Goal: Task Accomplishment & Management: Complete application form

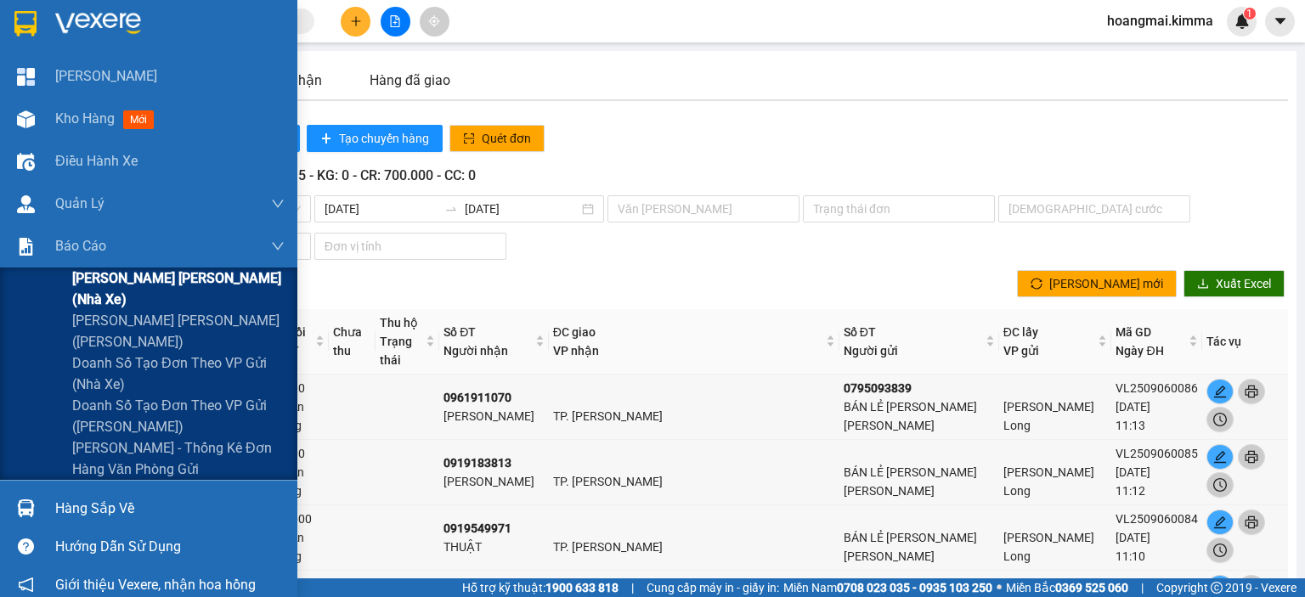
click at [133, 291] on span "[PERSON_NAME] [PERSON_NAME] (nhà xe)" at bounding box center [178, 289] width 212 height 42
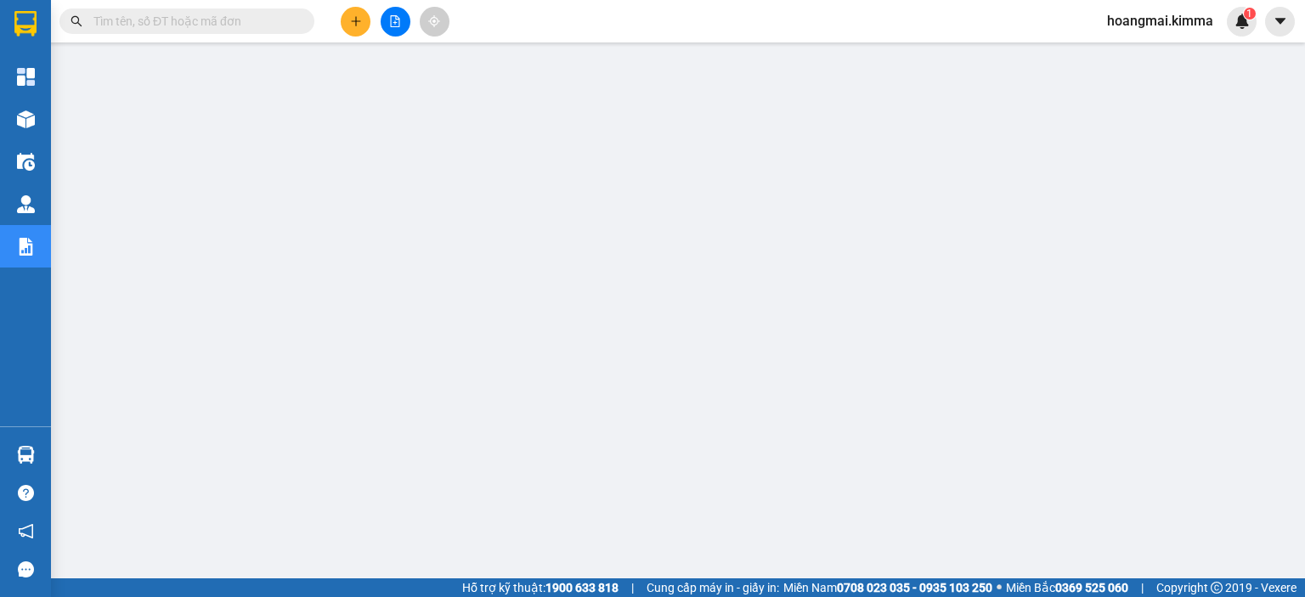
click at [199, 22] on input "text" at bounding box center [193, 21] width 201 height 19
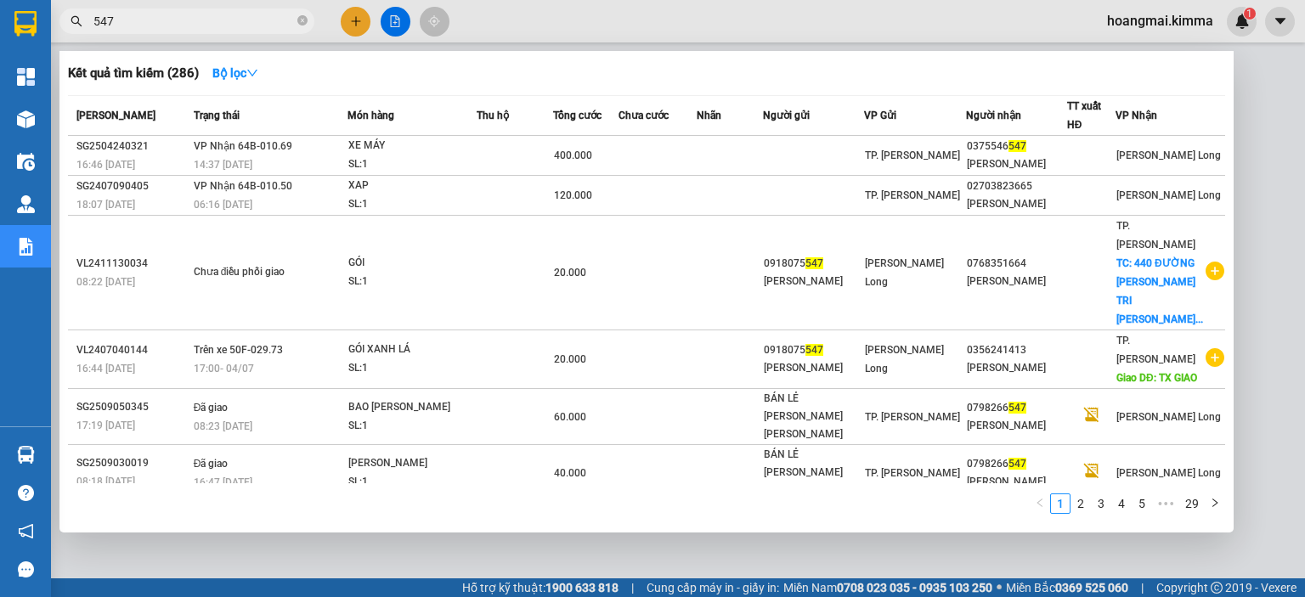
type input "547"
click at [1242, 367] on div at bounding box center [652, 298] width 1305 height 597
click at [305, 19] on icon "close-circle" at bounding box center [302, 20] width 10 height 10
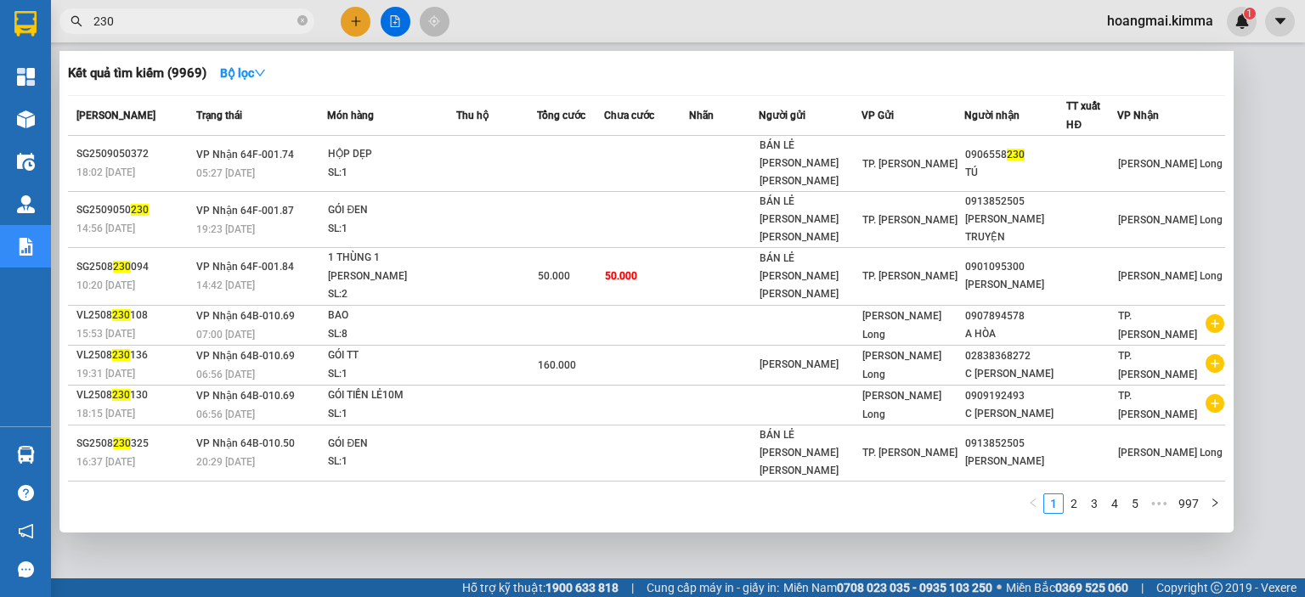
type input "230"
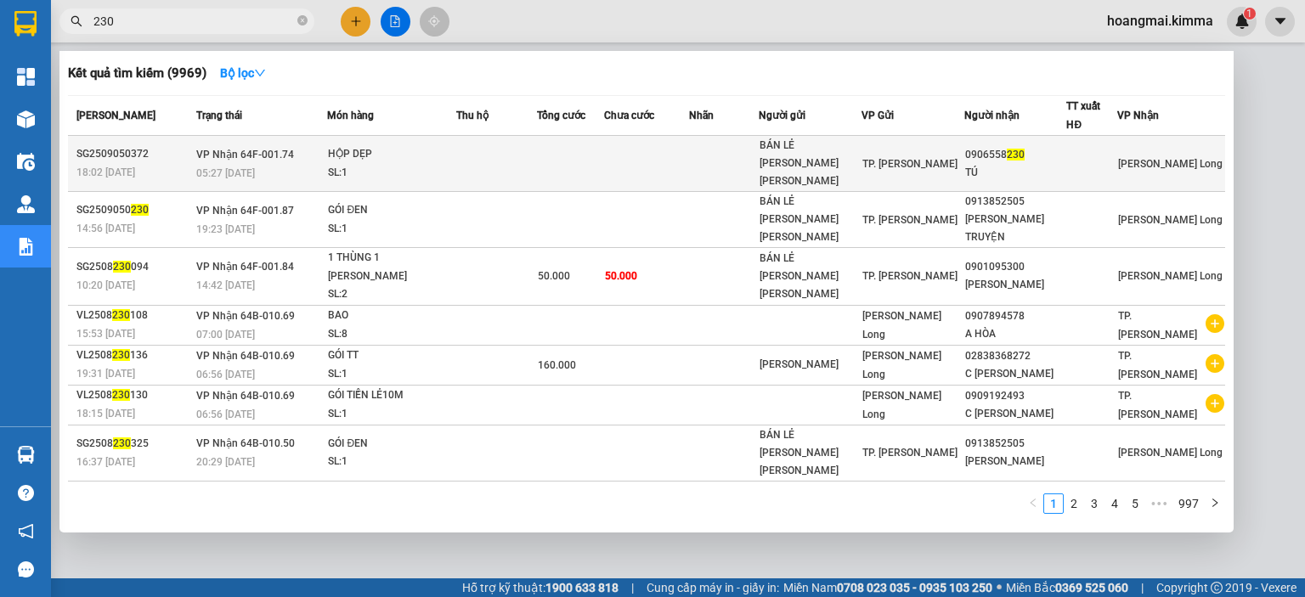
click at [1084, 161] on div at bounding box center [1091, 164] width 49 height 18
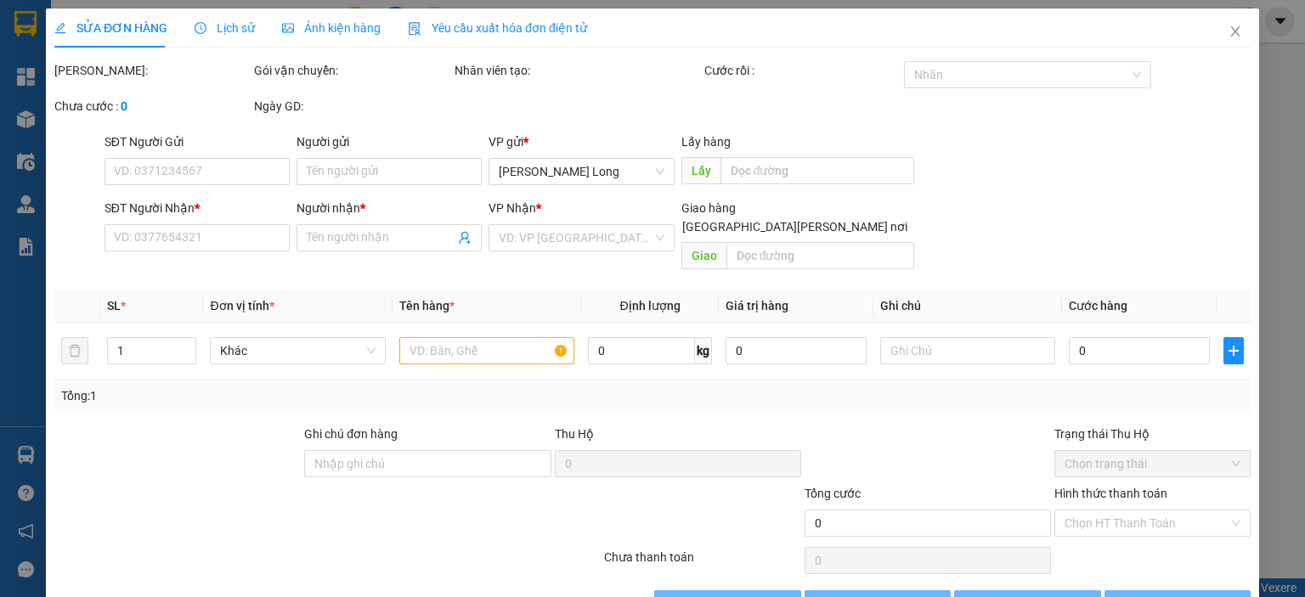
type input "BÁN LẺ [PERSON_NAME] [PERSON_NAME]"
type input "0906558230"
type input "TÚ"
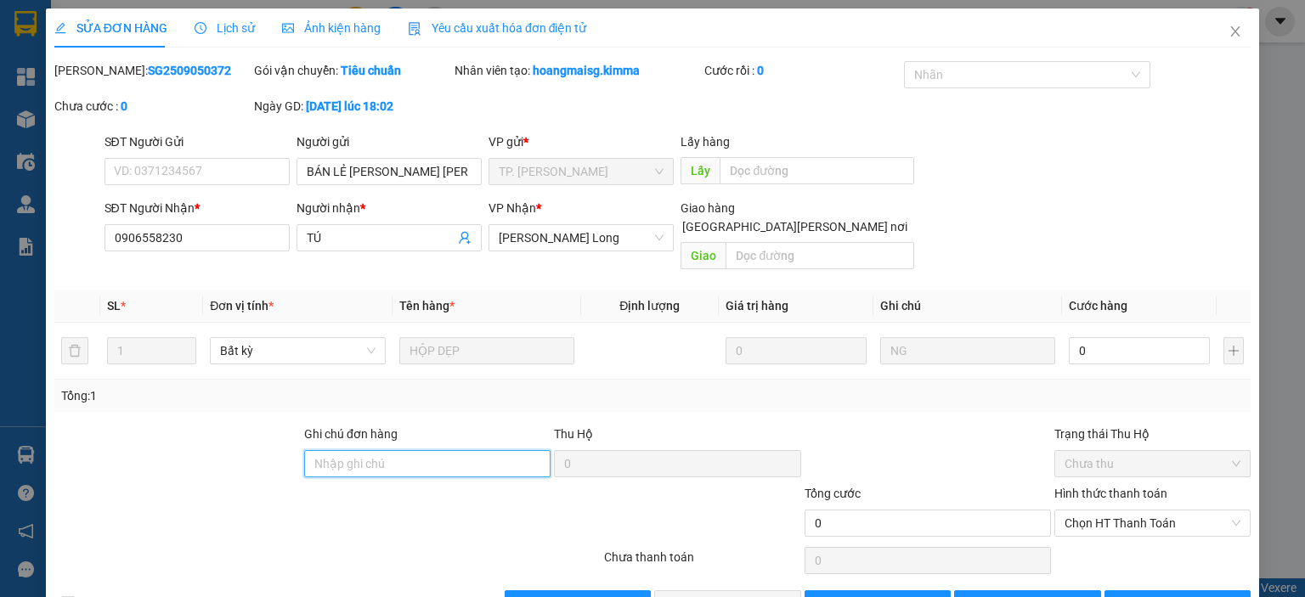
click at [370, 450] on input "Ghi chú đơn hàng" at bounding box center [427, 463] width 246 height 27
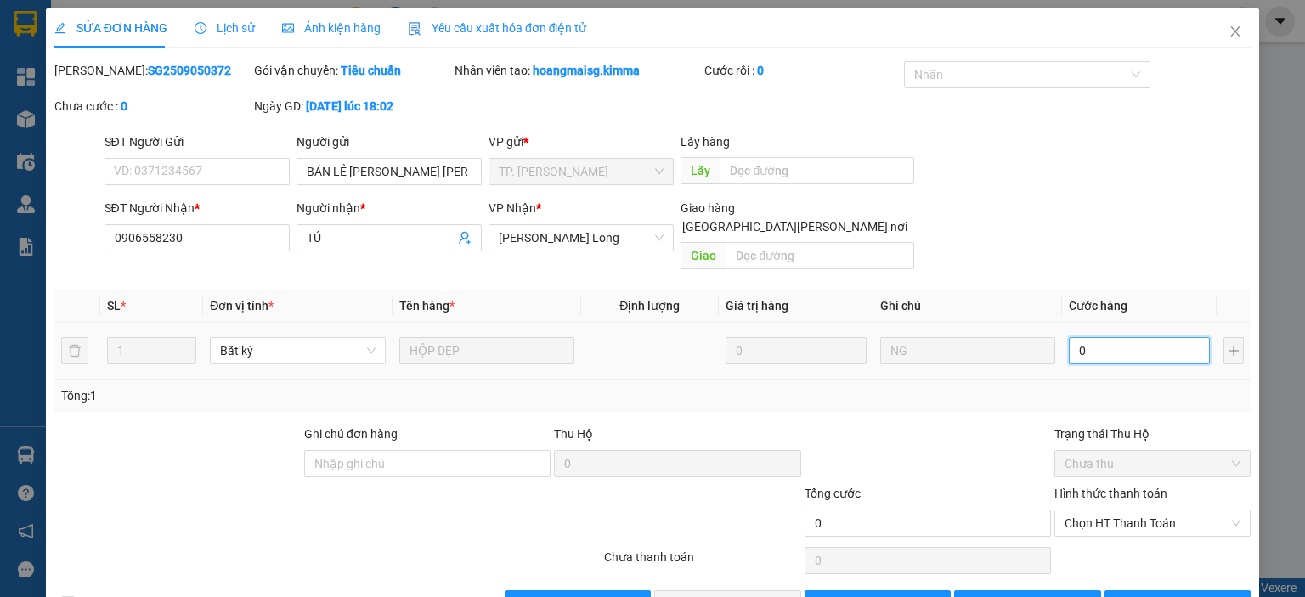
click at [1140, 341] on input "0" at bounding box center [1139, 350] width 141 height 27
type input "2"
type input "20"
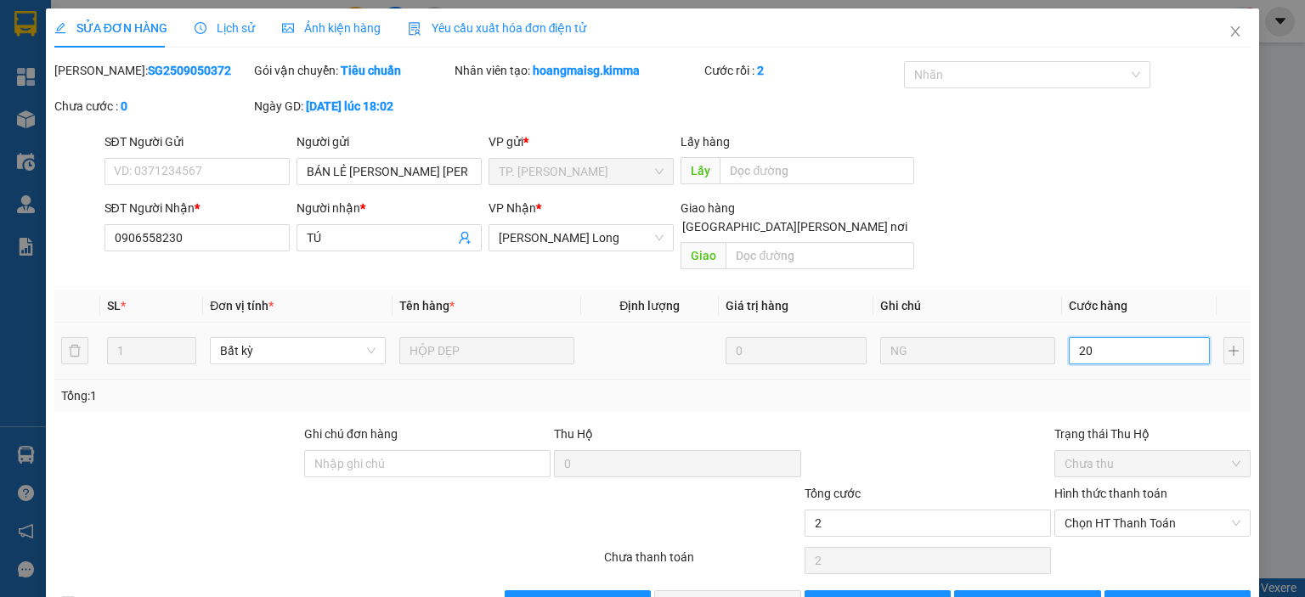
type input "20"
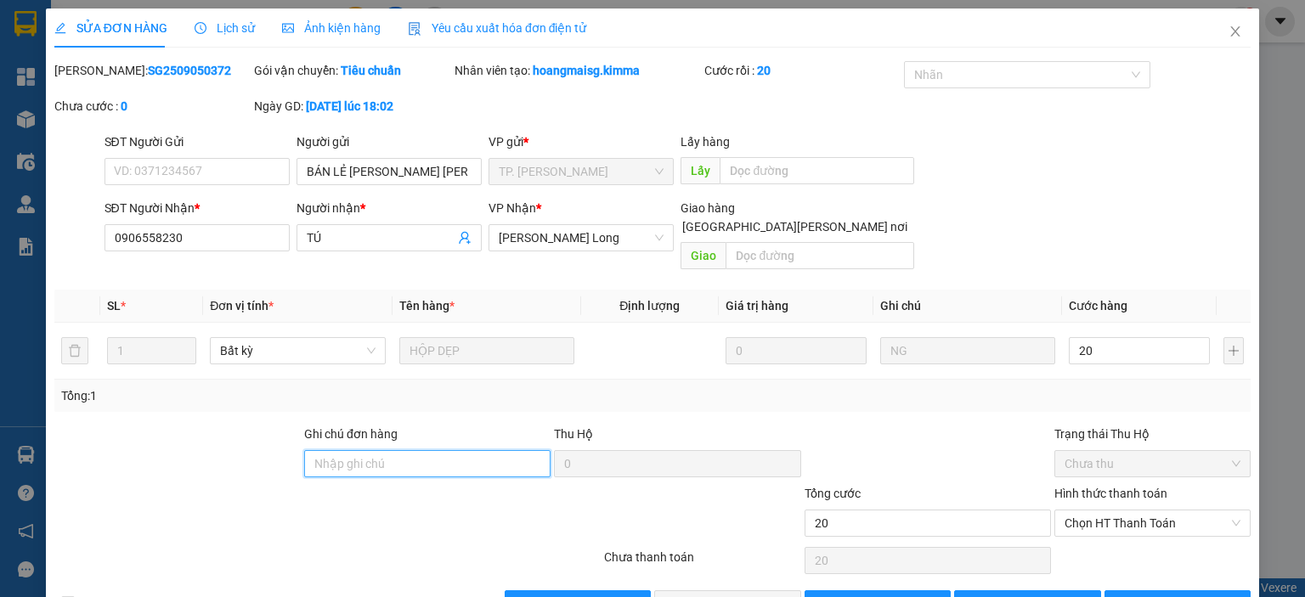
type input "20.000"
click at [370, 451] on input "Ghi chú đơn hàng" at bounding box center [427, 463] width 246 height 27
click at [1179, 511] on span "Chọn HT Thanh Toán" at bounding box center [1153, 523] width 176 height 25
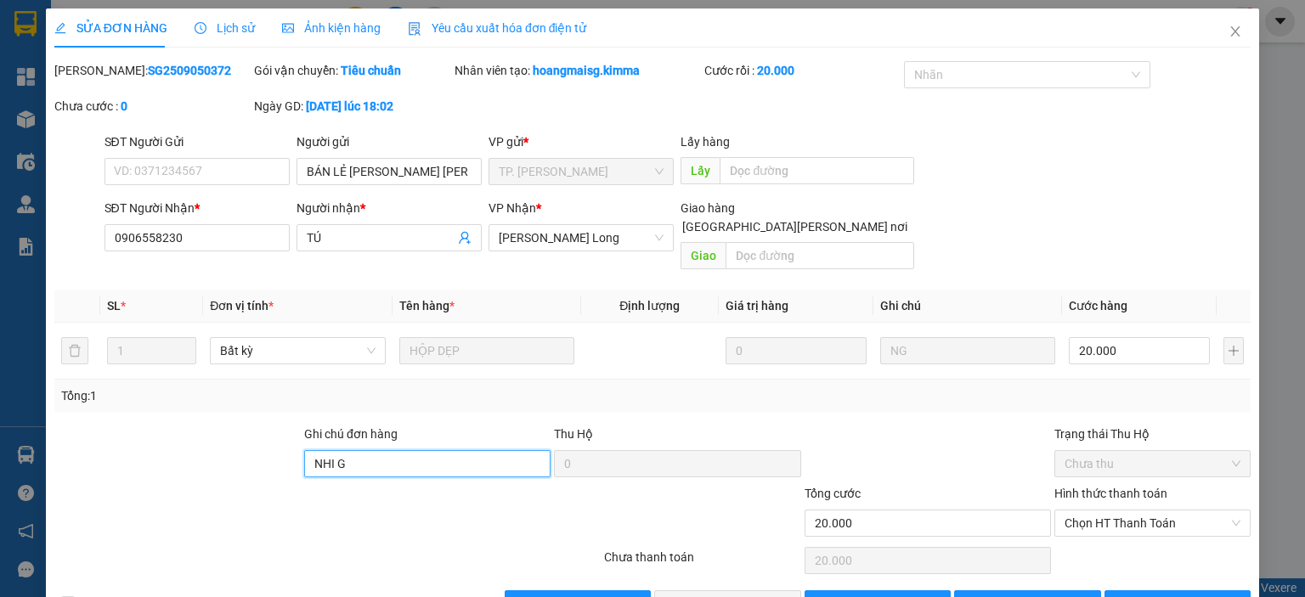
type input "NHI G"
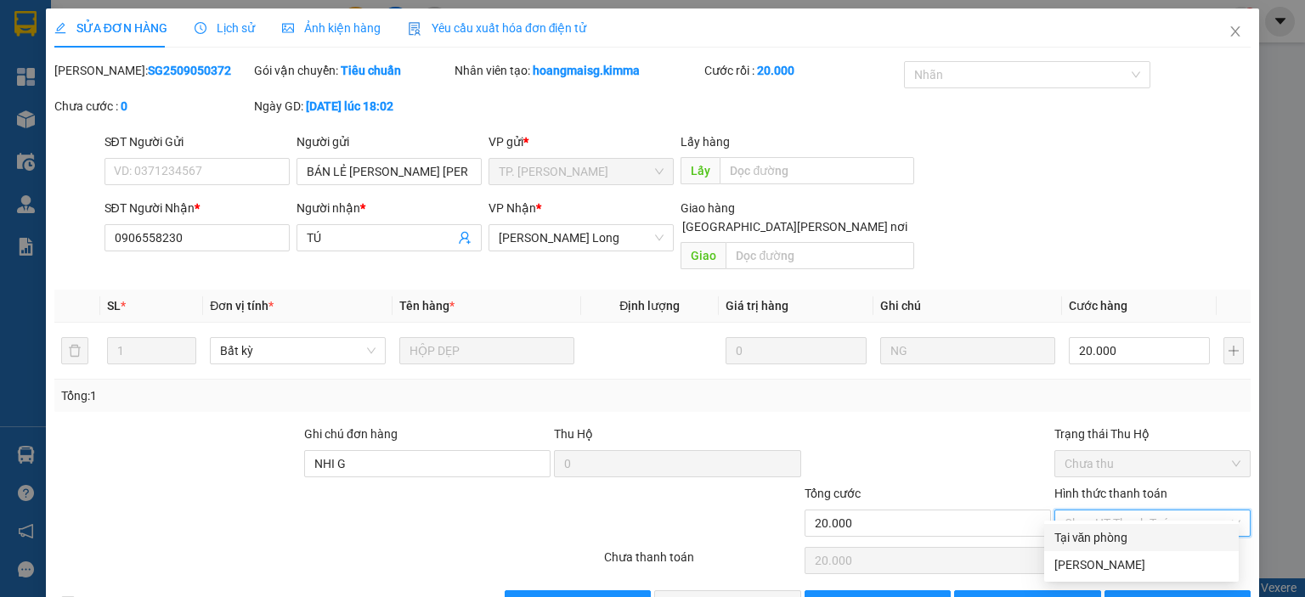
click at [1091, 542] on div "Tại văn phòng" at bounding box center [1141, 537] width 174 height 19
type input "0"
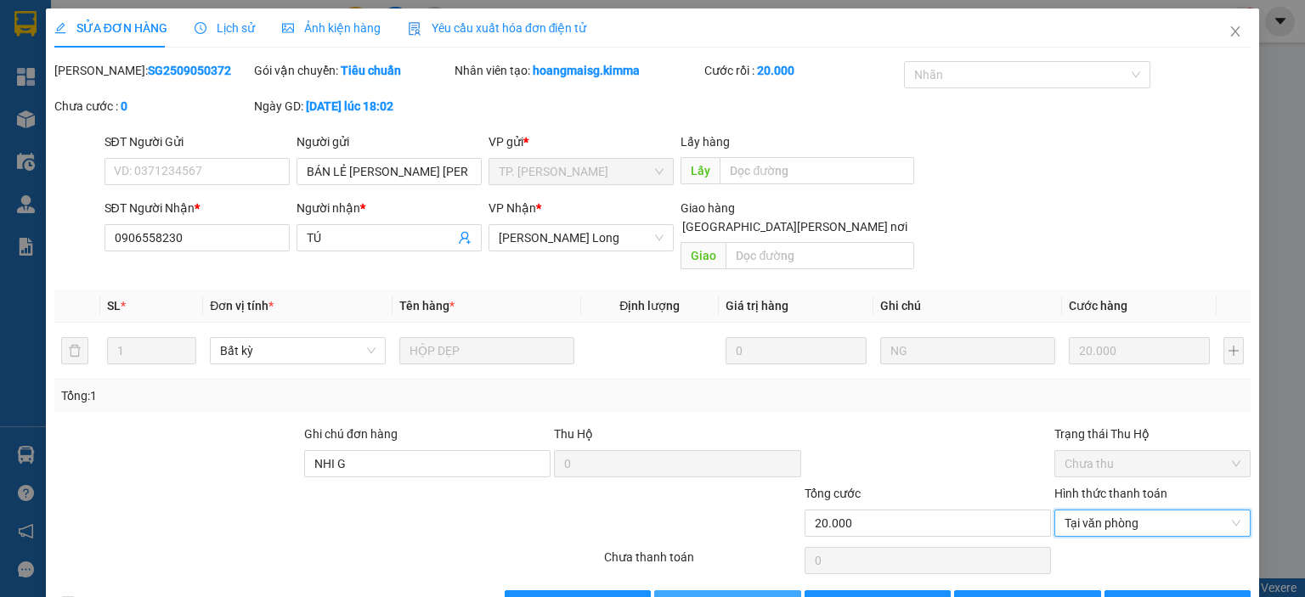
drag, startPoint x: 765, startPoint y: 583, endPoint x: 1158, endPoint y: 94, distance: 627.2
click at [777, 567] on div "Total Paid Fee 0 Total UnPaid Fee 0 Cash Collection Total Fee Mã ĐH: SG25090503…" at bounding box center [652, 339] width 1196 height 557
click at [766, 595] on span "[PERSON_NAME] và [PERSON_NAME] hàng" at bounding box center [800, 604] width 229 height 19
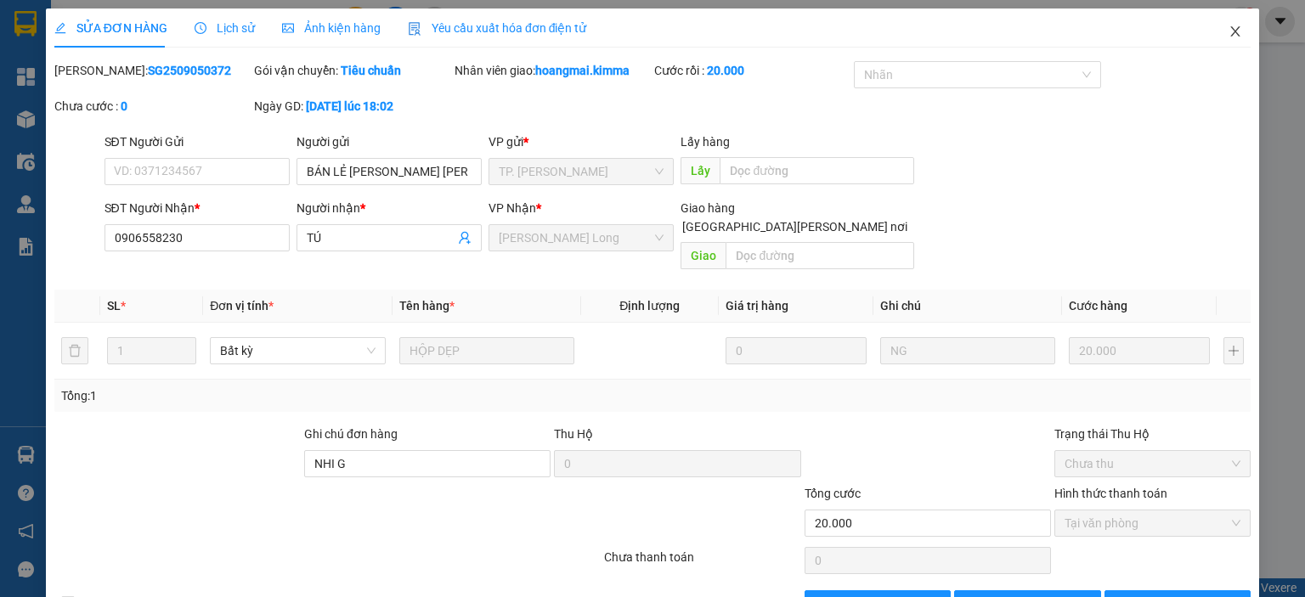
click at [1229, 31] on icon "close" at bounding box center [1236, 32] width 14 height 14
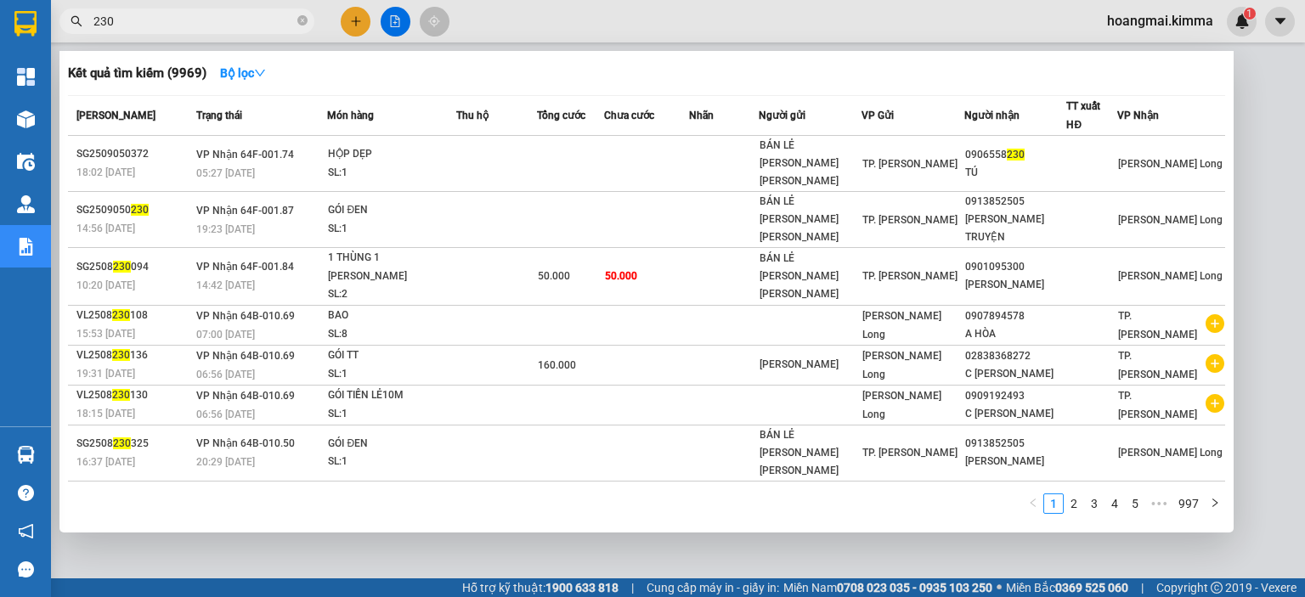
click at [262, 25] on input "230" at bounding box center [193, 21] width 201 height 19
paste input "0812330096"
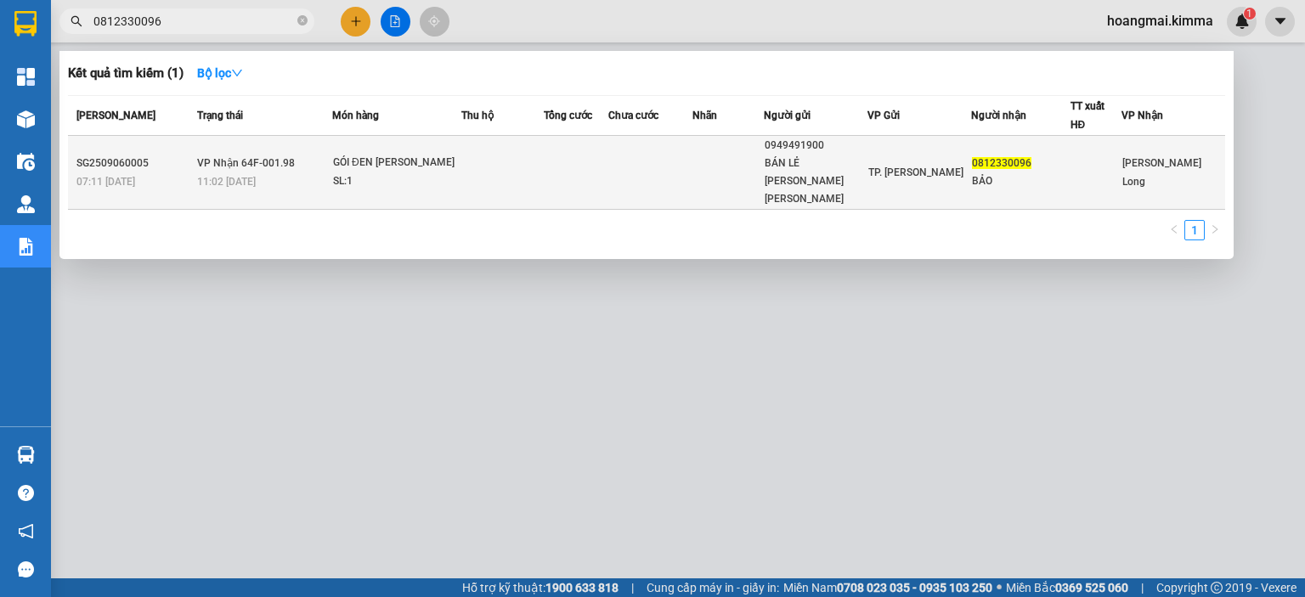
type input "0812330096"
click at [1060, 172] on div "BẢO" at bounding box center [1021, 181] width 98 height 18
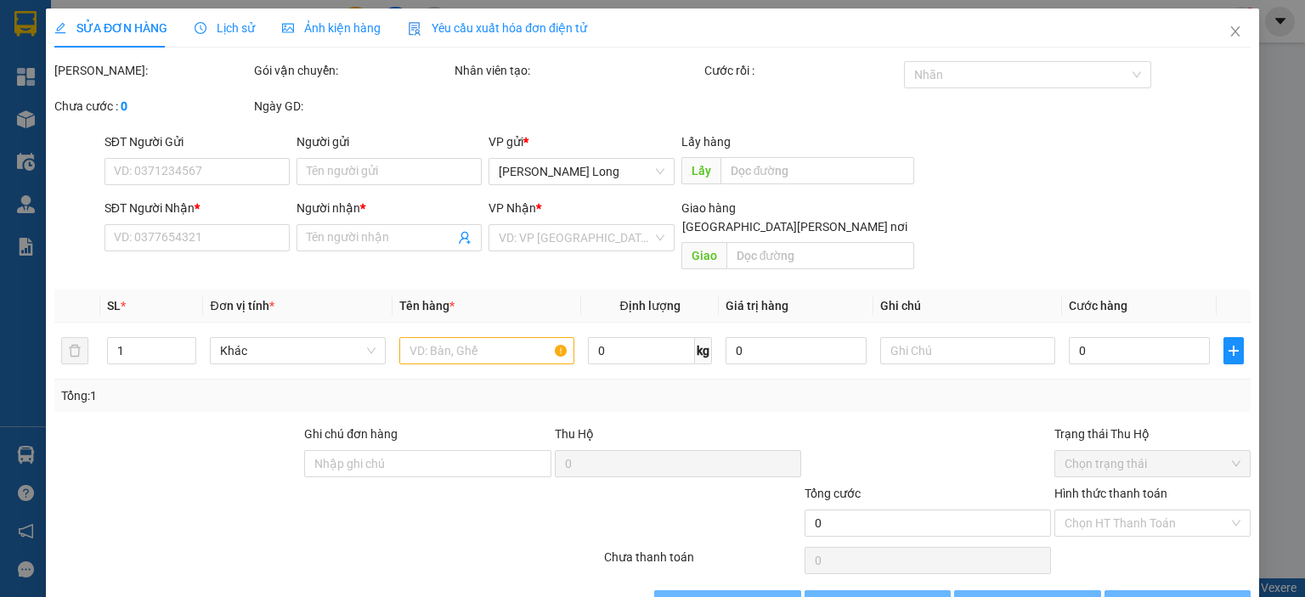
type input "0949491900"
type input "BÁN LẺ [PERSON_NAME] [PERSON_NAME]"
type input "0812330096"
type input "BẢO"
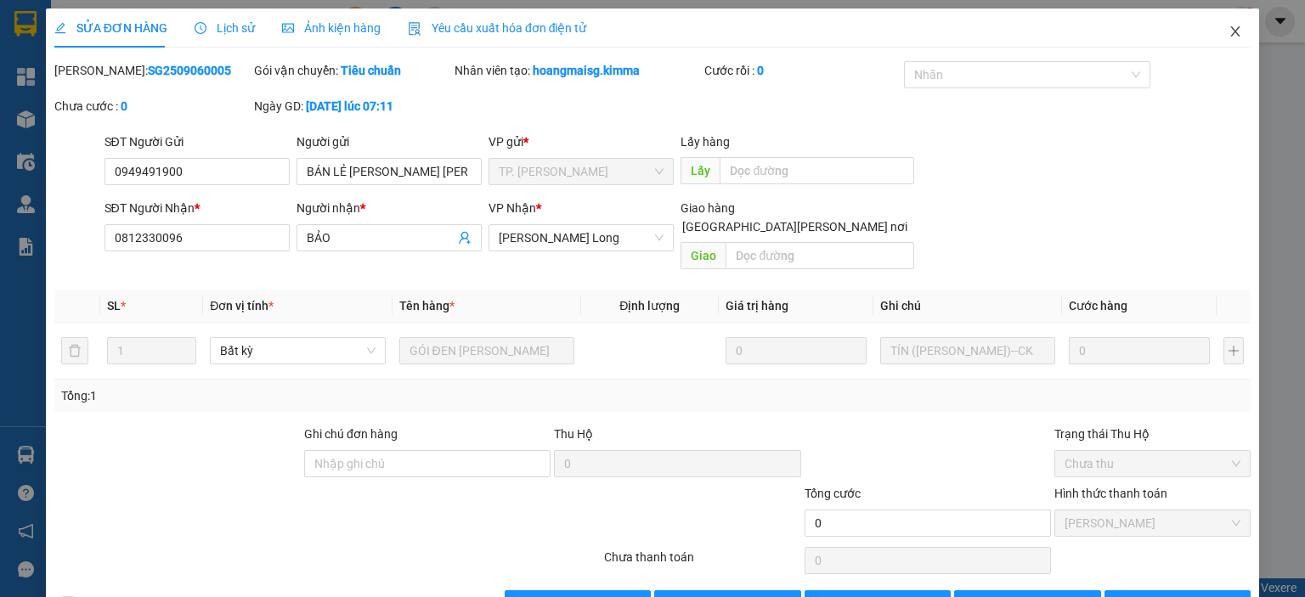
click at [1231, 31] on icon "close" at bounding box center [1235, 31] width 9 height 10
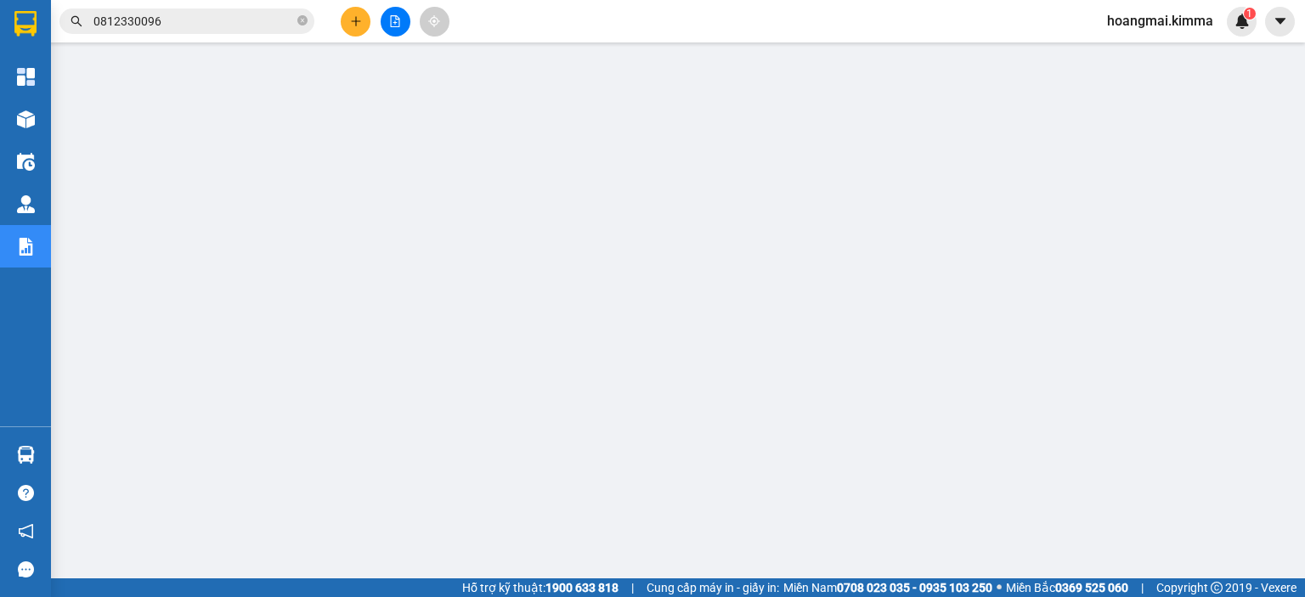
click at [271, 23] on input "0812330096" at bounding box center [193, 21] width 201 height 19
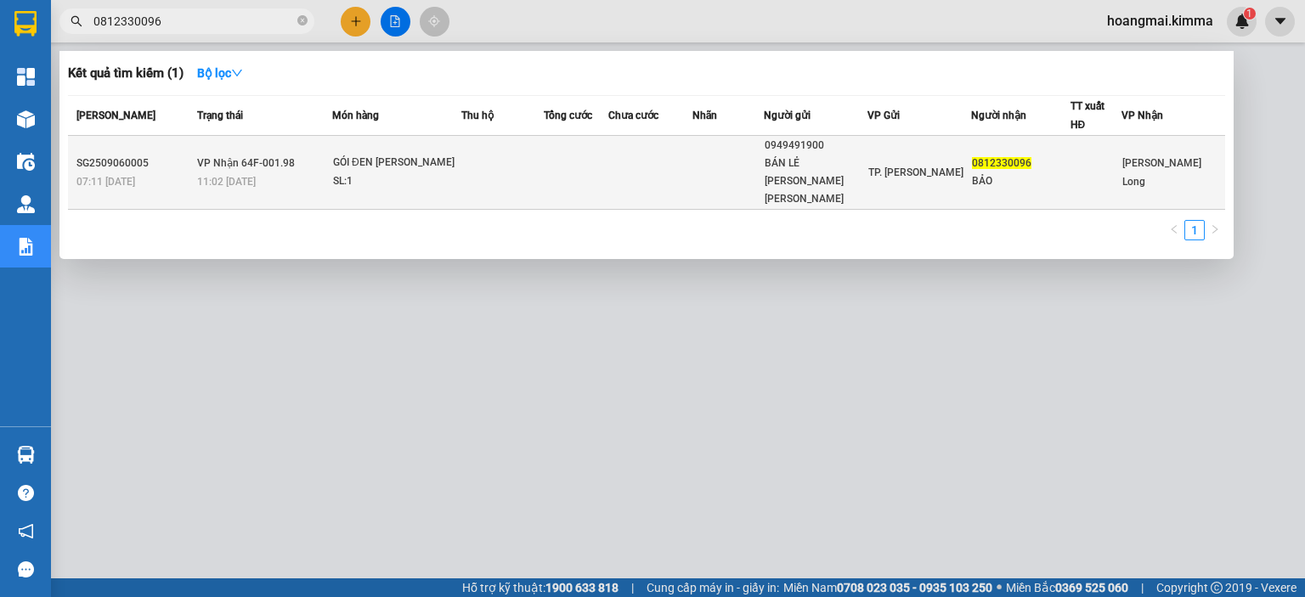
click at [378, 154] on div "GÓI ĐEN [PERSON_NAME]" at bounding box center [396, 163] width 127 height 19
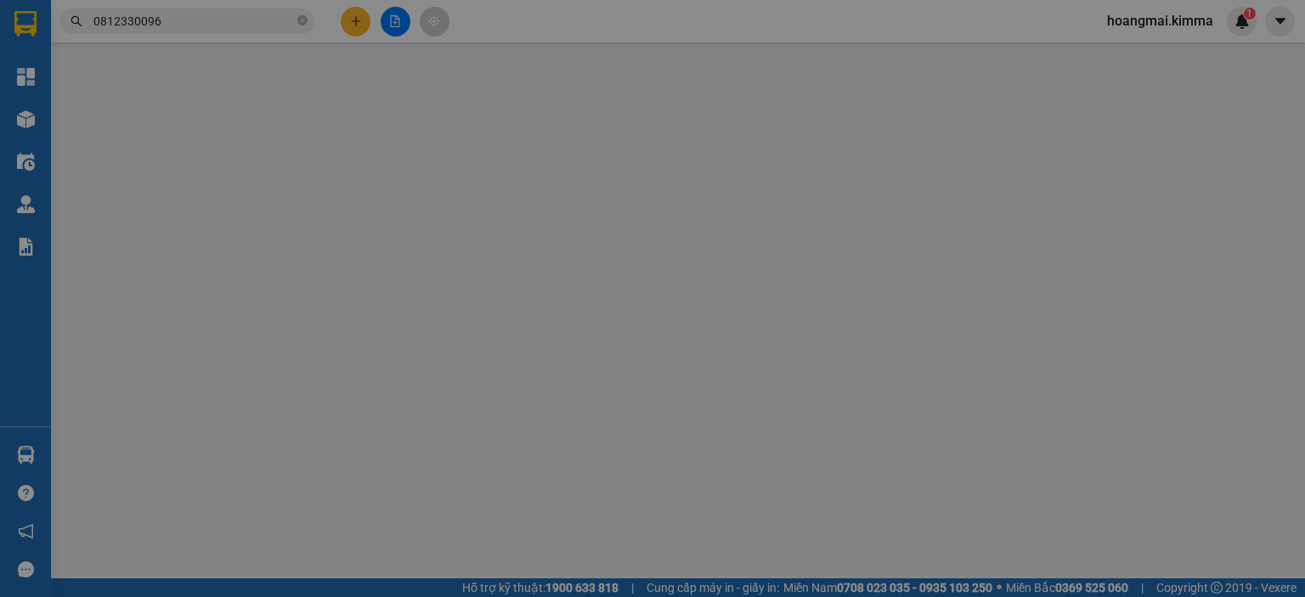
type input "0949491900"
type input "BÁN LẺ [PERSON_NAME] [PERSON_NAME]"
type input "0812330096"
type input "BẢO"
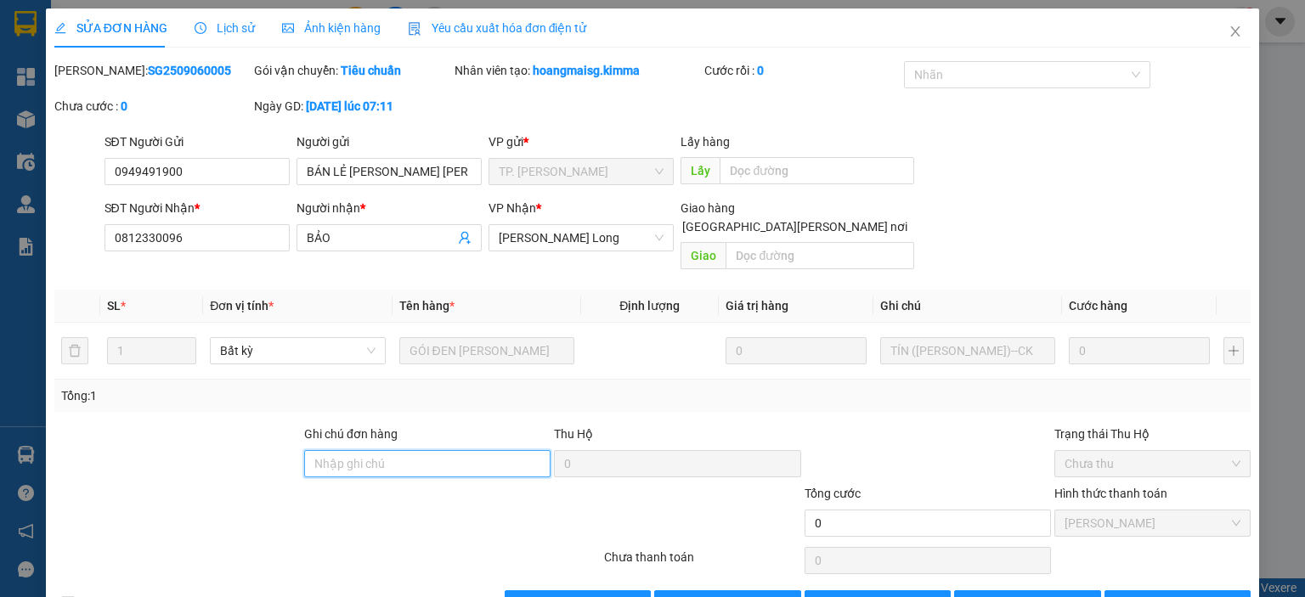
click at [383, 450] on input "Ghi chú đơn hàng" at bounding box center [427, 463] width 246 height 27
drag, startPoint x: 1220, startPoint y: 23, endPoint x: 1132, endPoint y: 25, distance: 88.4
click at [1218, 23] on span "Close" at bounding box center [1236, 32] width 48 height 48
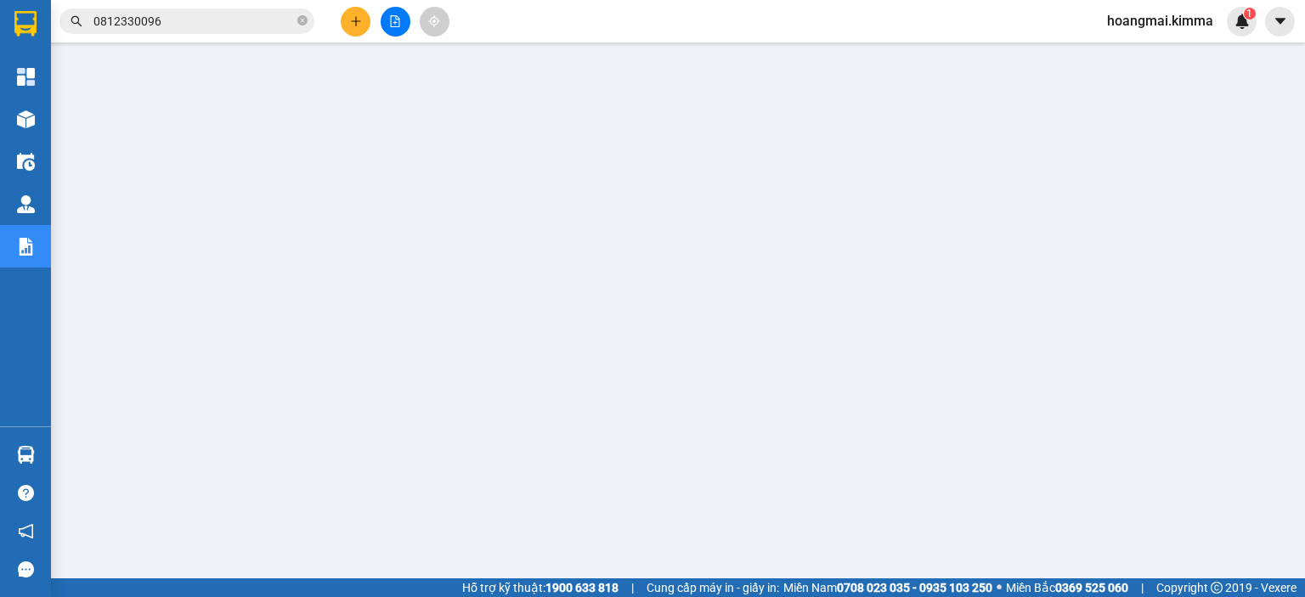
click at [230, 20] on input "0812330096" at bounding box center [193, 21] width 201 height 19
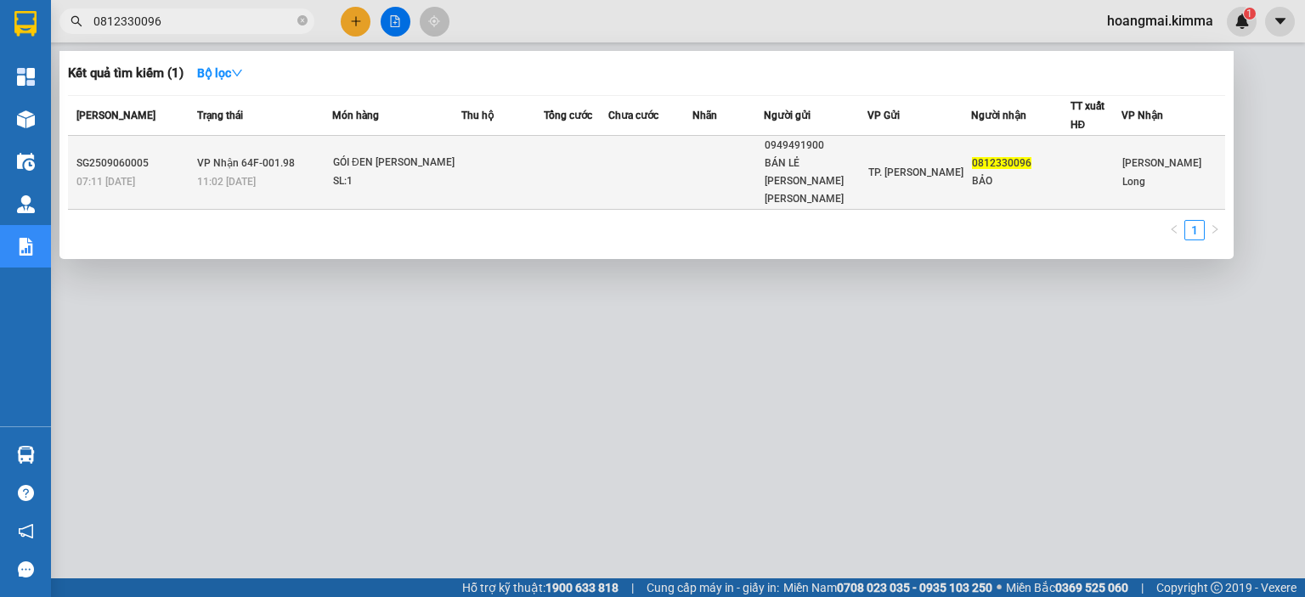
click at [427, 154] on div "GÓI ĐEN [PERSON_NAME]" at bounding box center [396, 163] width 127 height 19
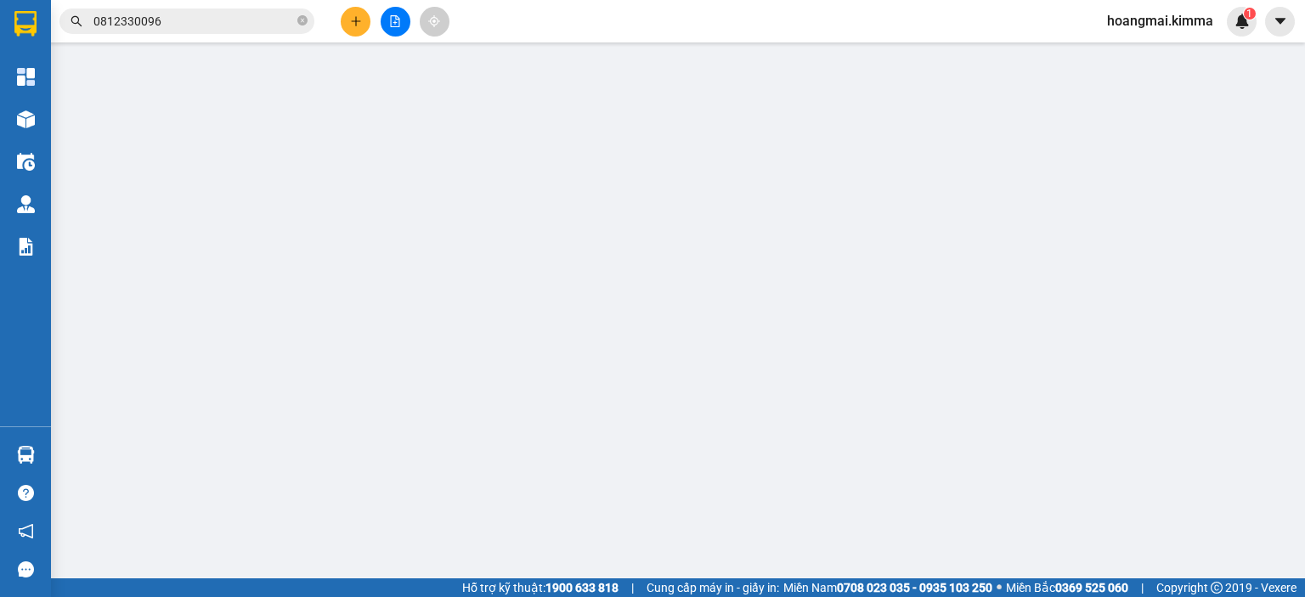
type input "0949491900"
type input "BÁN LẺ [PERSON_NAME] [PERSON_NAME]"
type input "0812330096"
type input "BẢO"
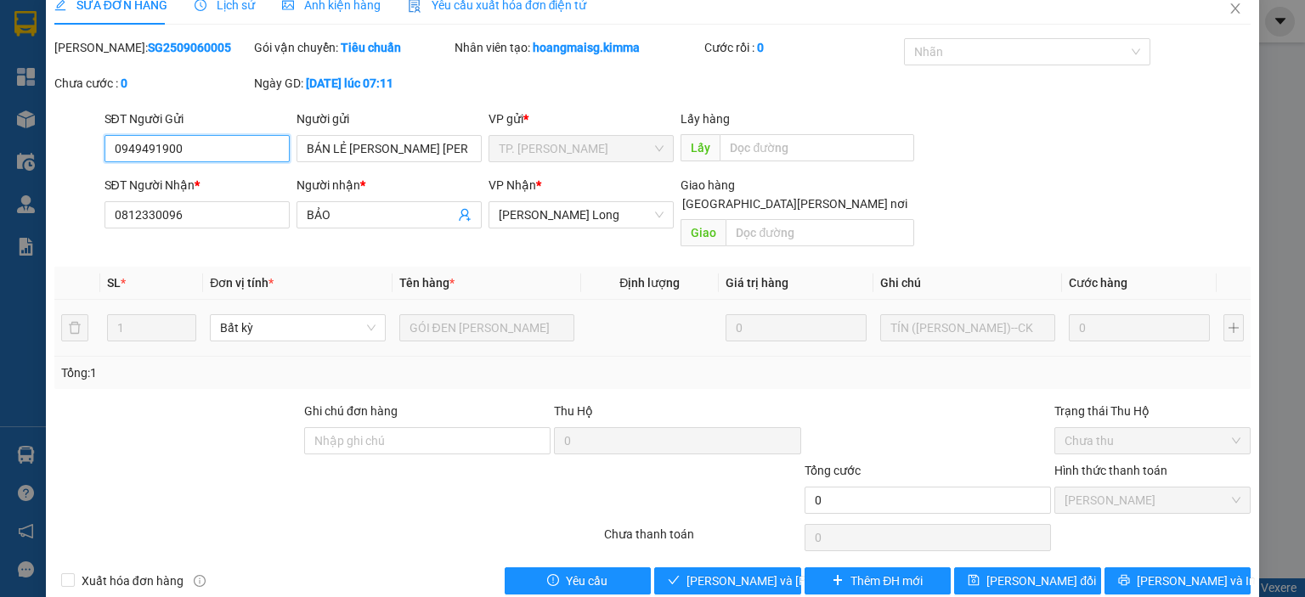
scroll to position [34, 0]
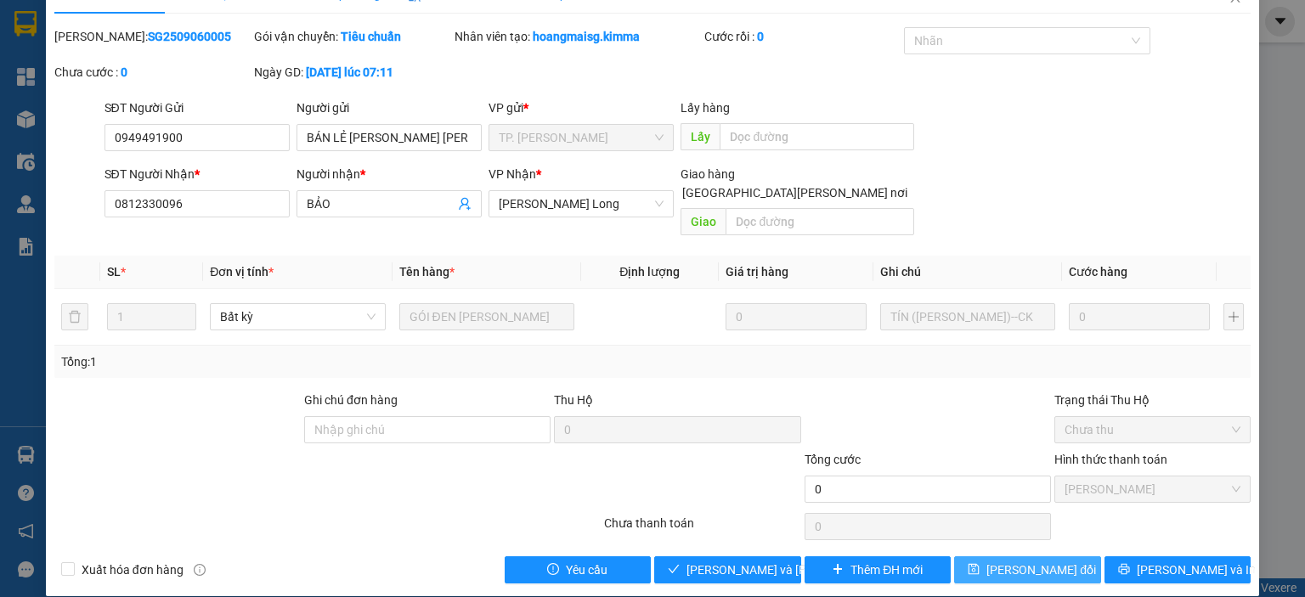
drag, startPoint x: 1047, startPoint y: 546, endPoint x: 1086, endPoint y: 393, distance: 157.8
click at [1047, 561] on span "[PERSON_NAME] đổi" at bounding box center [1041, 570] width 110 height 19
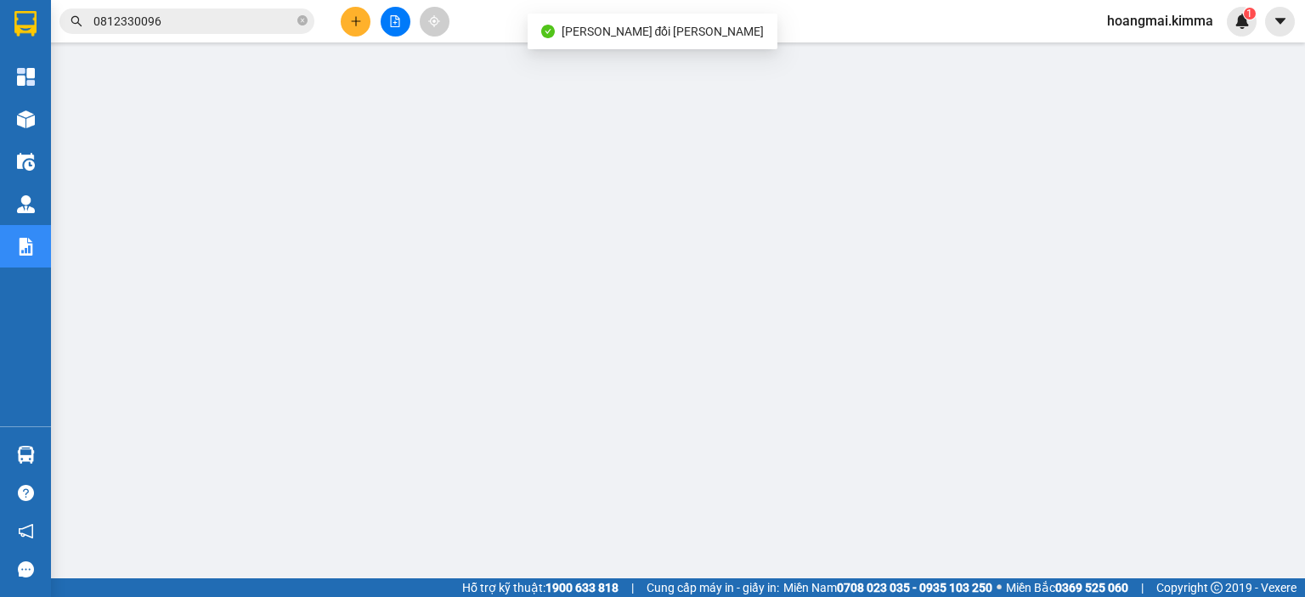
drag, startPoint x: 245, startPoint y: 16, endPoint x: 251, endPoint y: 23, distance: 9.0
click at [247, 20] on input "0812330096" at bounding box center [193, 21] width 201 height 19
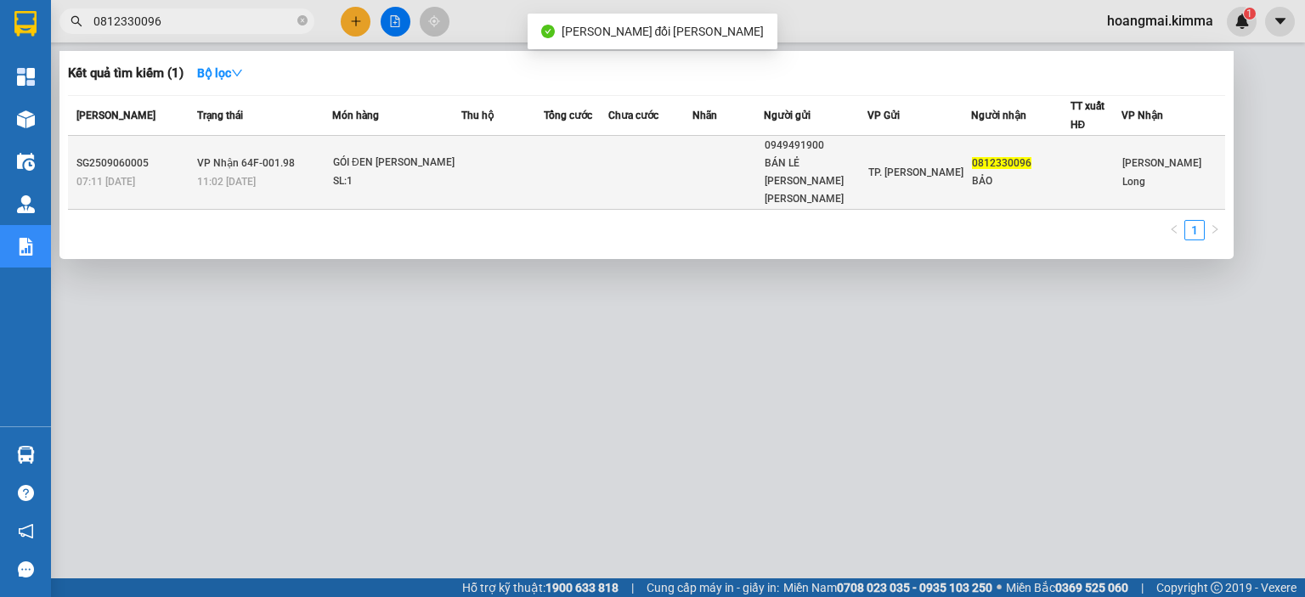
click at [350, 162] on div "GÓI ĐEN [PERSON_NAME]" at bounding box center [396, 163] width 127 height 19
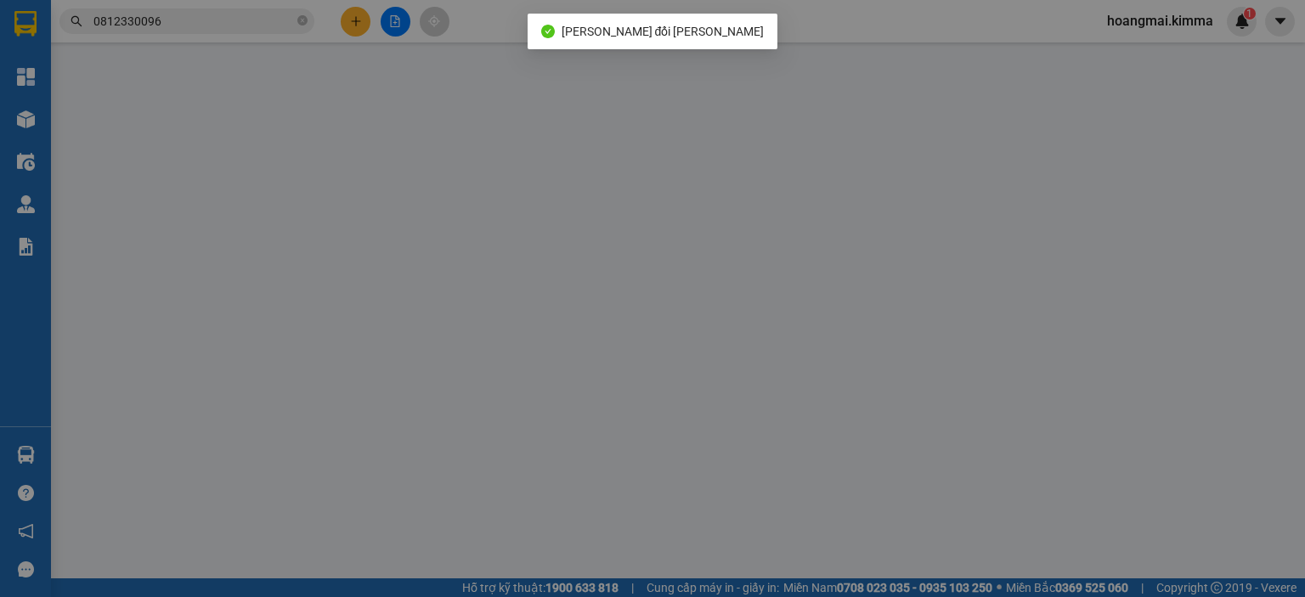
type input "0949491900"
type input "BÁN LẺ [PERSON_NAME] [PERSON_NAME]"
type input "0812330096"
type input "BẢO"
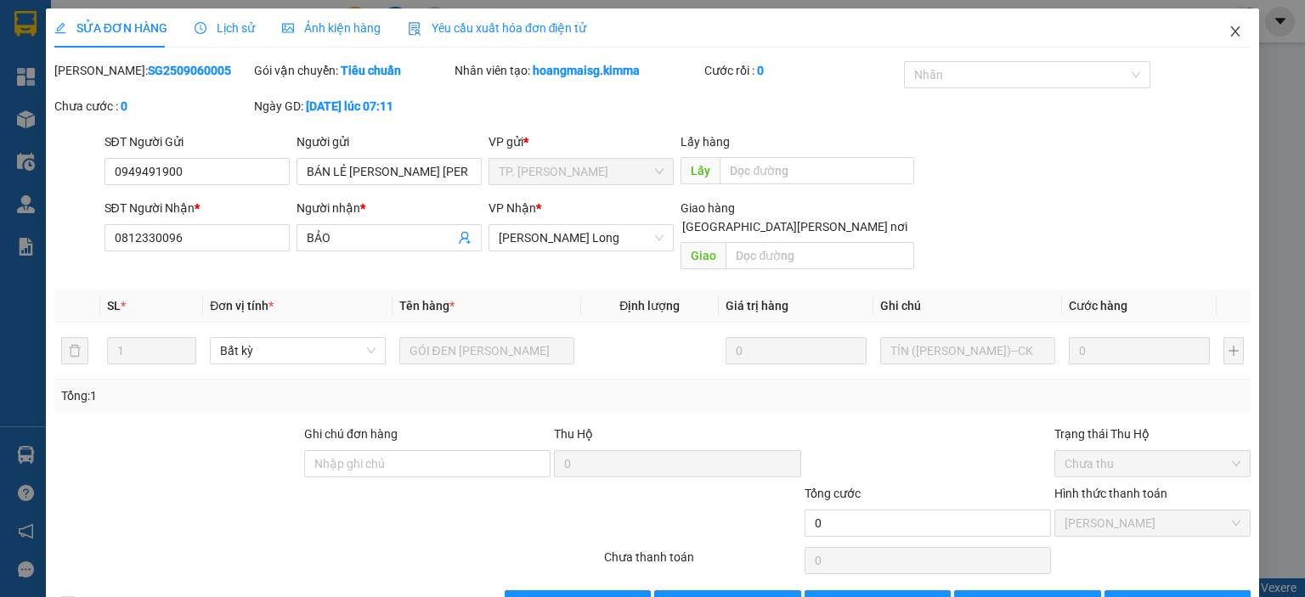
drag, startPoint x: 1218, startPoint y: 23, endPoint x: 1087, endPoint y: 40, distance: 131.9
click at [1214, 22] on span "Close" at bounding box center [1236, 32] width 48 height 48
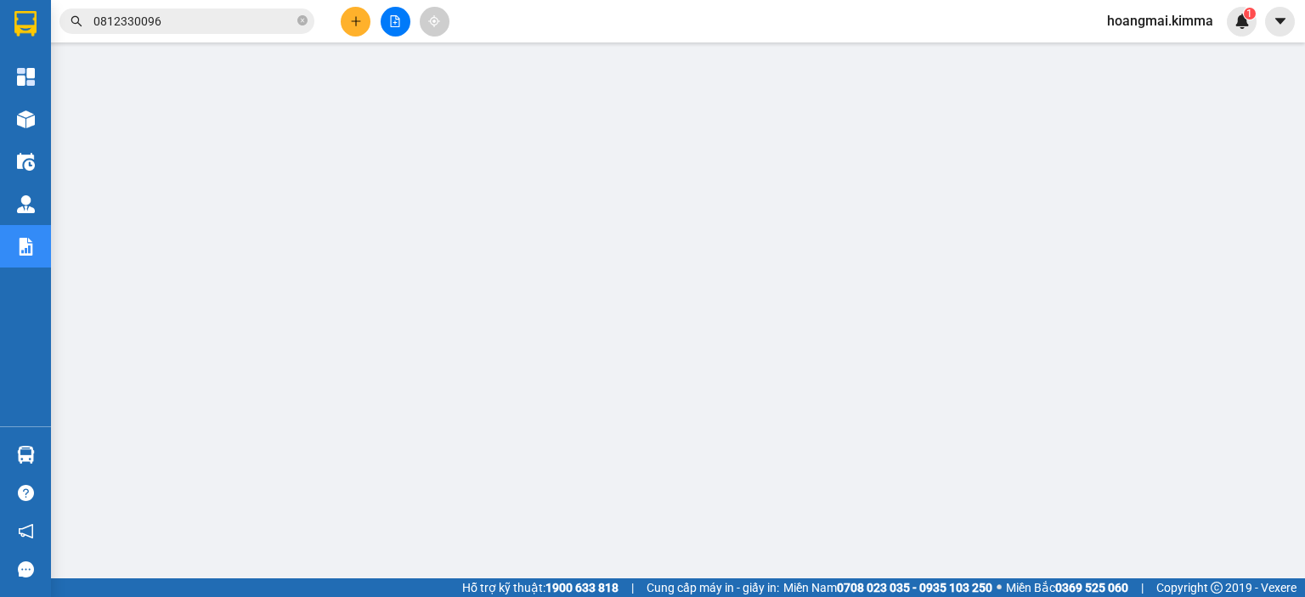
click at [270, 19] on input "0812330096" at bounding box center [193, 21] width 201 height 19
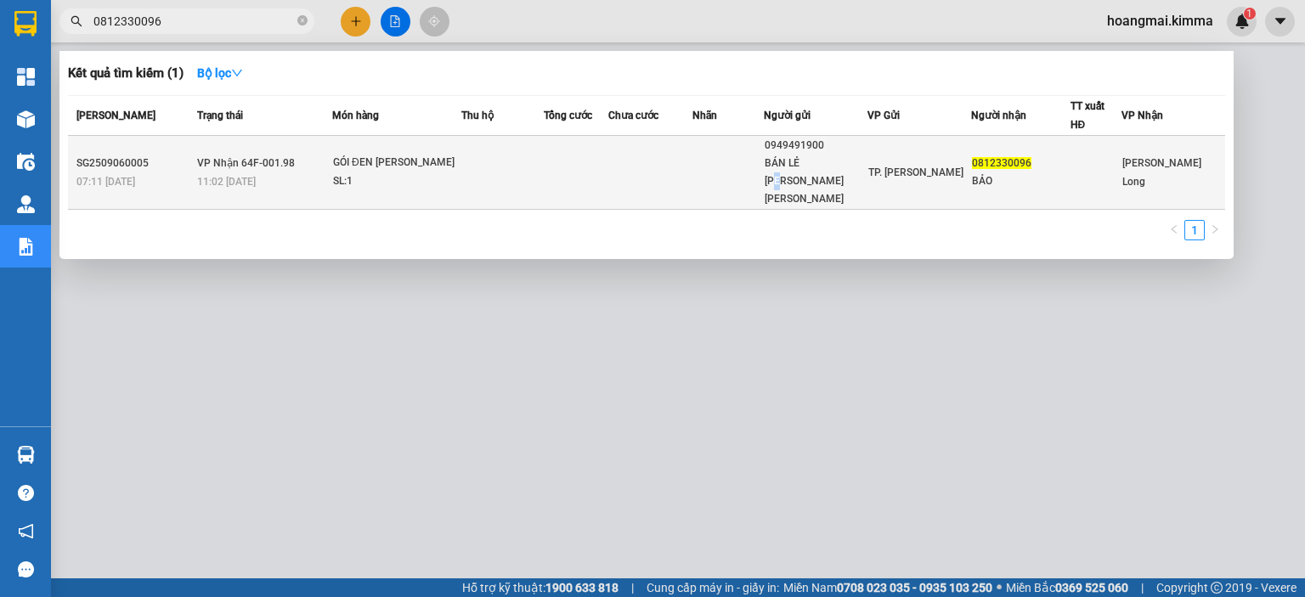
click at [836, 169] on div "BÁN LẺ [PERSON_NAME] [PERSON_NAME]" at bounding box center [816, 182] width 102 height 54
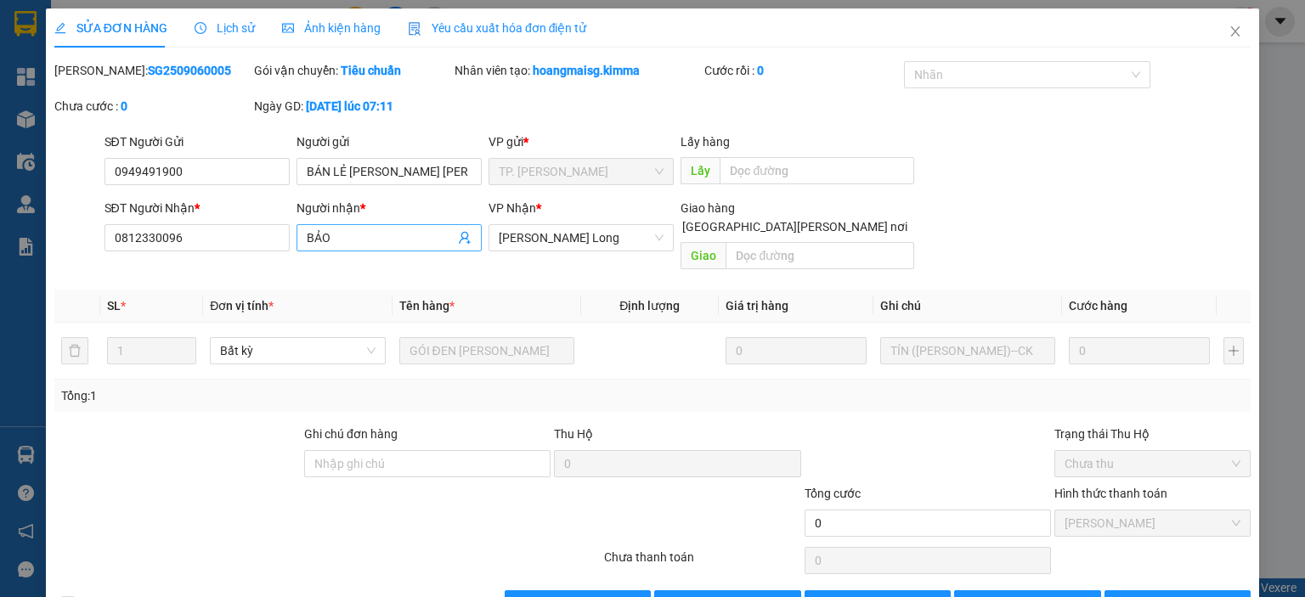
click at [431, 244] on input "BẢO" at bounding box center [381, 238] width 148 height 19
type input "BẢO [PERSON_NAME]"
click at [1048, 595] on span "[PERSON_NAME] đổi" at bounding box center [1041, 604] width 110 height 19
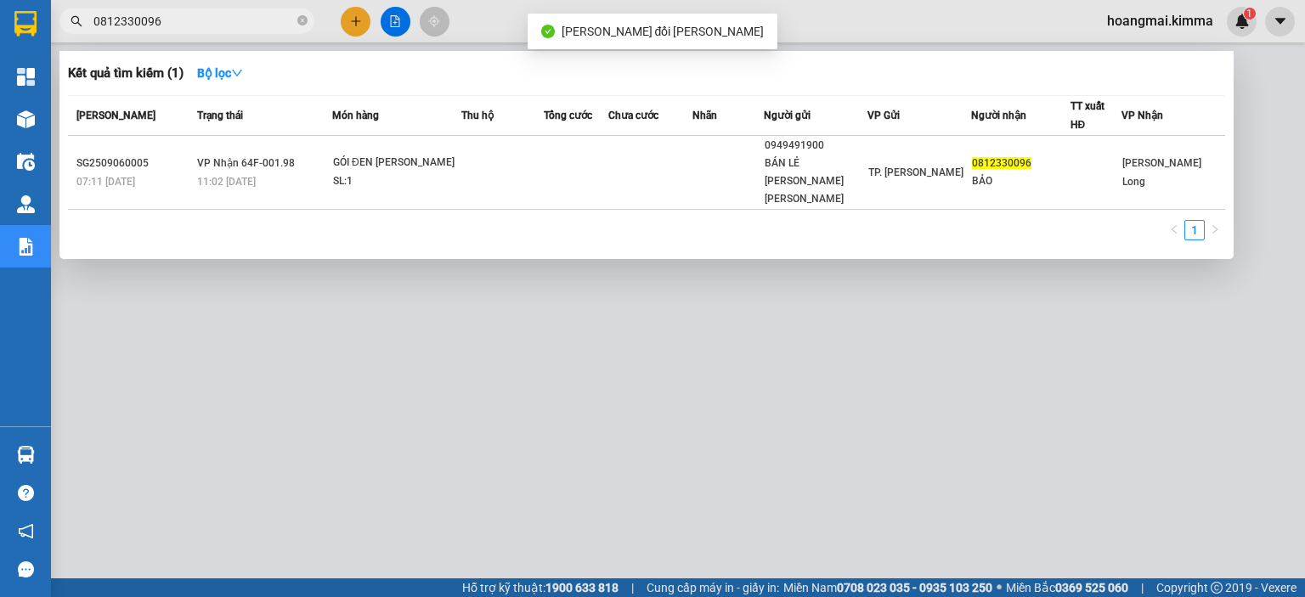
click at [232, 22] on input "0812330096" at bounding box center [193, 21] width 201 height 19
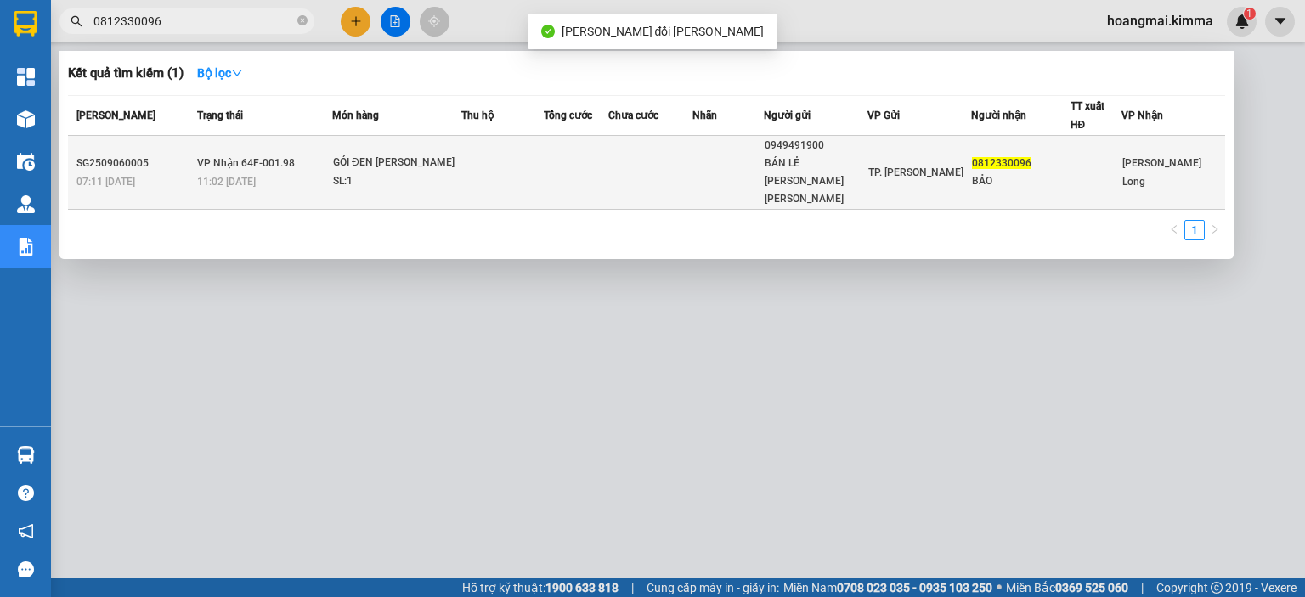
click at [486, 162] on td at bounding box center [502, 173] width 82 height 74
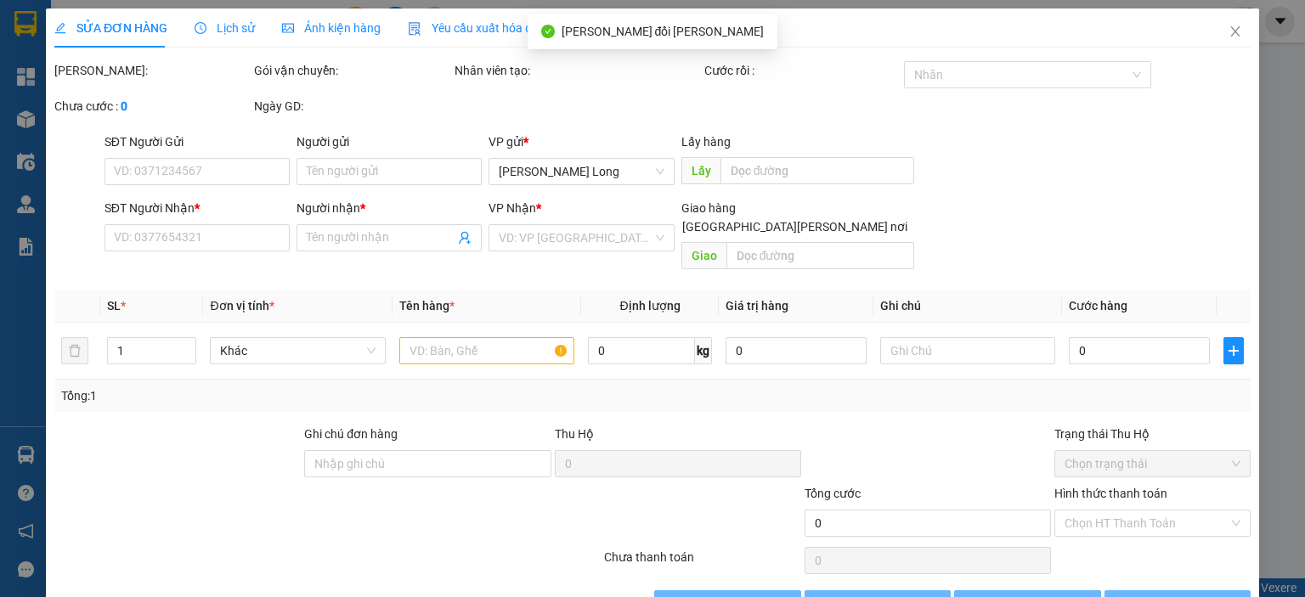
type input "0949491900"
type input "BÁN LẺ [PERSON_NAME] [PERSON_NAME]"
type input "0812330096"
type input "BẢO [PERSON_NAME]"
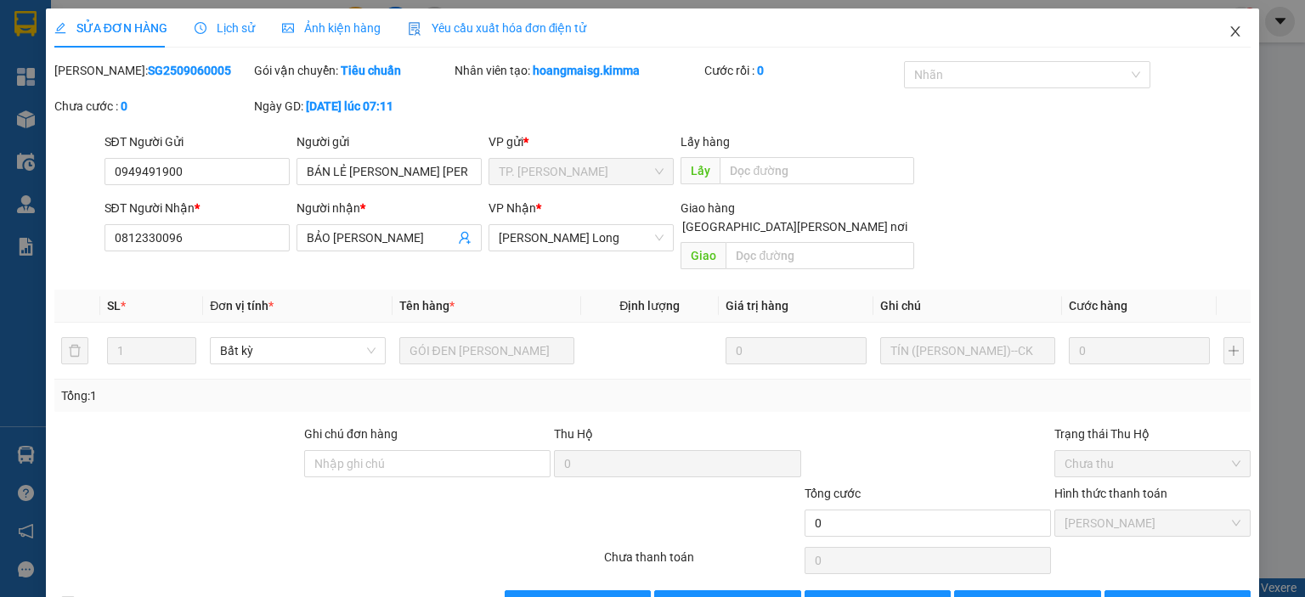
click at [1231, 29] on icon "close" at bounding box center [1235, 31] width 9 height 10
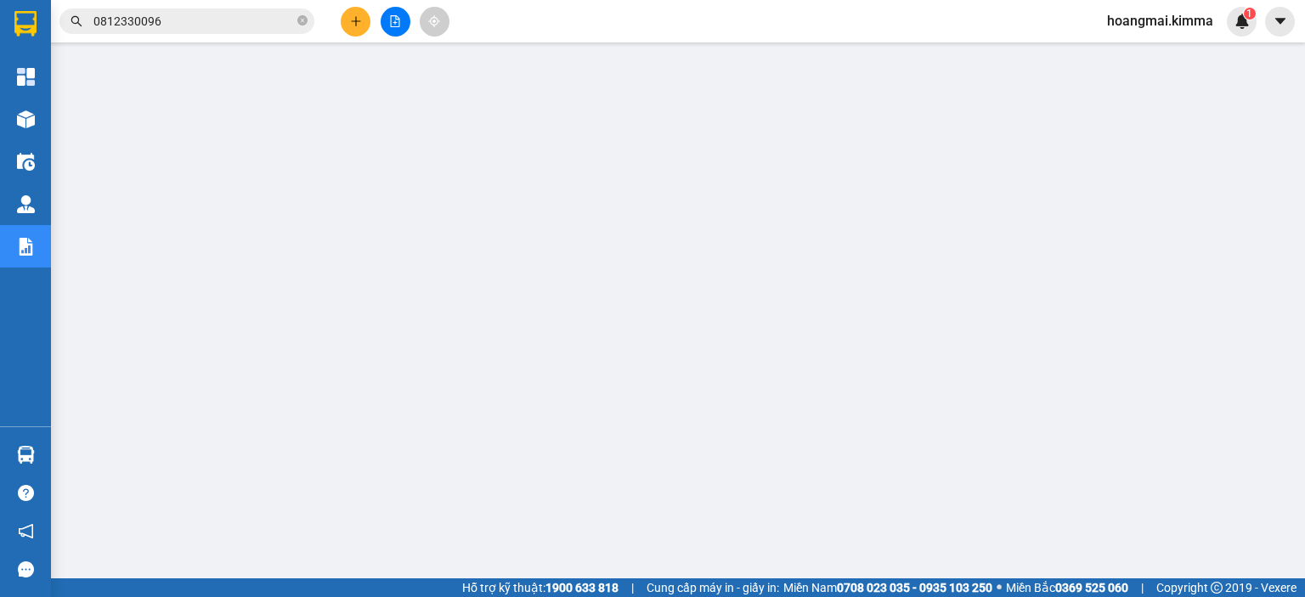
click at [254, 26] on input "0812330096" at bounding box center [193, 21] width 201 height 19
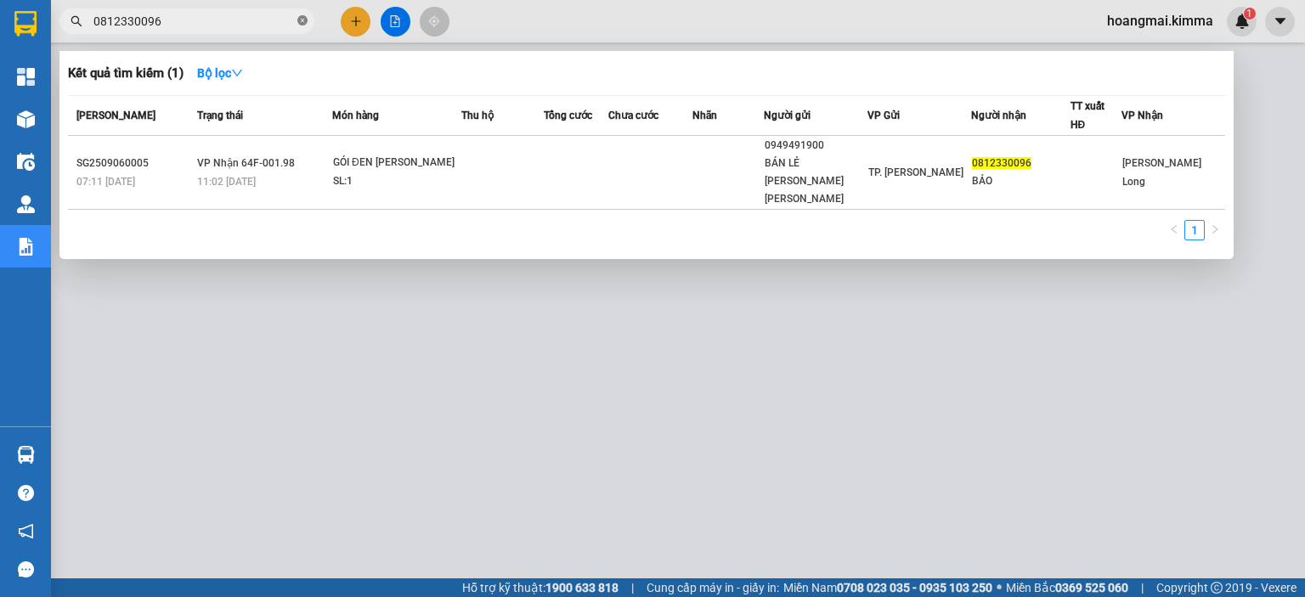
click at [302, 20] on icon "close-circle" at bounding box center [302, 20] width 10 height 10
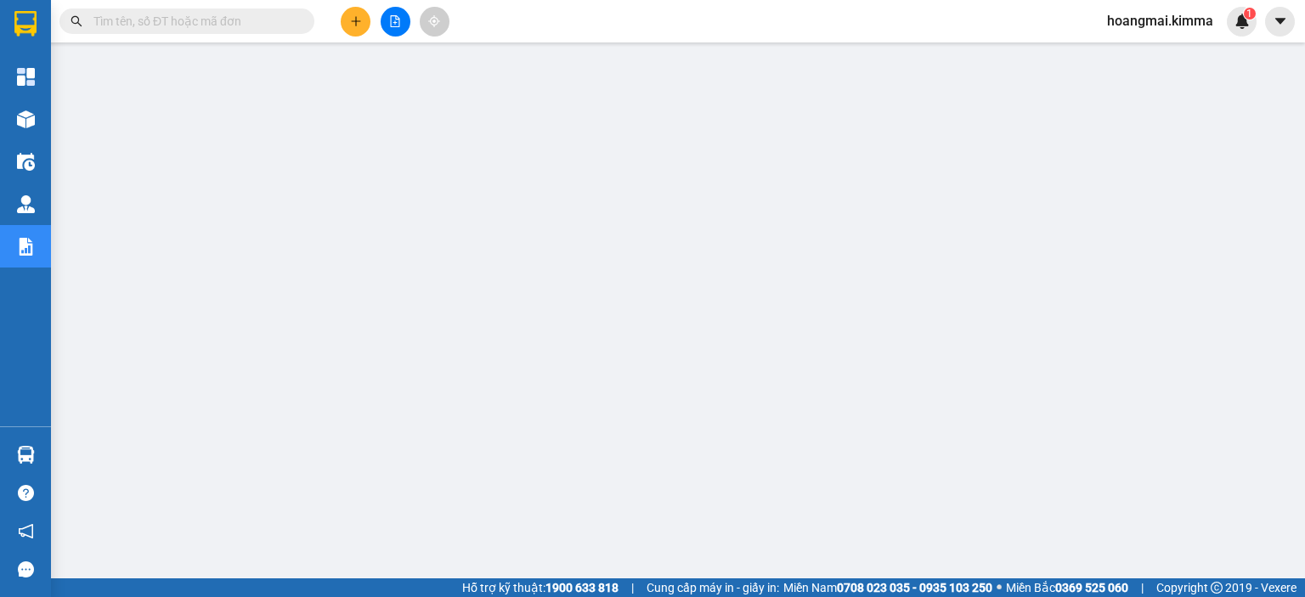
paste input "0812330096"
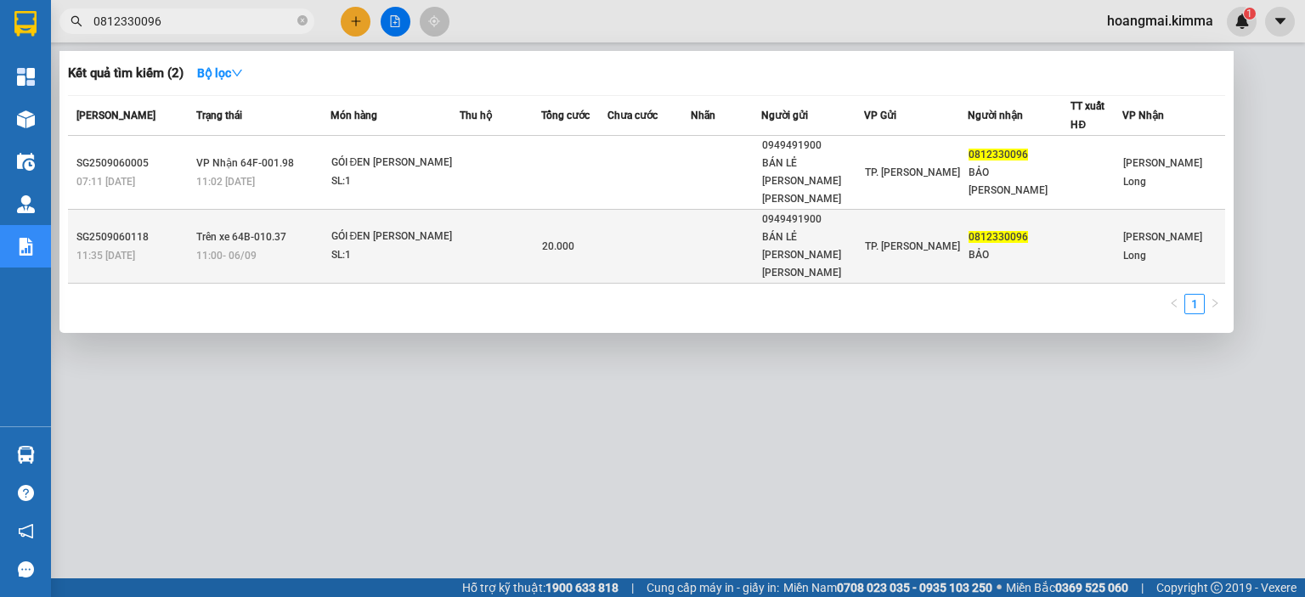
type input "0812330096"
click at [711, 213] on td at bounding box center [726, 247] width 71 height 74
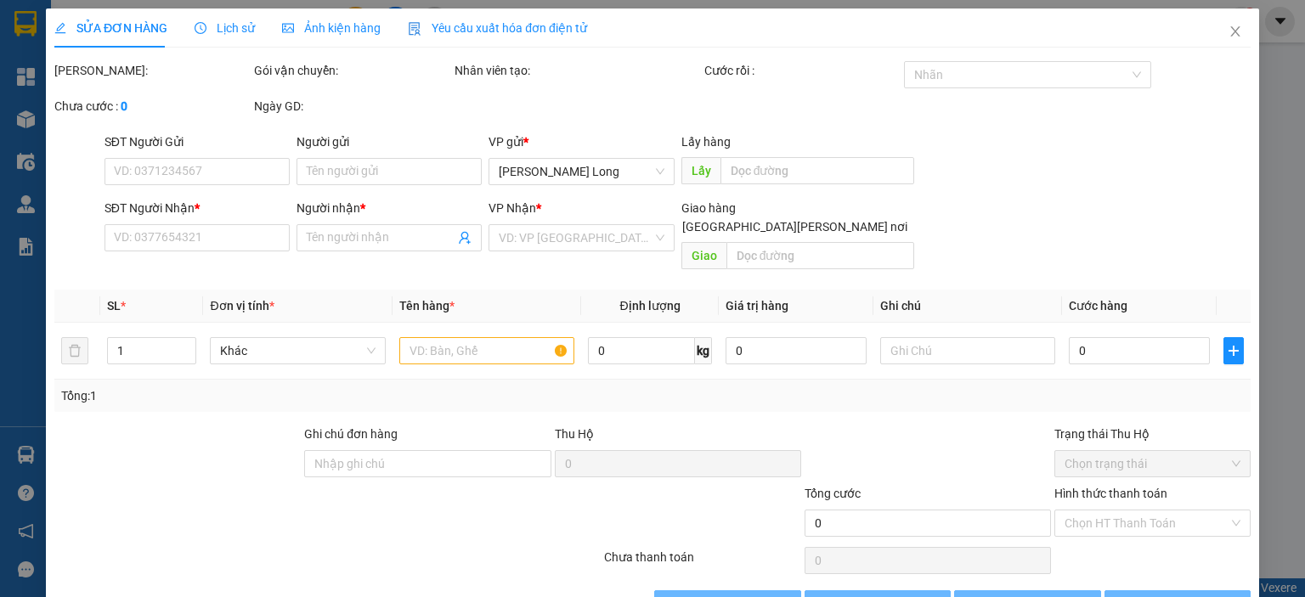
type input "0949491900"
type input "BÁN LẺ [PERSON_NAME] [PERSON_NAME]"
type input "0812330096"
type input "BẢO"
type input "20.000"
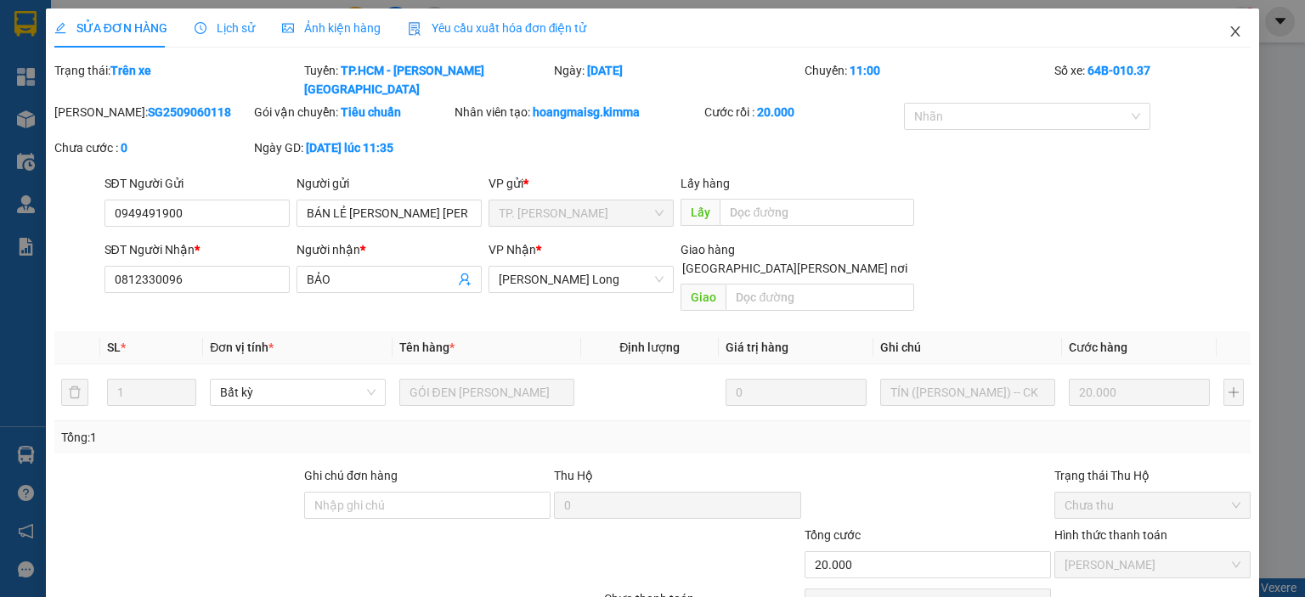
drag, startPoint x: 1226, startPoint y: 28, endPoint x: 1118, endPoint y: 42, distance: 108.9
click at [1231, 29] on icon "close" at bounding box center [1235, 31] width 9 height 10
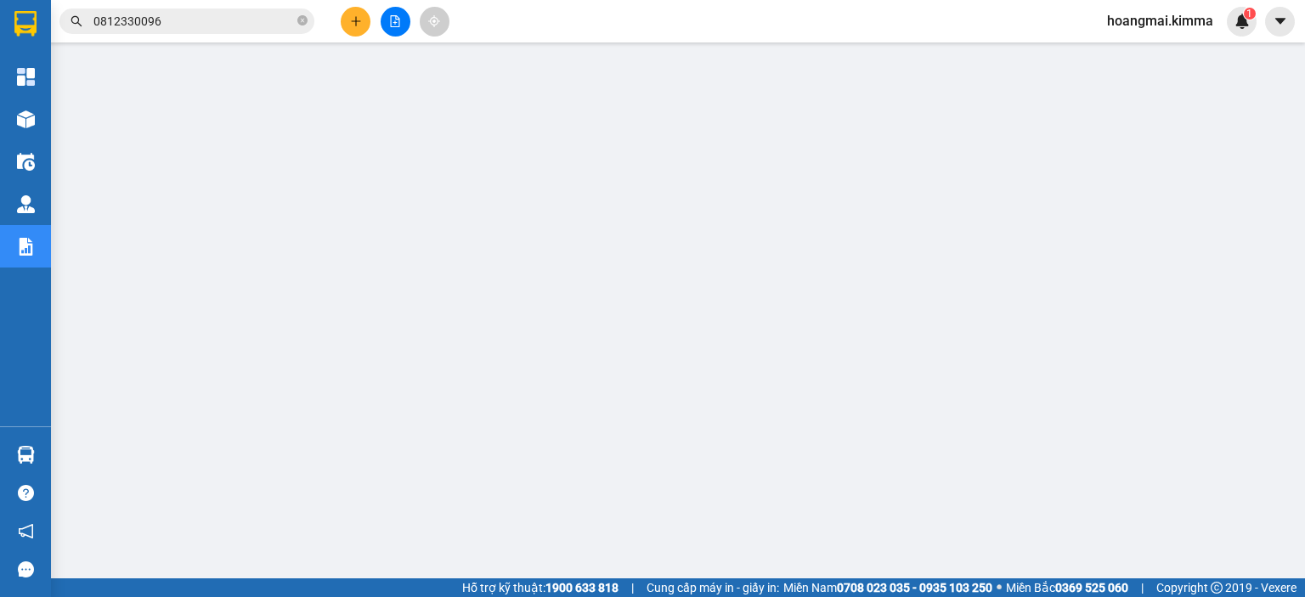
click at [192, 20] on input "0812330096" at bounding box center [193, 21] width 201 height 19
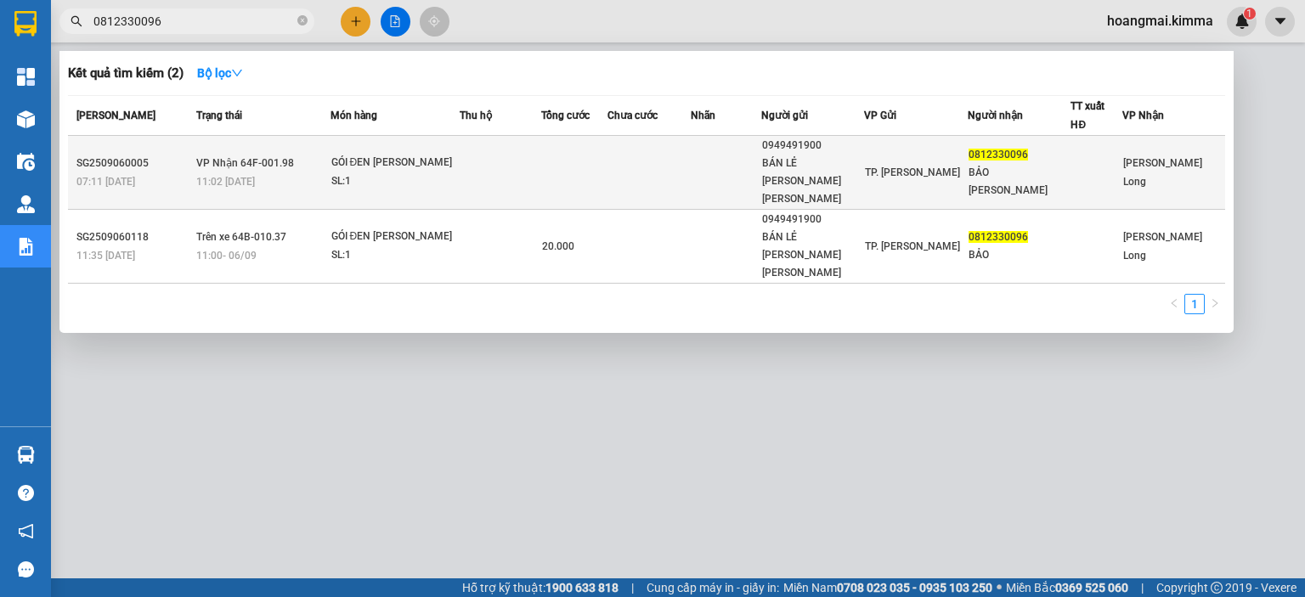
click at [442, 159] on div "GÓI ĐEN [PERSON_NAME]" at bounding box center [394, 163] width 127 height 19
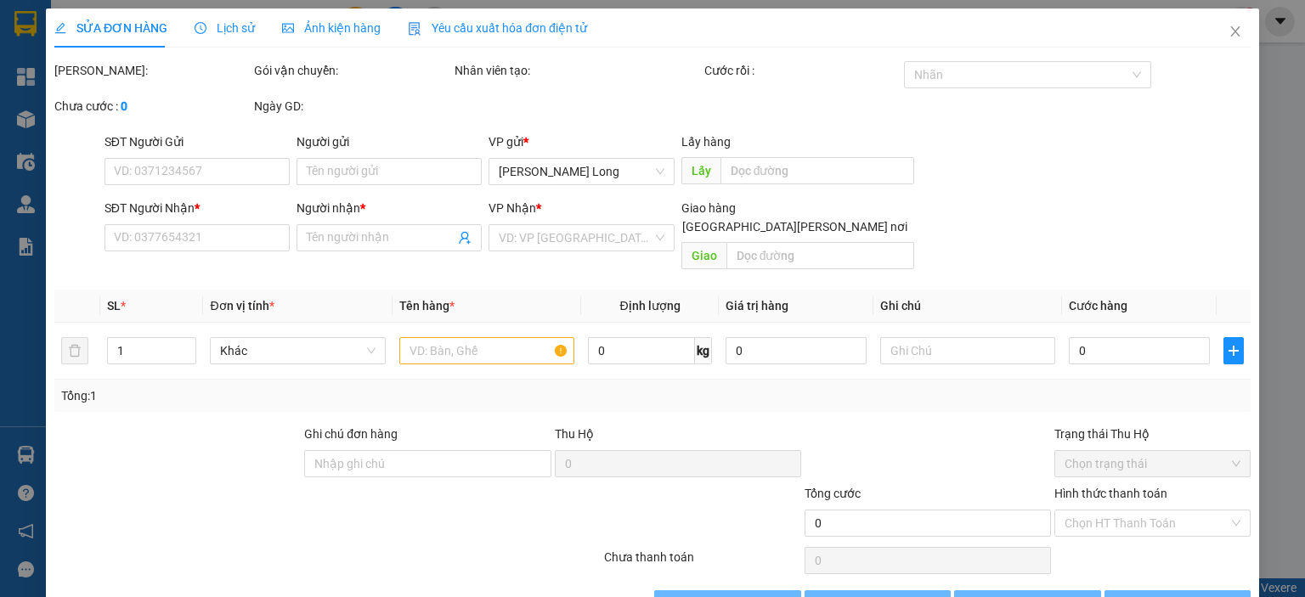
type input "0949491900"
type input "BÁN LẺ [PERSON_NAME] [PERSON_NAME]"
type input "0812330096"
type input "BẢO [PERSON_NAME]"
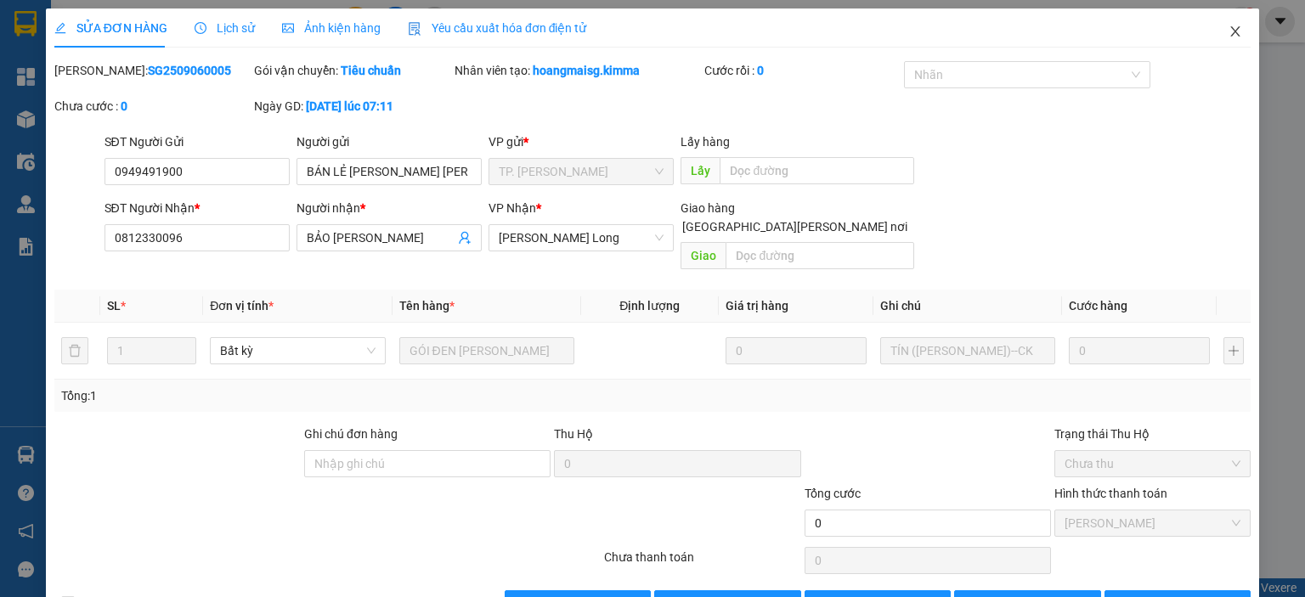
click at [1229, 33] on icon "close" at bounding box center [1236, 32] width 14 height 14
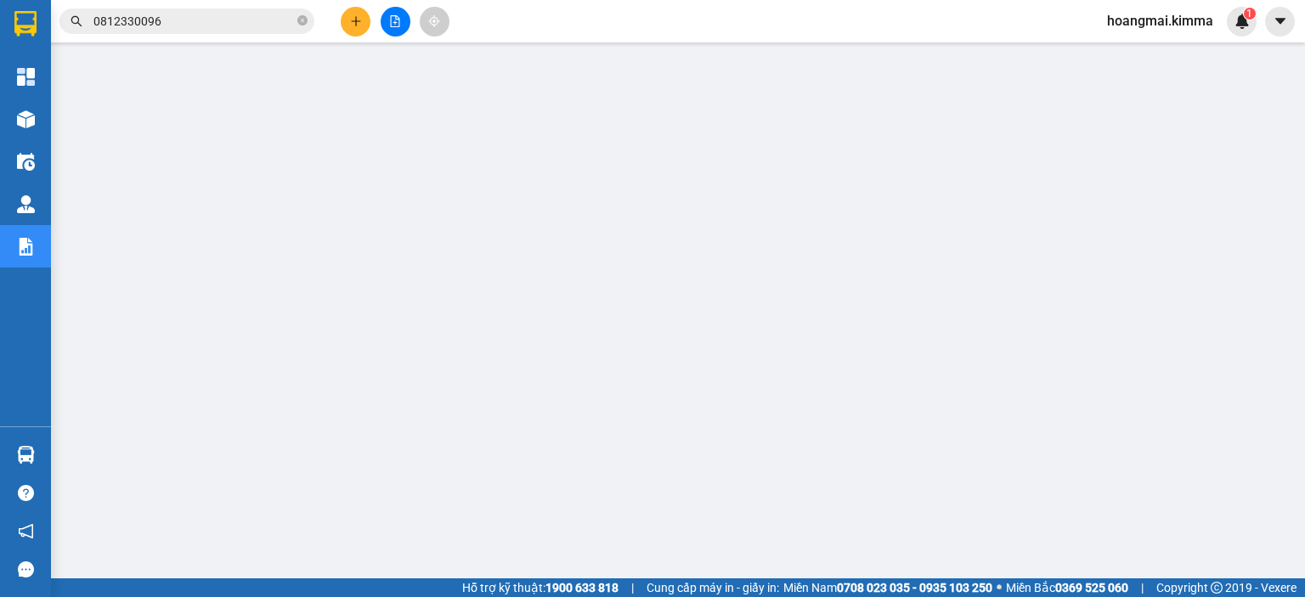
click at [233, 23] on input "0812330096" at bounding box center [193, 21] width 201 height 19
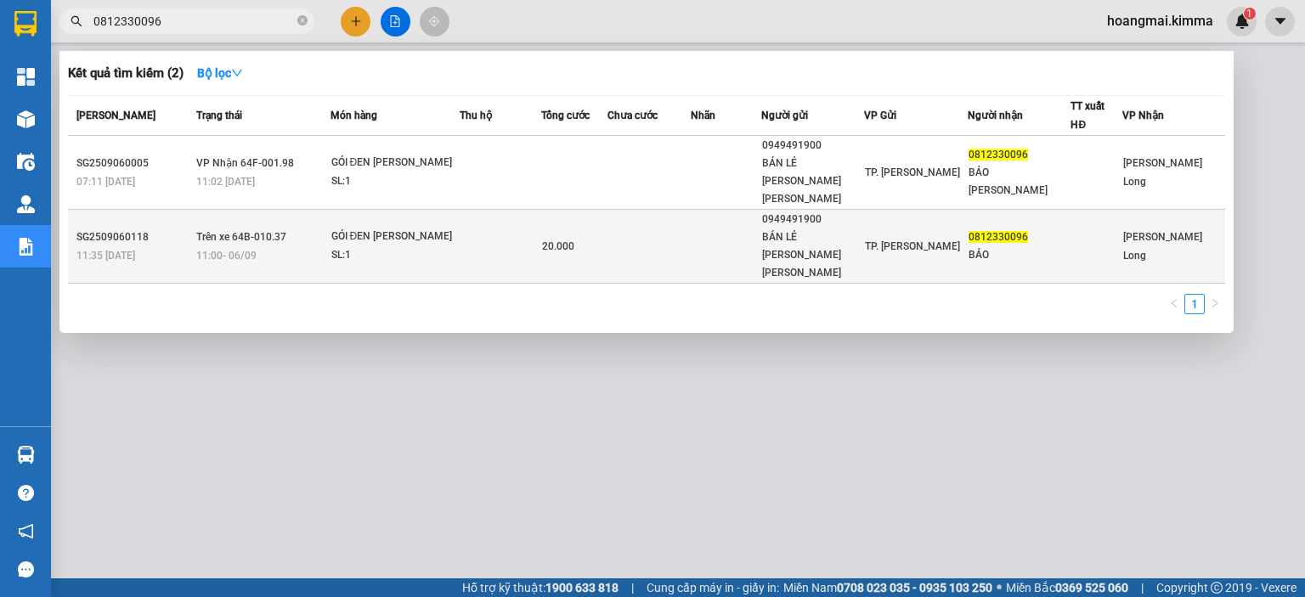
click at [839, 229] on div "BÁN LẺ [PERSON_NAME] [PERSON_NAME]" at bounding box center [813, 256] width 102 height 54
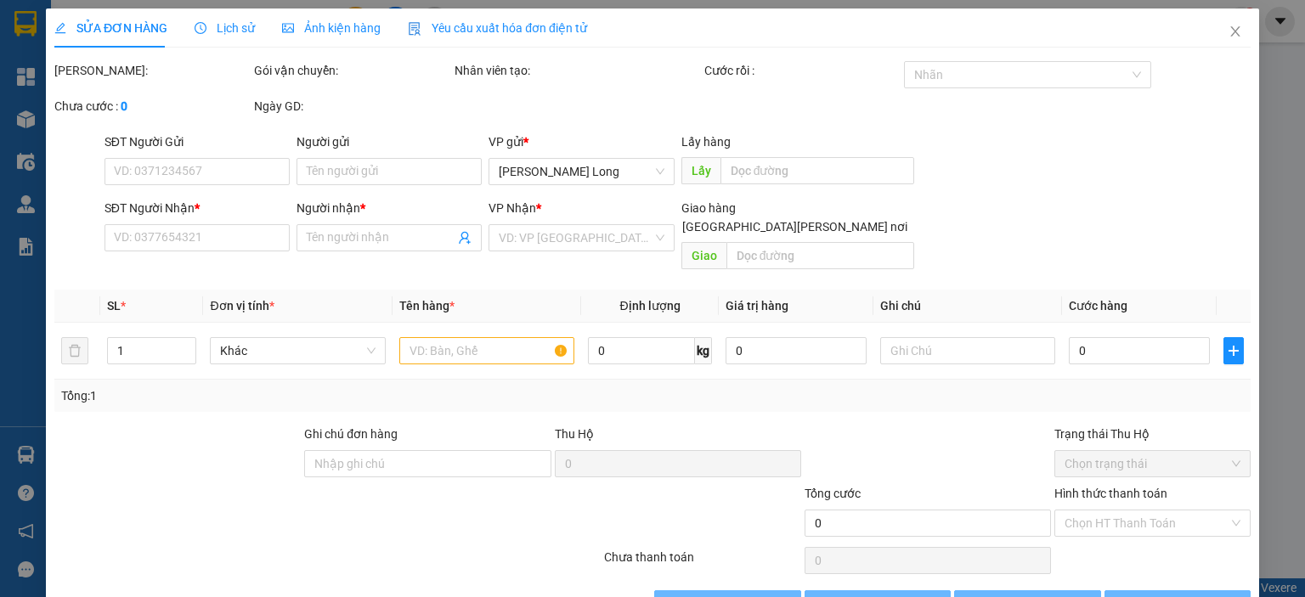
type input "0949491900"
type input "BÁN LẺ [PERSON_NAME] [PERSON_NAME]"
type input "0812330096"
type input "BẢO"
type input "20.000"
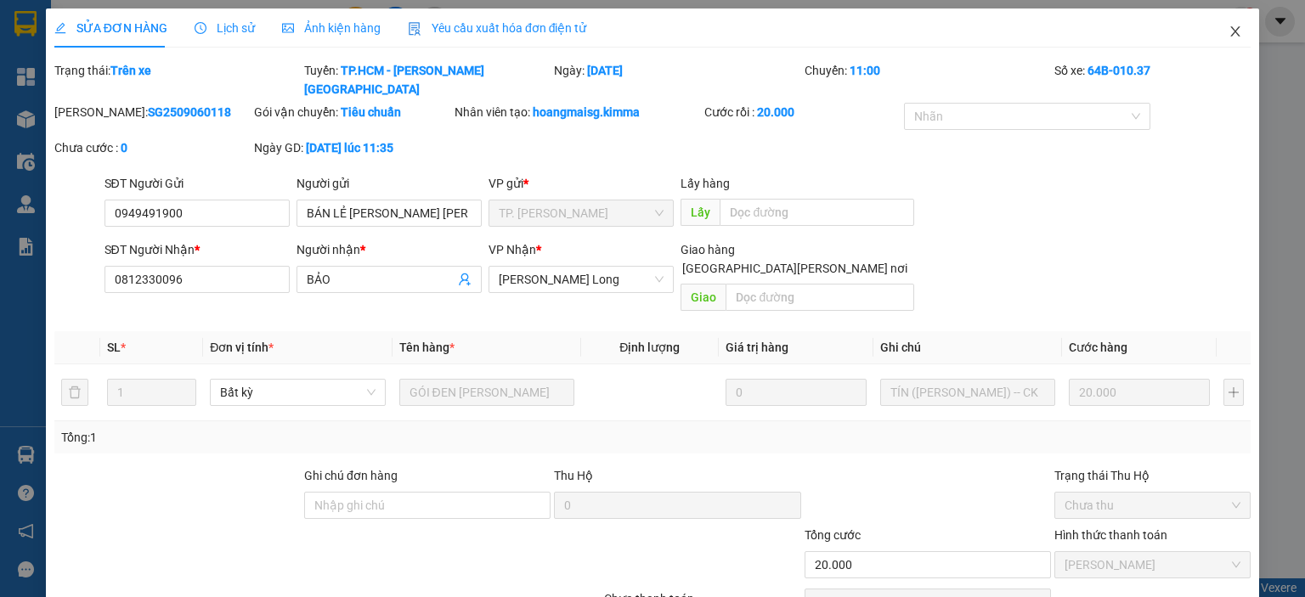
click at [1230, 36] on span "Close" at bounding box center [1236, 32] width 48 height 48
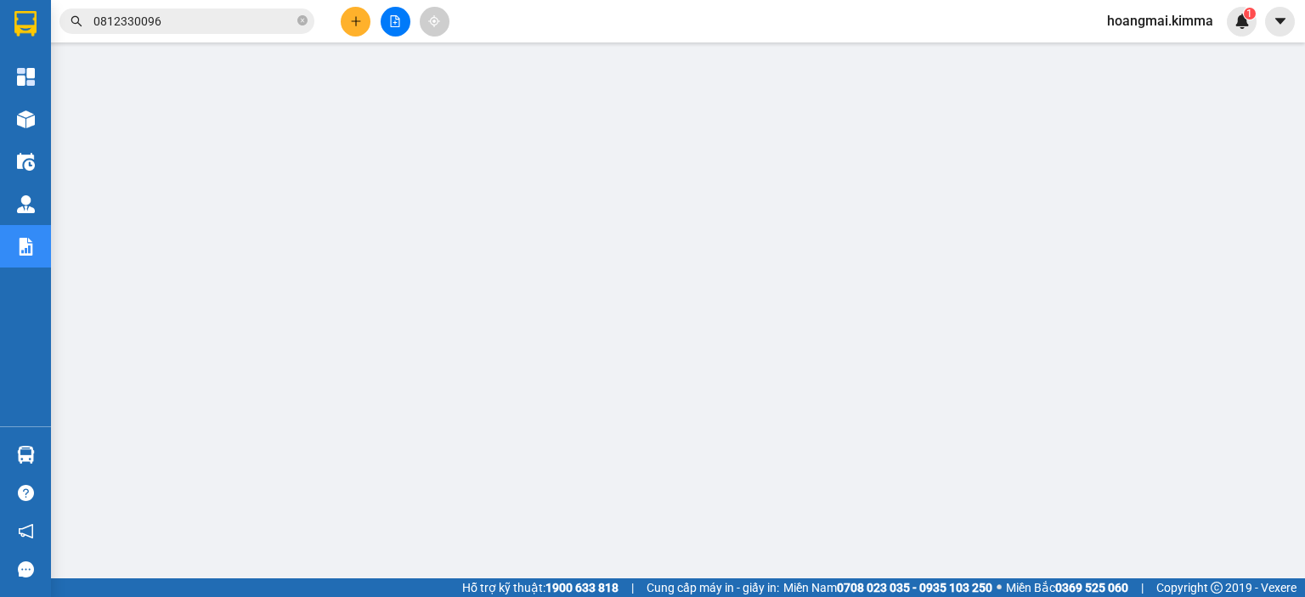
click at [190, 17] on input "0812330096" at bounding box center [193, 21] width 201 height 19
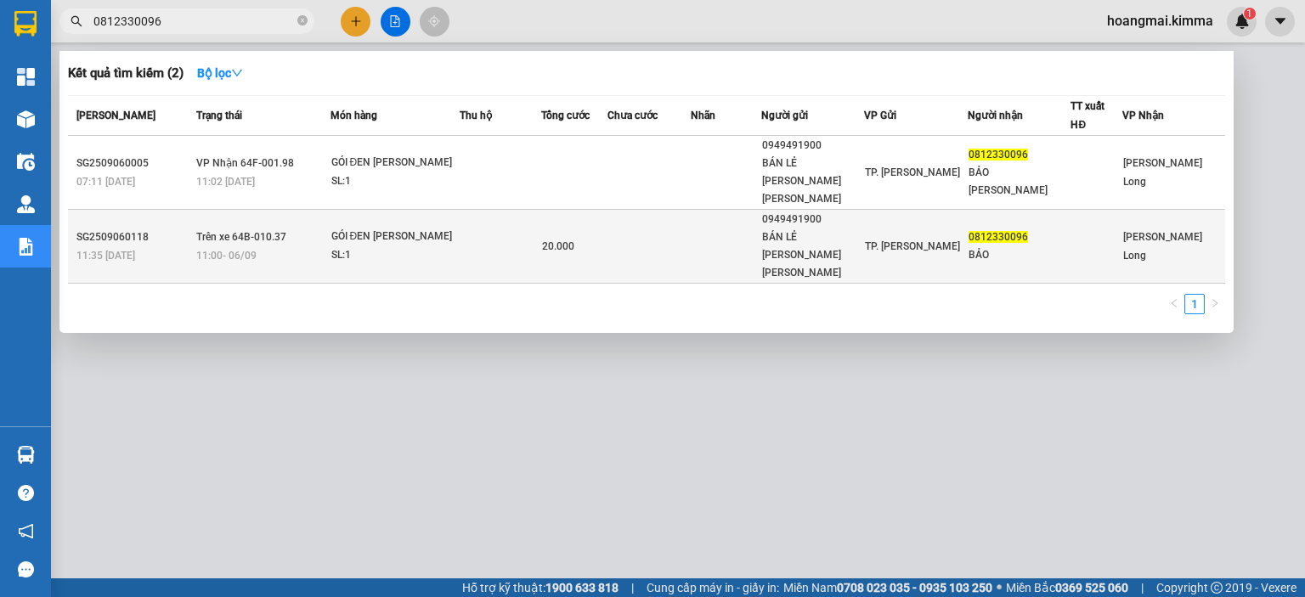
click at [561, 240] on span "20.000" at bounding box center [558, 246] width 32 height 12
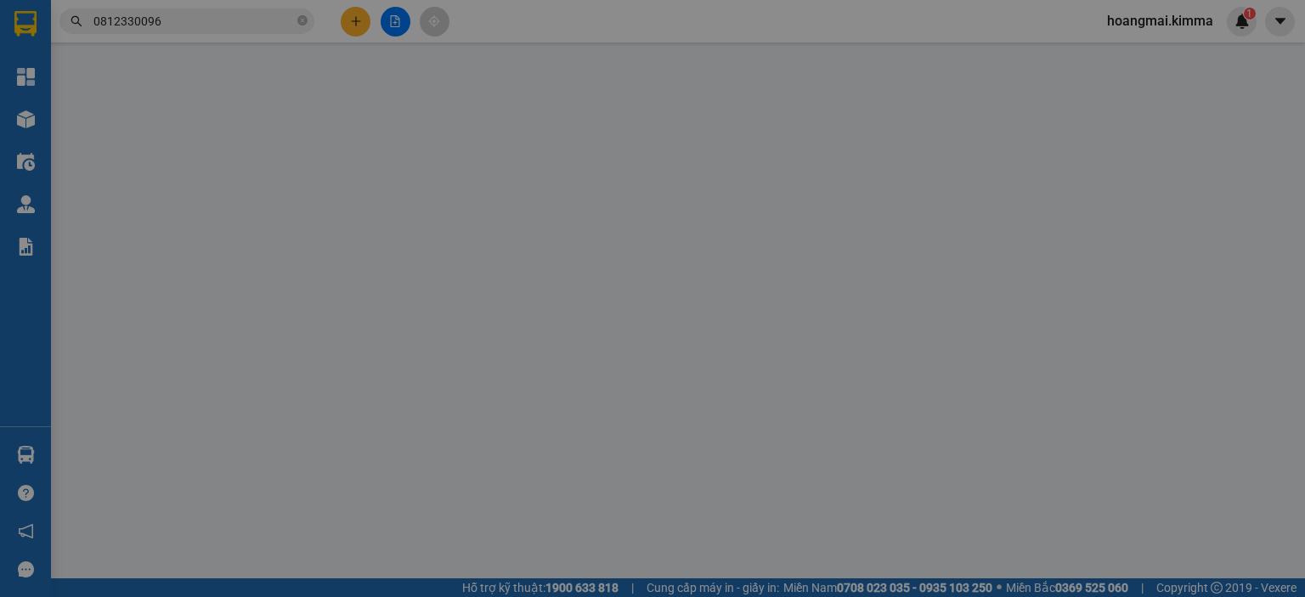
type input "0949491900"
type input "BÁN LẺ [PERSON_NAME] [PERSON_NAME]"
type input "0812330096"
type input "BẢO"
type input "20.000"
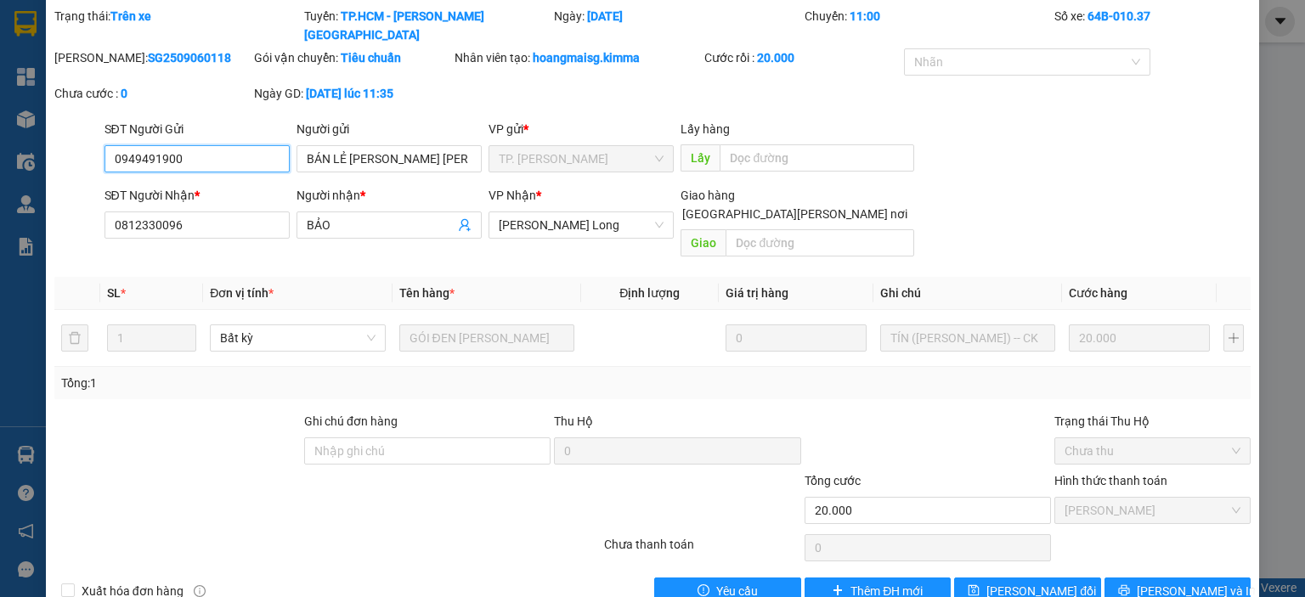
scroll to position [57, 0]
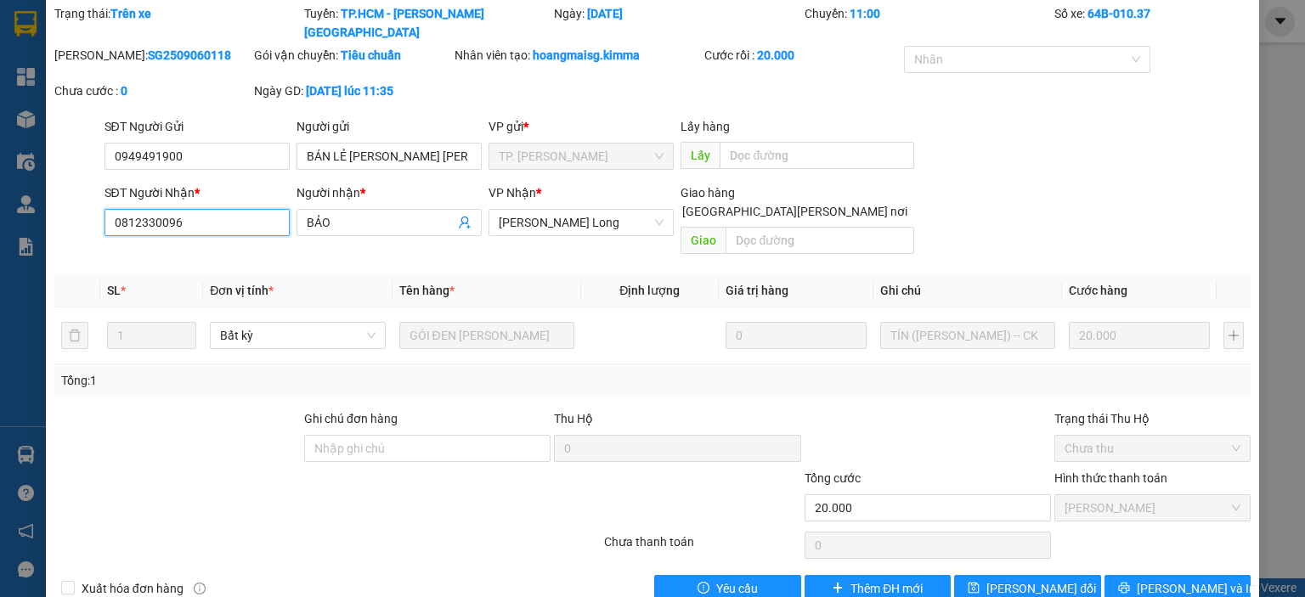
drag, startPoint x: 206, startPoint y: 201, endPoint x: 13, endPoint y: 255, distance: 200.4
click at [7, 257] on div "SỬA ĐƠN HÀNG Lịch sử [PERSON_NAME] hàng Yêu cầu xuất [PERSON_NAME] điện tử Tota…" at bounding box center [652, 298] width 1305 height 597
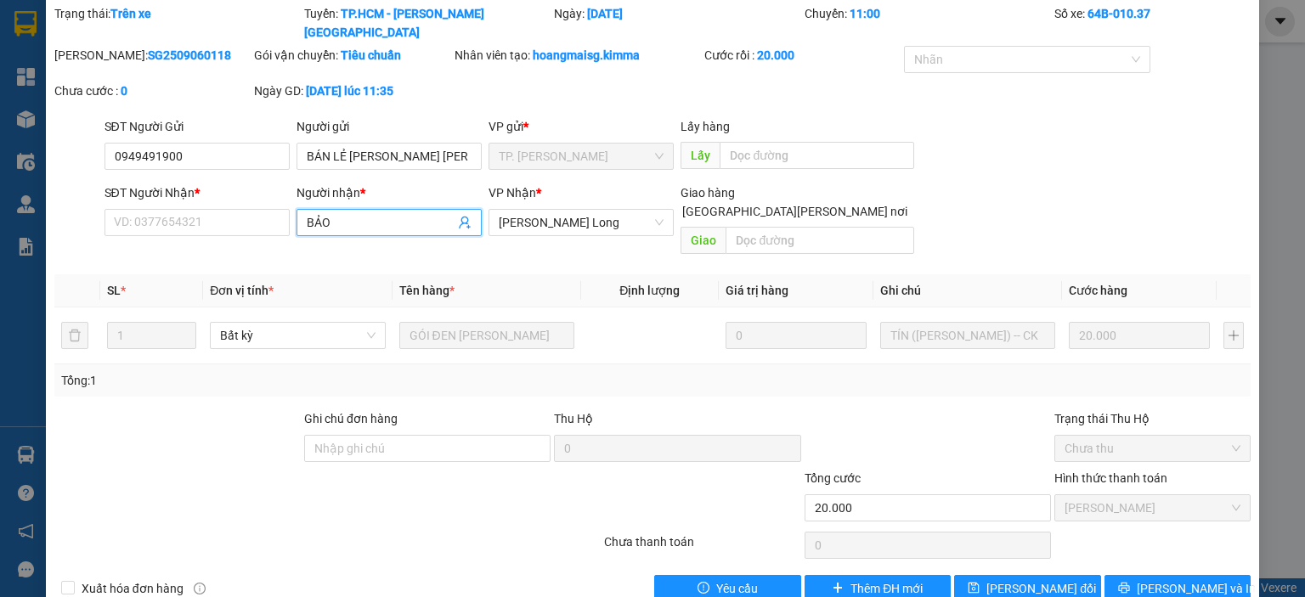
click at [391, 213] on input "BẢO" at bounding box center [381, 222] width 148 height 19
paste input "0812330096"
type input "BẢO 0812330096"
click at [211, 209] on input "SĐT Người [PERSON_NAME] *" at bounding box center [197, 222] width 185 height 27
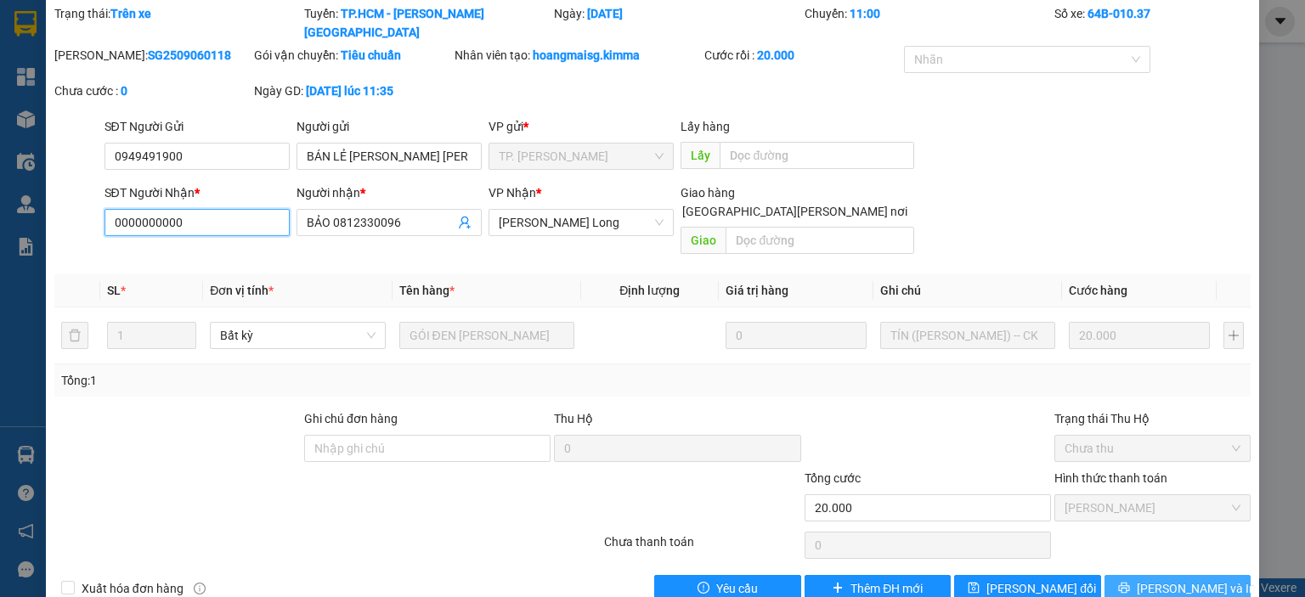
type input "0000000000"
click at [1130, 582] on icon "printer" at bounding box center [1124, 588] width 12 height 12
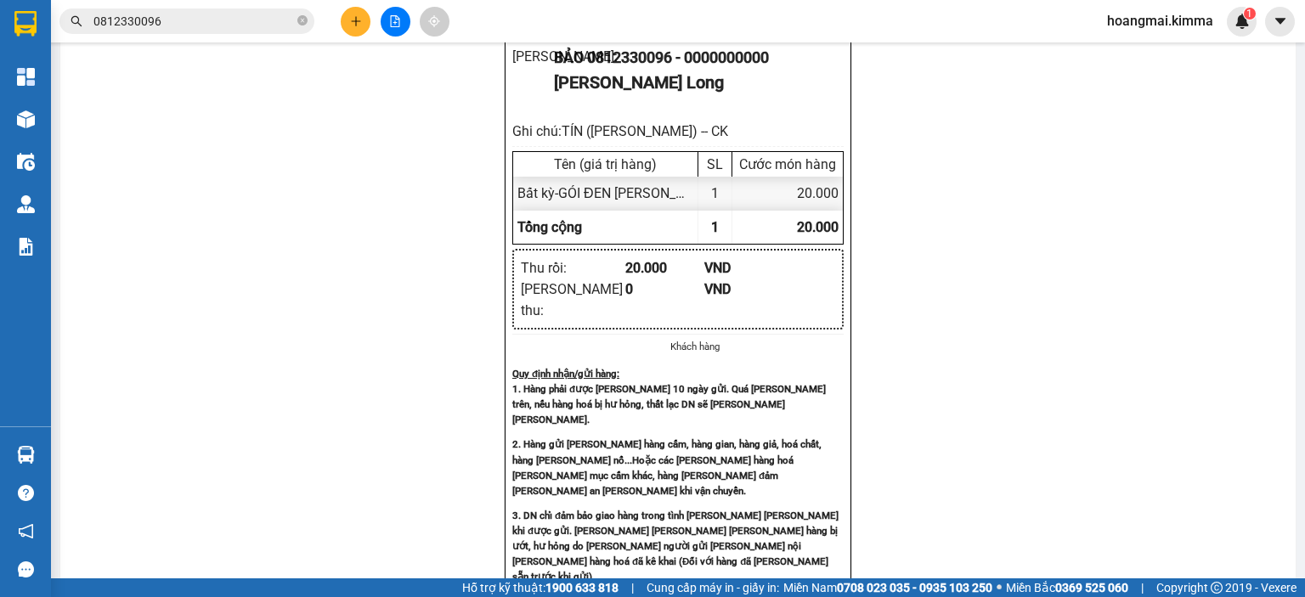
scroll to position [554, 0]
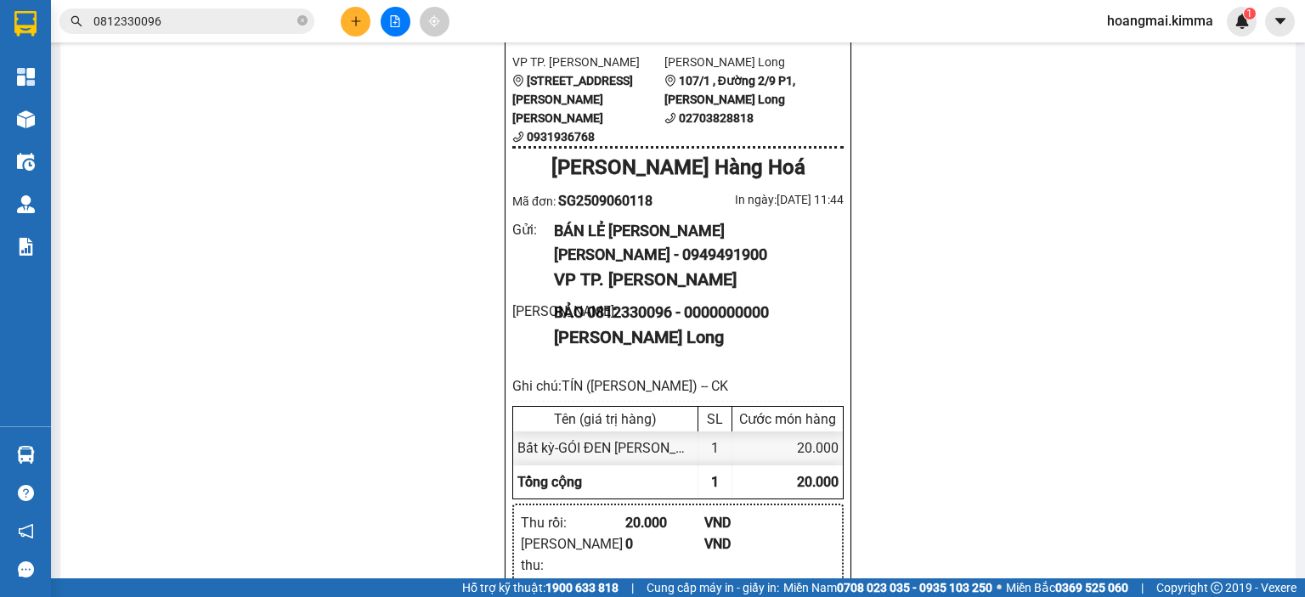
click at [245, 37] on div "Kết quả [PERSON_NAME] ( 2 ) Bộ lọc Mã ĐH Trạng thái Món hàng Thu hộ Tổng [PERSO…" at bounding box center [652, 21] width 1305 height 42
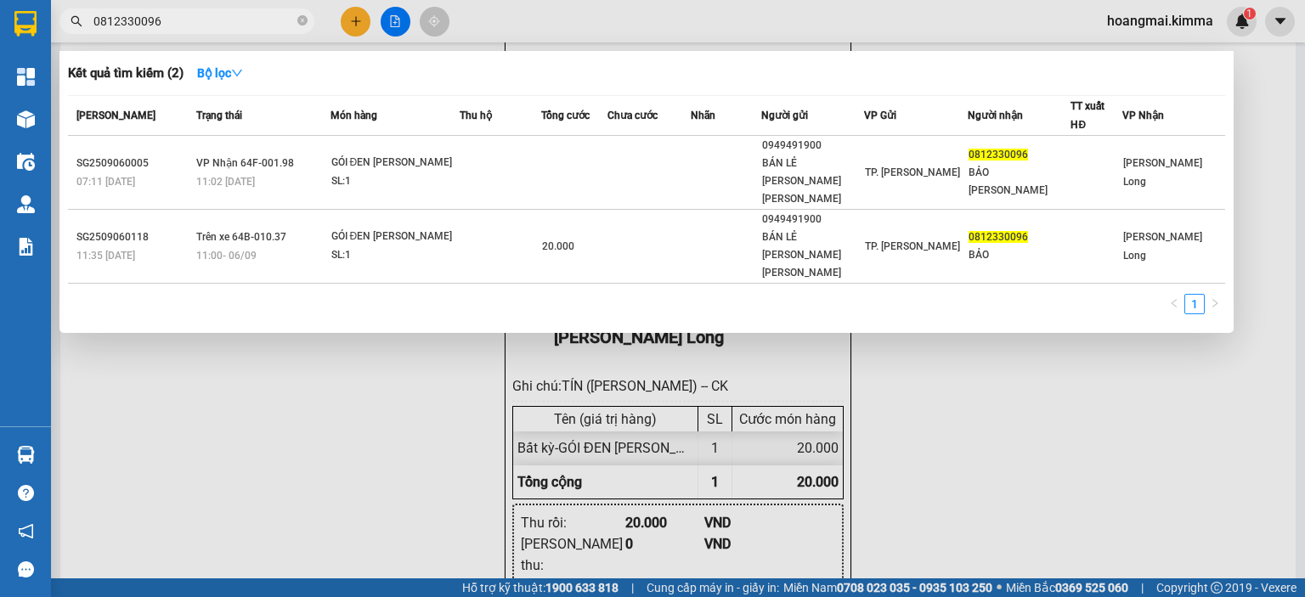
click at [234, 24] on input "0812330096" at bounding box center [193, 21] width 201 height 19
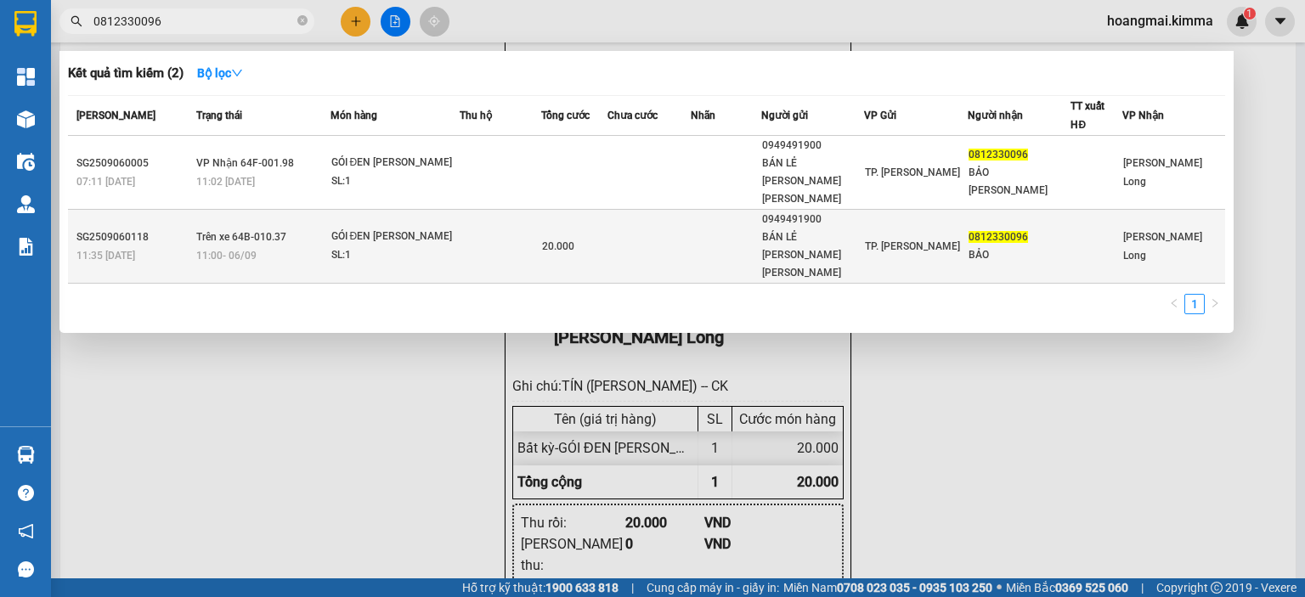
click at [498, 224] on td at bounding box center [501, 247] width 82 height 74
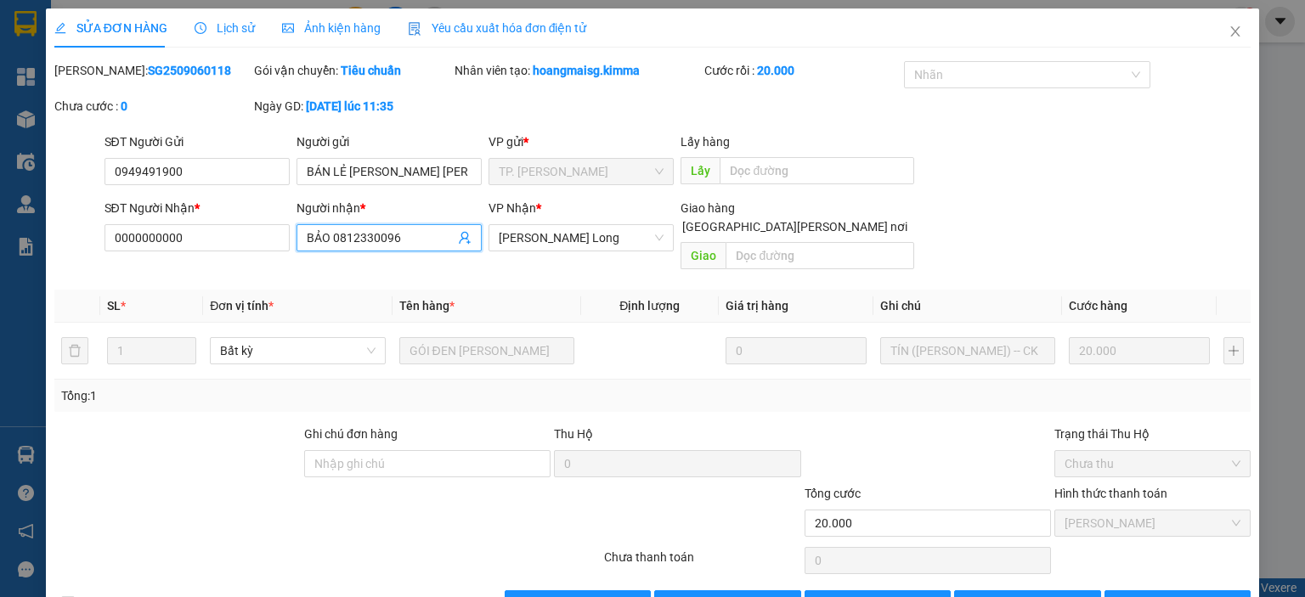
drag, startPoint x: 331, startPoint y: 240, endPoint x: 394, endPoint y: 245, distance: 63.9
click at [394, 245] on input "BẢO 0812330096" at bounding box center [381, 238] width 148 height 19
type input "BẢO"
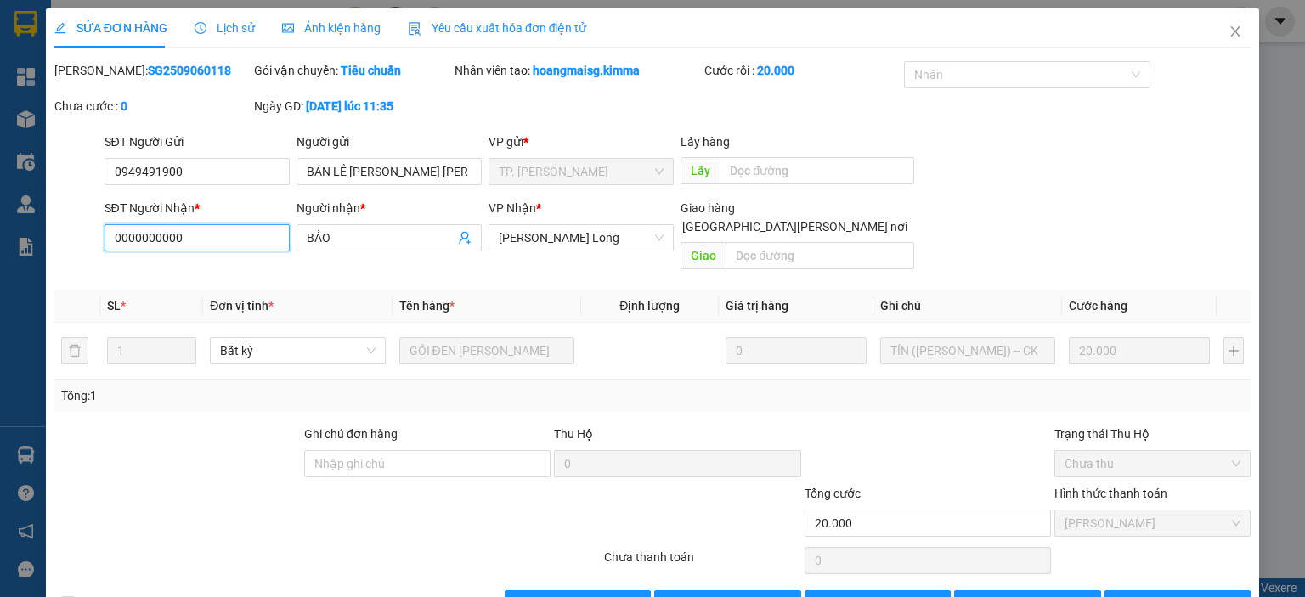
drag, startPoint x: 210, startPoint y: 241, endPoint x: 99, endPoint y: 264, distance: 112.8
click at [99, 264] on div "Total Paid Fee 20.000 Total UnPaid Fee 0 Cash Collection Total Fee Mã ĐH: SG250…" at bounding box center [652, 339] width 1196 height 557
paste input "812330096"
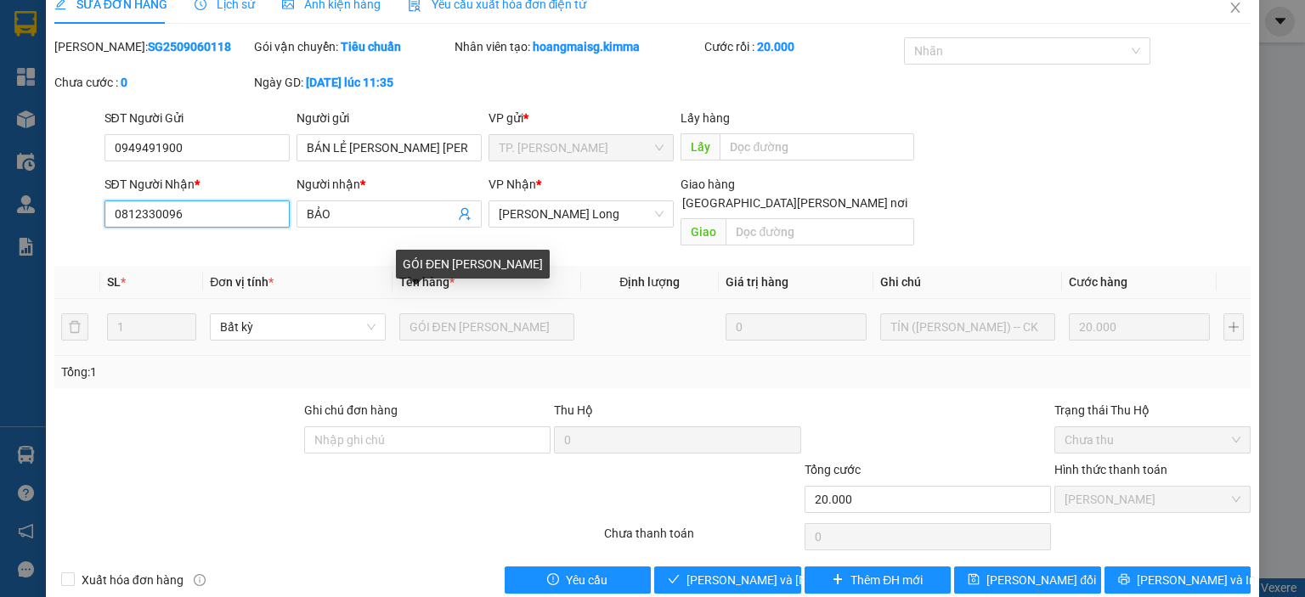
scroll to position [34, 0]
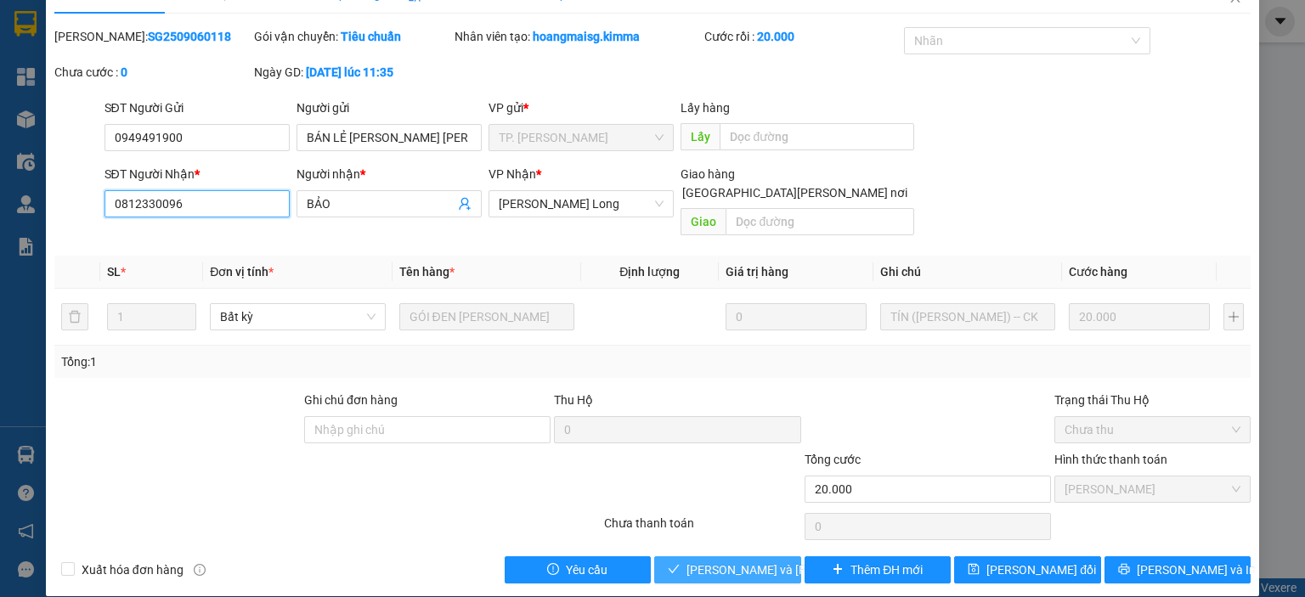
type input "0812330096"
click at [746, 561] on span "[PERSON_NAME] và [PERSON_NAME] hàng" at bounding box center [800, 570] width 229 height 19
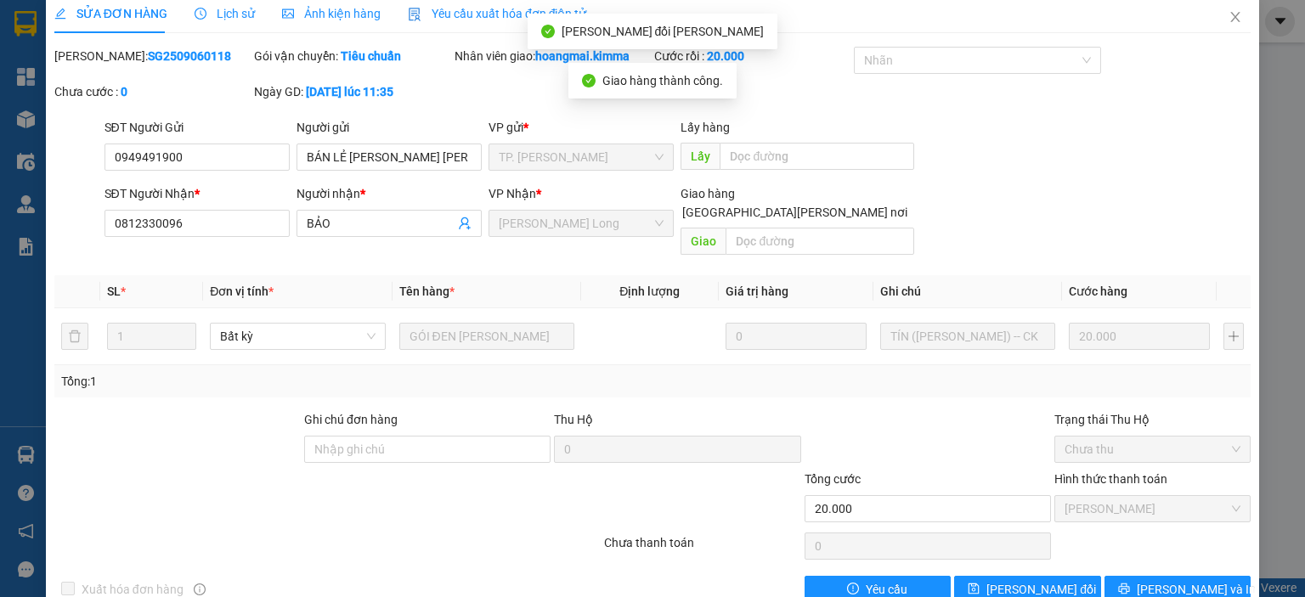
scroll to position [0, 0]
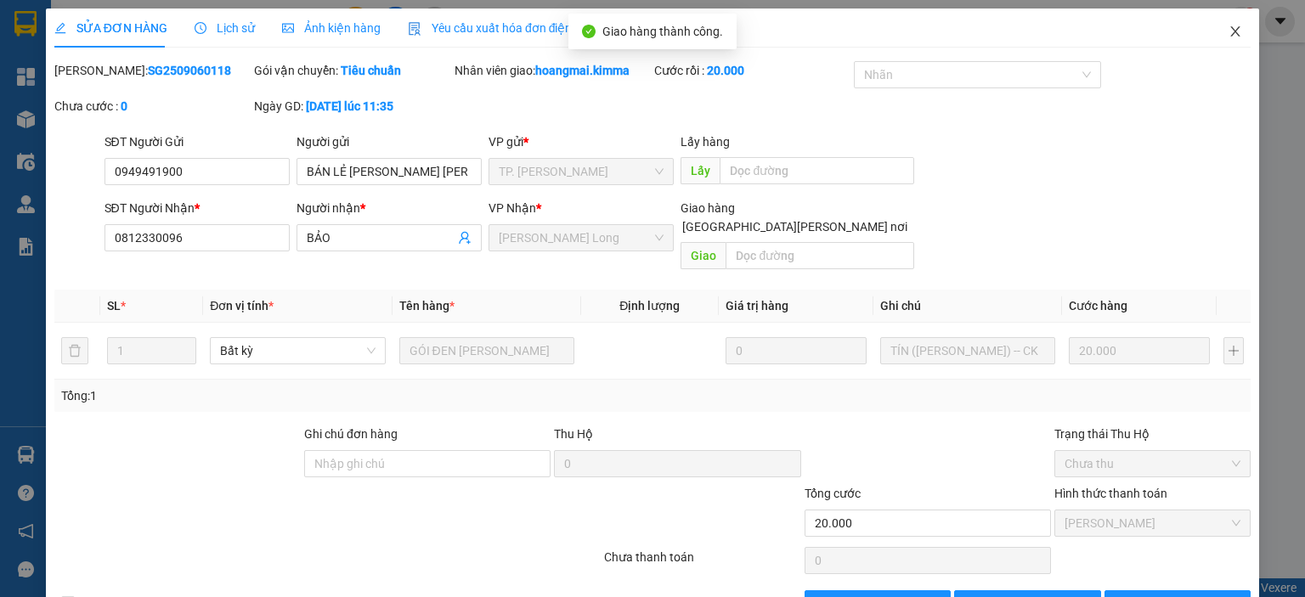
click at [1229, 31] on icon "close" at bounding box center [1236, 32] width 14 height 14
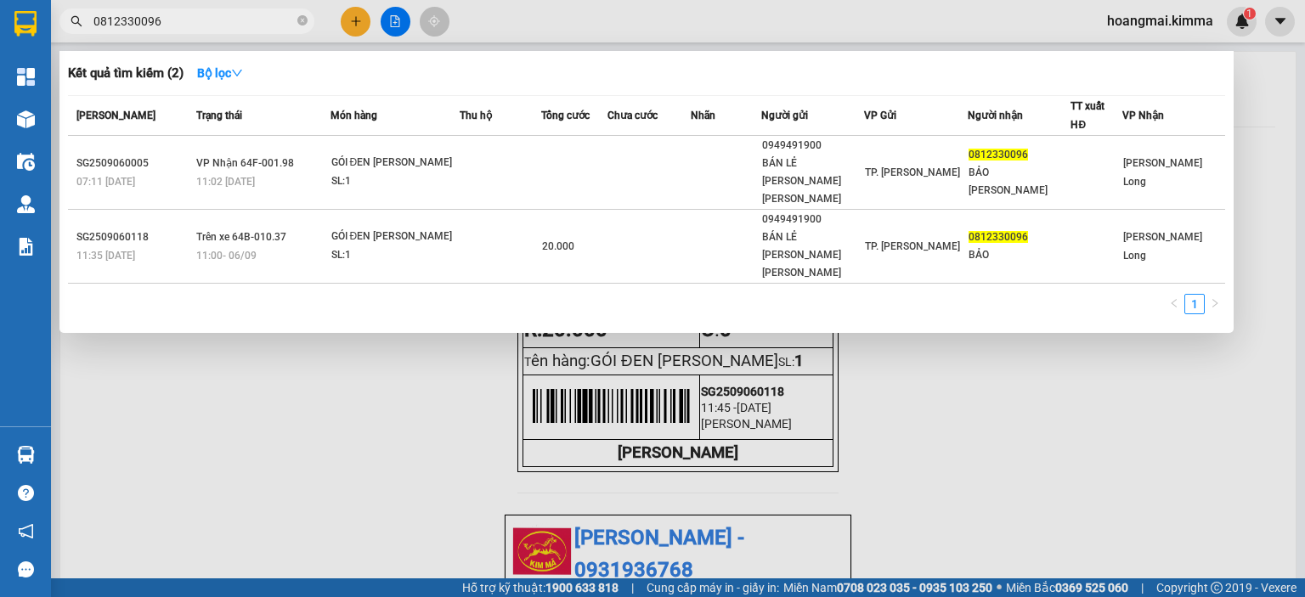
click at [236, 26] on input "0812330096" at bounding box center [193, 21] width 201 height 19
click at [300, 21] on icon "close-circle" at bounding box center [302, 20] width 10 height 10
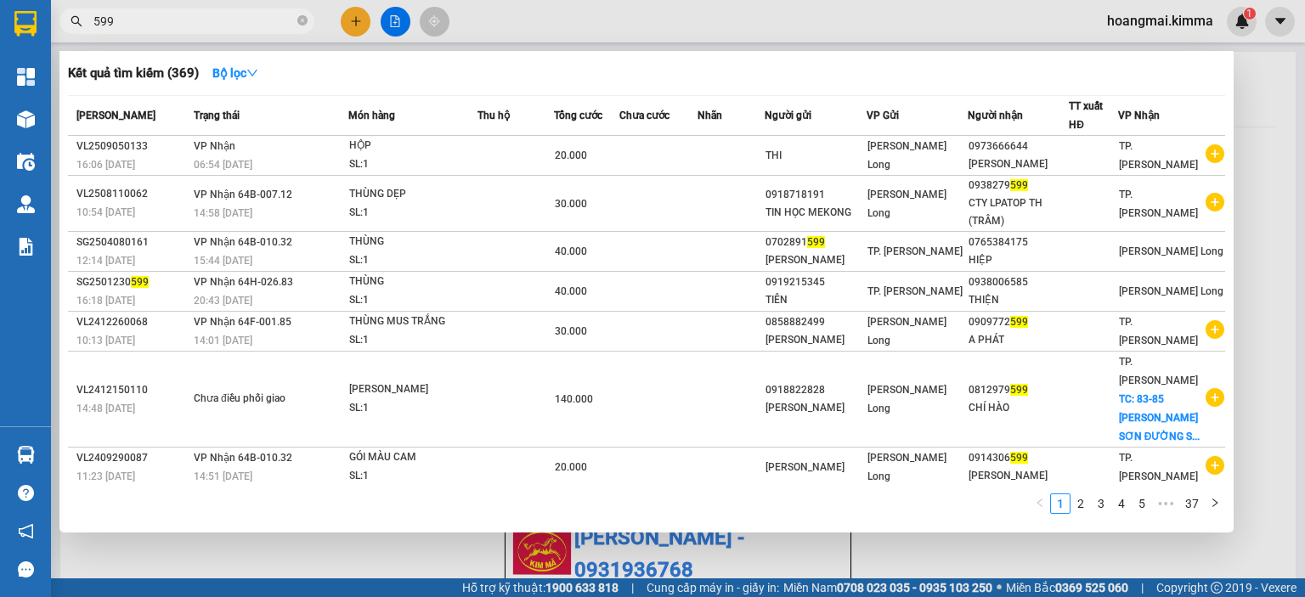
click at [219, 20] on input "599" at bounding box center [193, 21] width 201 height 19
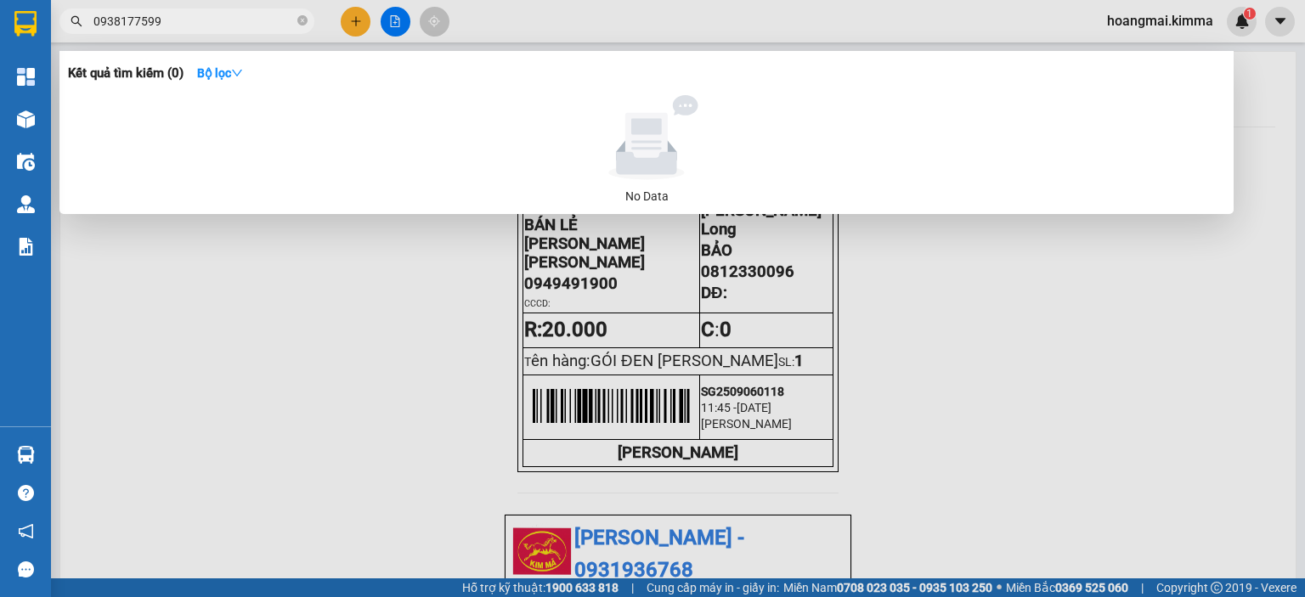
click at [197, 28] on input "0938177599" at bounding box center [193, 21] width 201 height 19
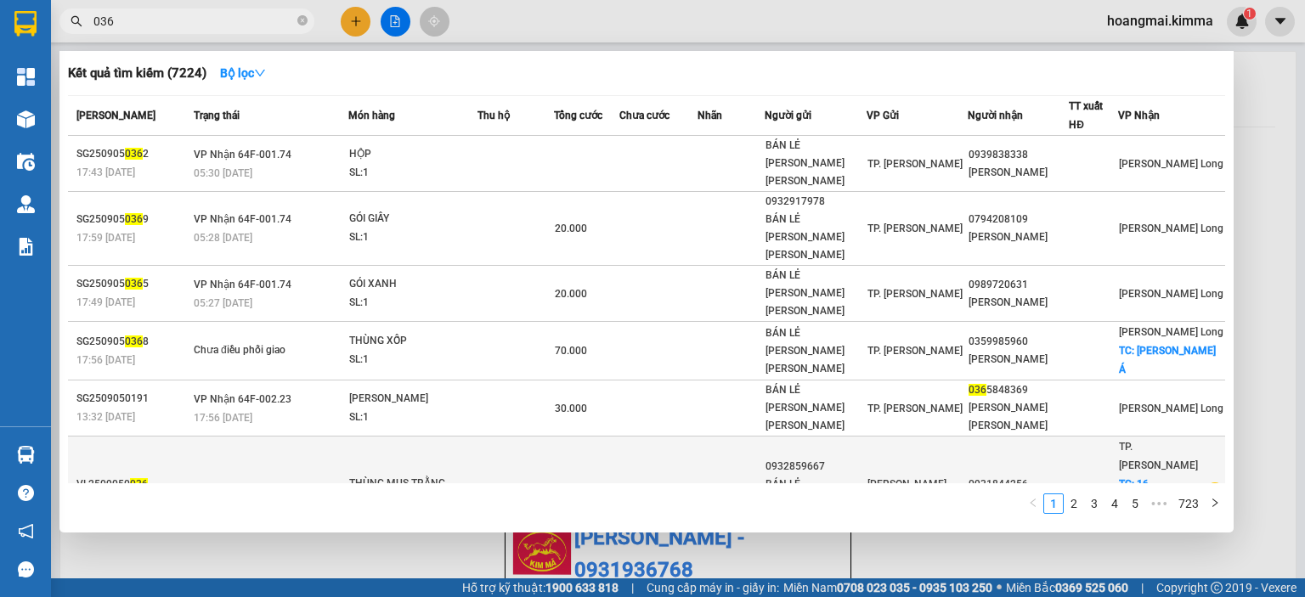
scroll to position [133, 0]
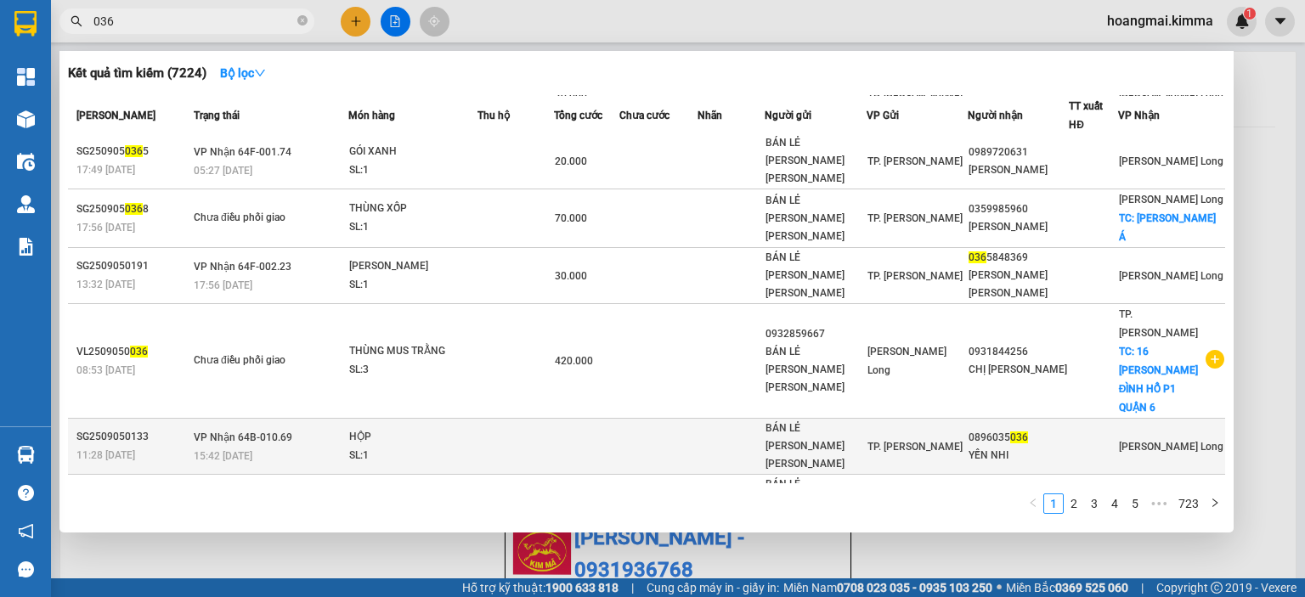
type input "036"
click at [531, 419] on td at bounding box center [515, 447] width 76 height 56
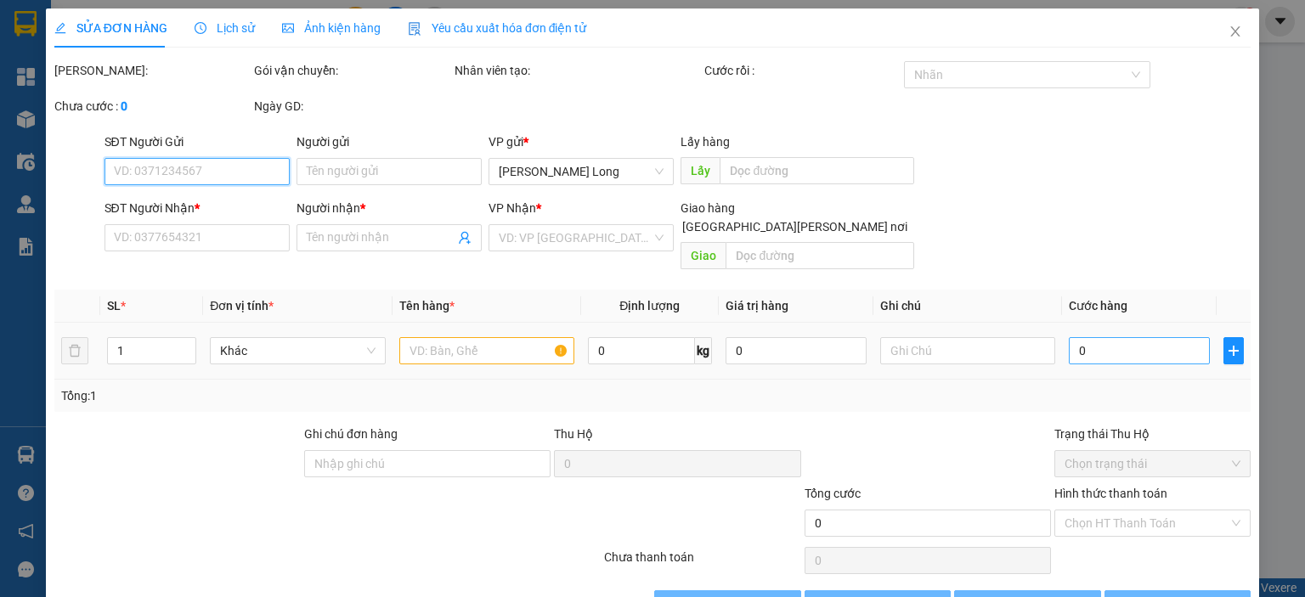
type input "BÁN LẺ [PERSON_NAME] [PERSON_NAME]"
type input "0896035036"
type input "YẾN NHI"
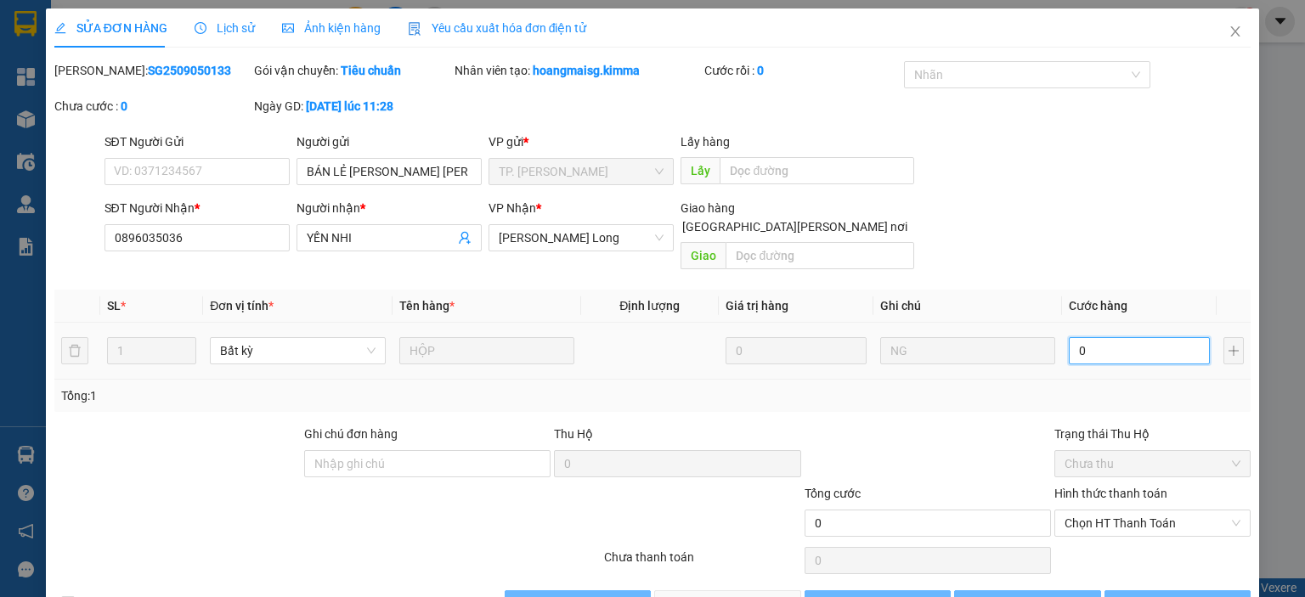
click at [1121, 338] on input "0" at bounding box center [1139, 350] width 141 height 27
type input "2"
type input "20"
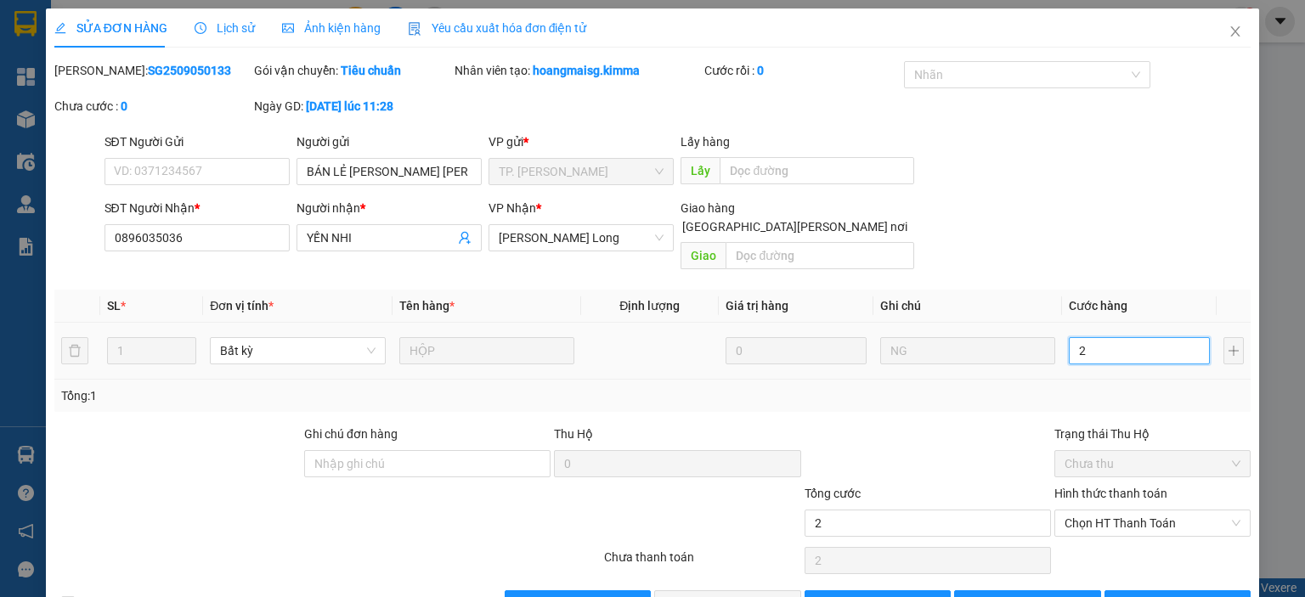
type input "20"
click at [1106, 511] on span "Chọn HT Thanh Toán" at bounding box center [1153, 523] width 176 height 25
type input "20"
type input "20.000"
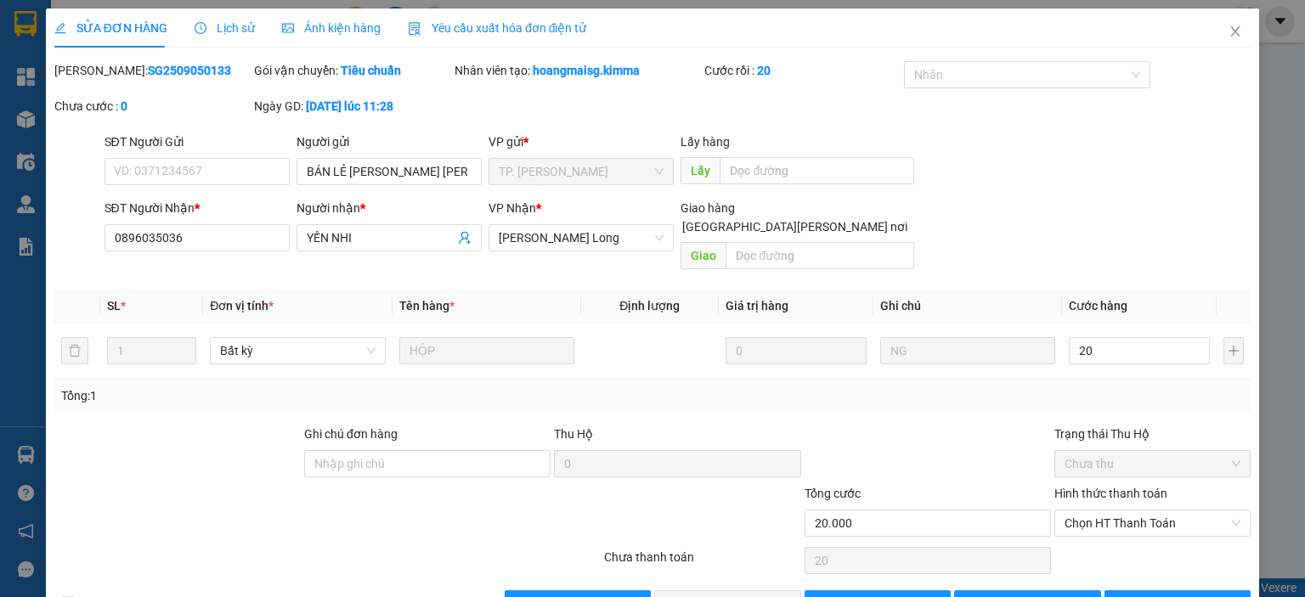
type input "20.000"
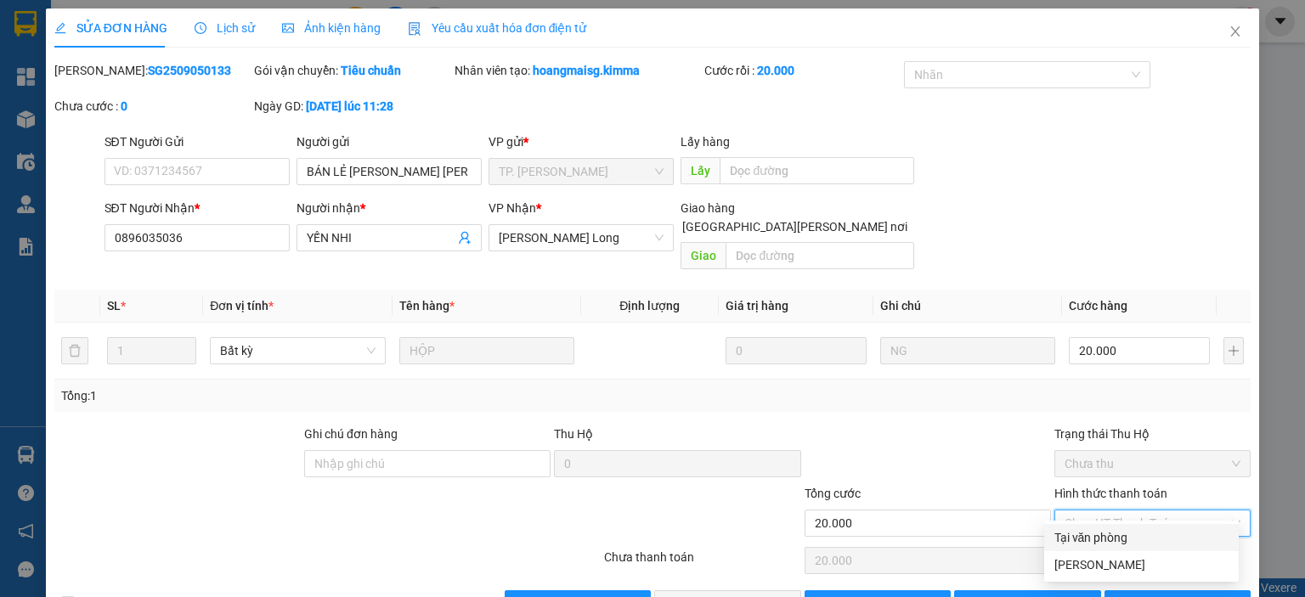
click at [1099, 535] on div "Tại văn phòng" at bounding box center [1141, 537] width 174 height 19
type input "0"
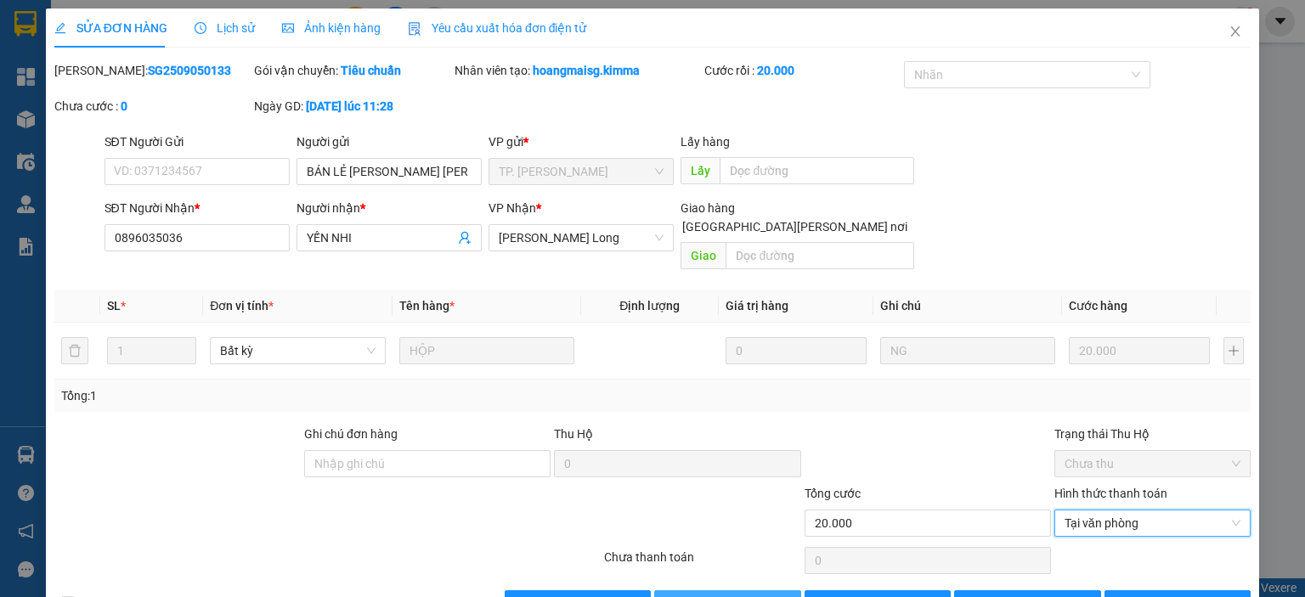
click at [749, 595] on span "[PERSON_NAME] và [PERSON_NAME] hàng" at bounding box center [800, 604] width 229 height 19
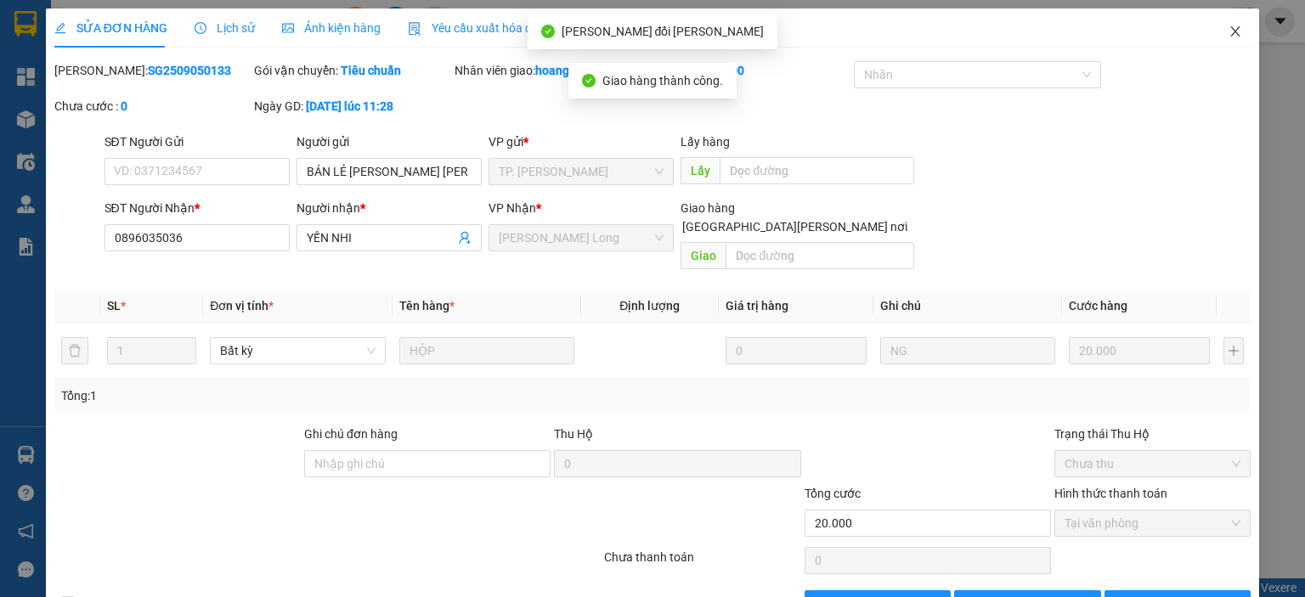
click at [1229, 26] on icon "close" at bounding box center [1236, 32] width 14 height 14
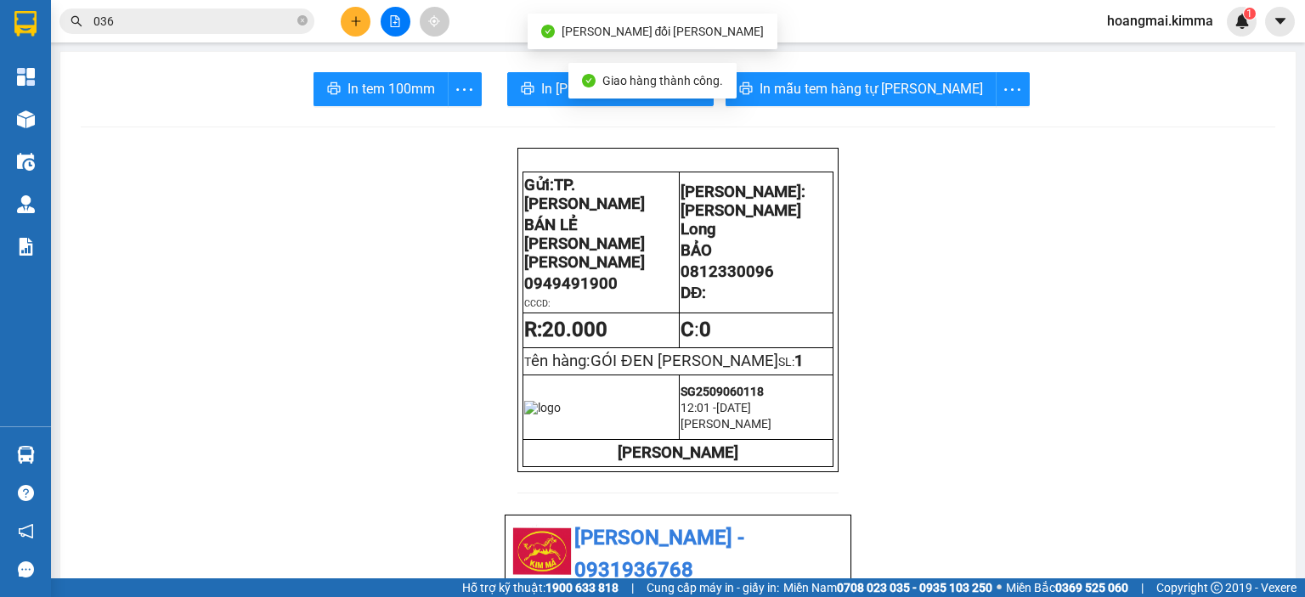
click at [241, 18] on input "036" at bounding box center [193, 21] width 201 height 19
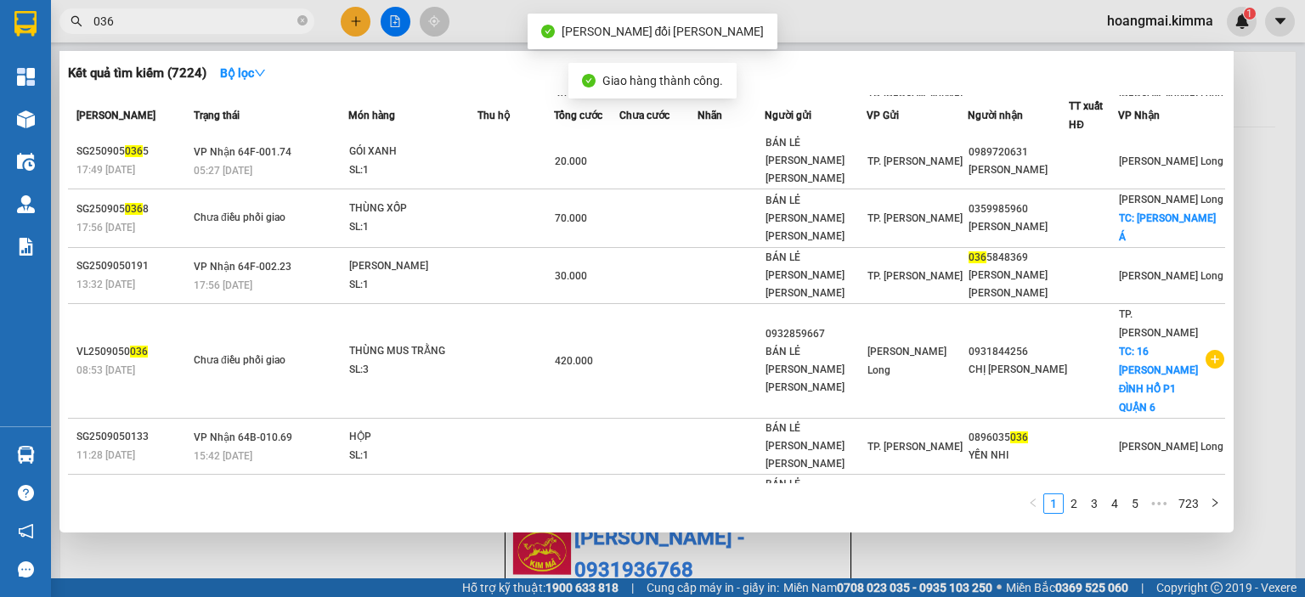
click at [241, 18] on input "036" at bounding box center [193, 21] width 201 height 19
click at [433, 503] on div "SL: 1" at bounding box center [412, 512] width 127 height 19
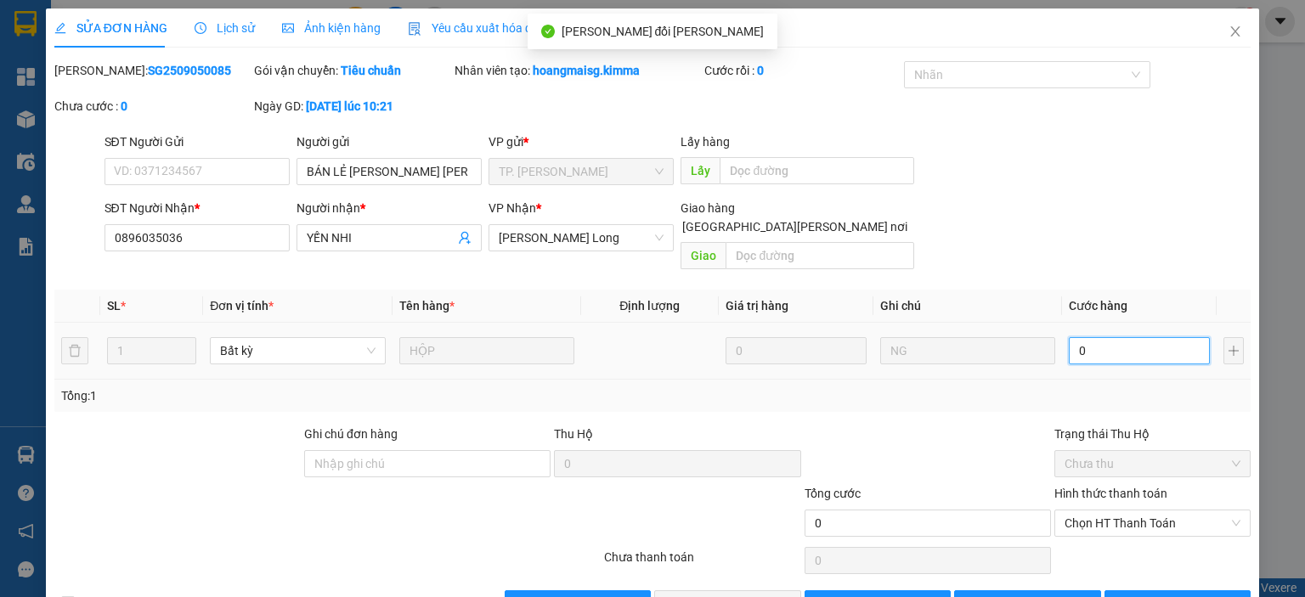
click at [1113, 342] on input "0" at bounding box center [1139, 350] width 141 height 27
type input "2"
type input "20"
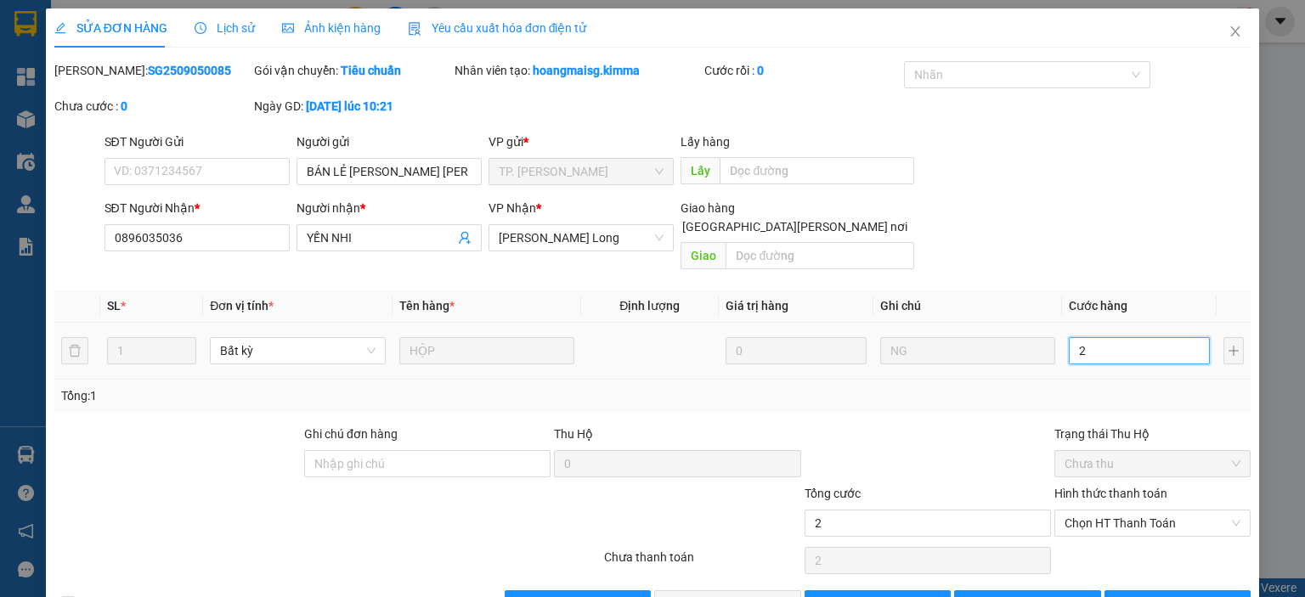
type input "20"
drag, startPoint x: 1107, startPoint y: 503, endPoint x: 1104, endPoint y: 526, distance: 23.2
click at [1105, 511] on span "Chọn HT Thanh Toán" at bounding box center [1153, 523] width 176 height 25
type input "20.000"
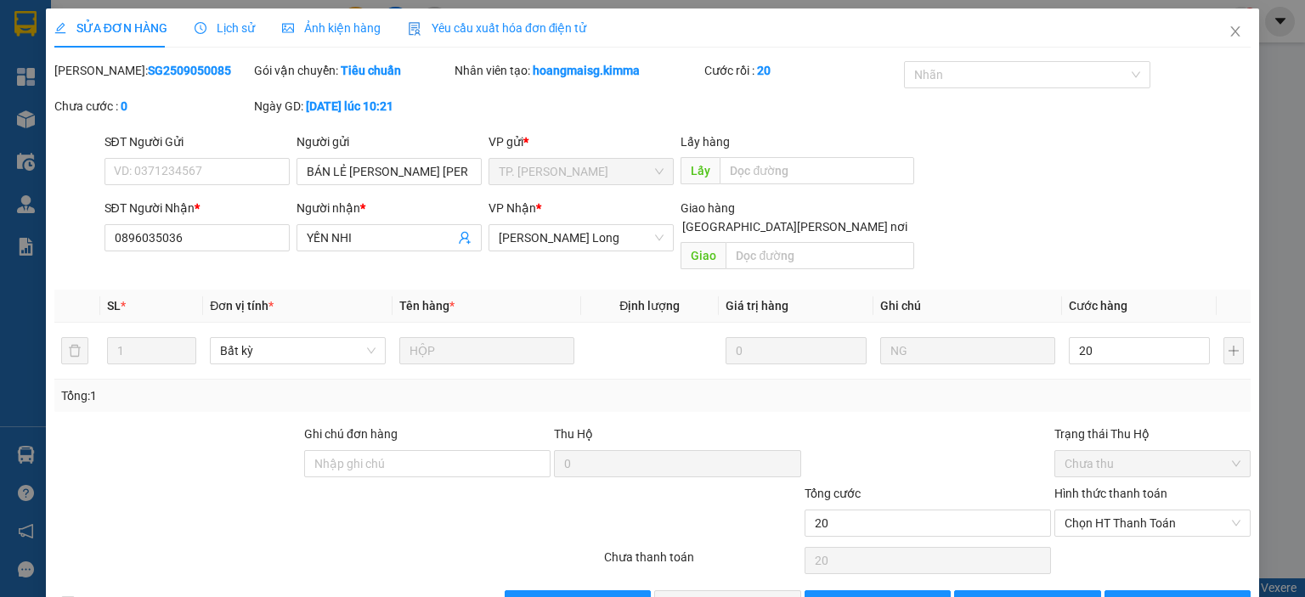
type input "20.000"
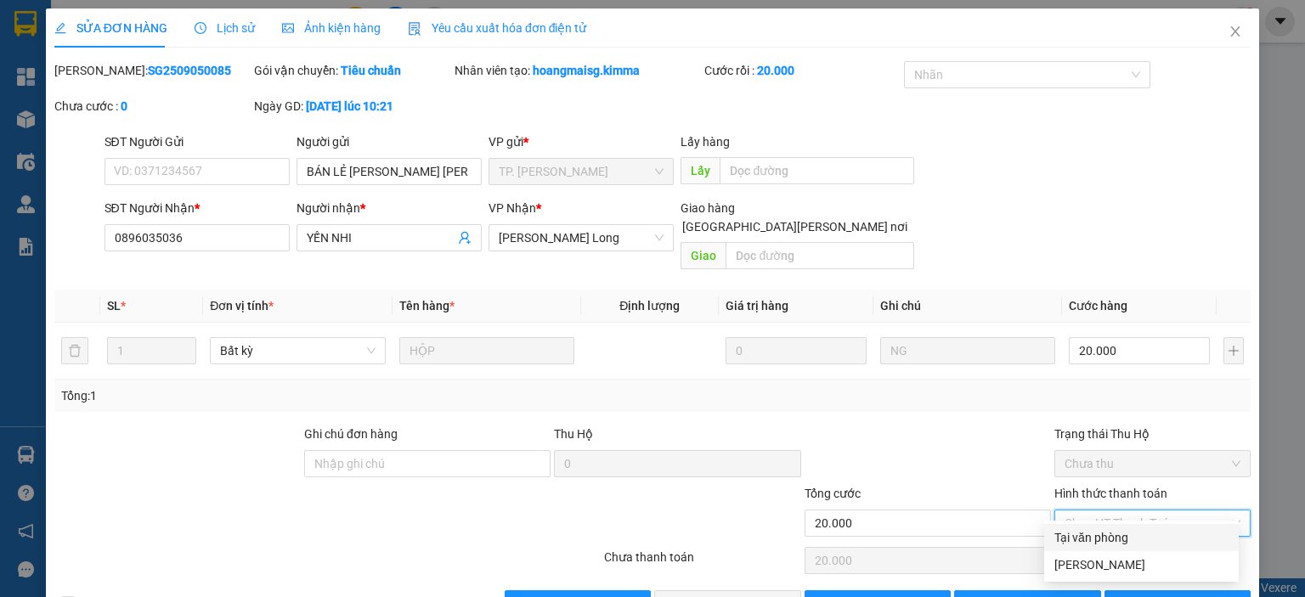
click at [1104, 531] on div "Tại văn phòng" at bounding box center [1141, 537] width 174 height 19
type input "0"
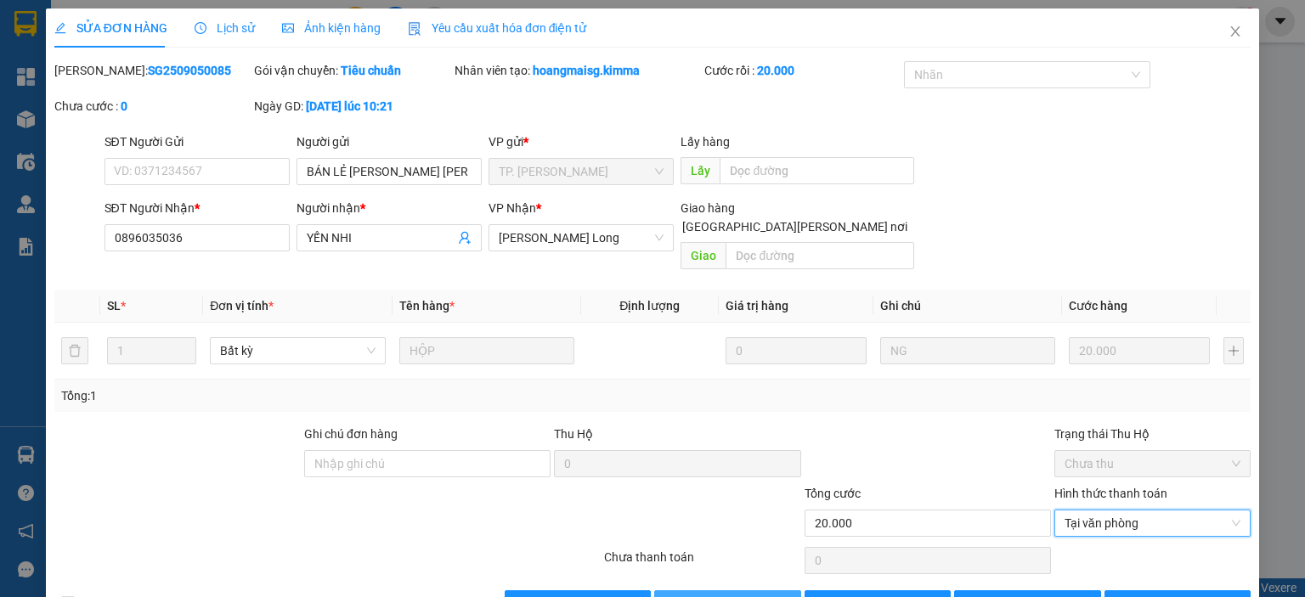
drag, startPoint x: 744, startPoint y: 580, endPoint x: 728, endPoint y: 595, distance: 21.7
click at [744, 595] on span "[PERSON_NAME] và [PERSON_NAME] hàng" at bounding box center [800, 604] width 229 height 19
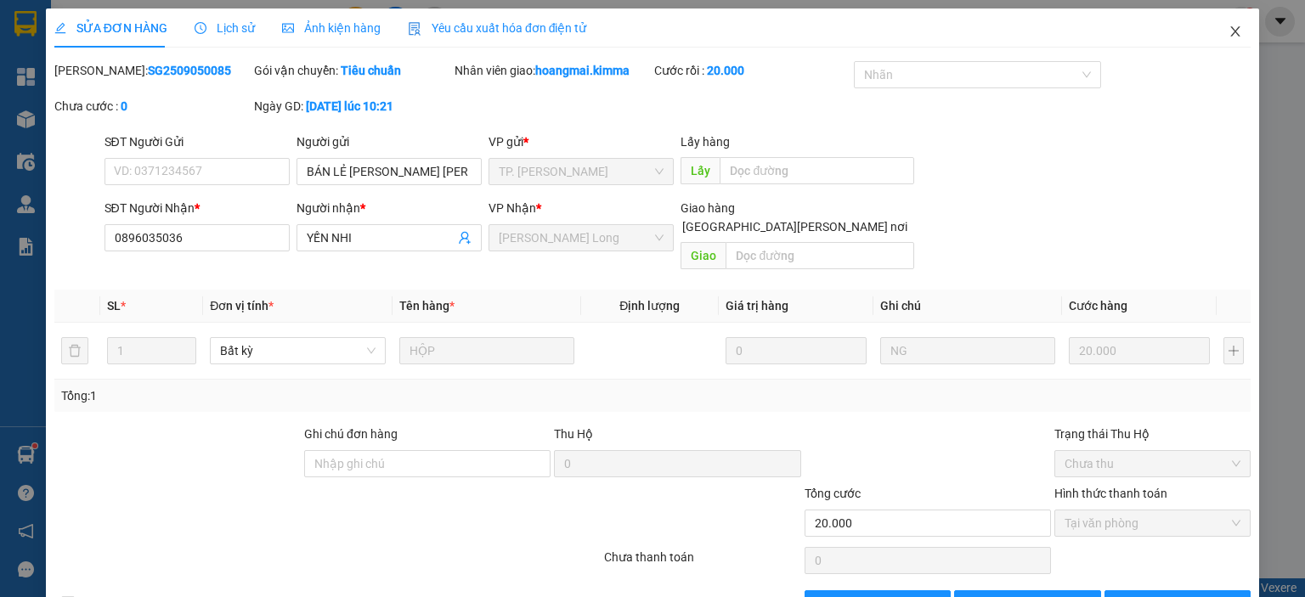
click at [1229, 29] on icon "close" at bounding box center [1236, 32] width 14 height 14
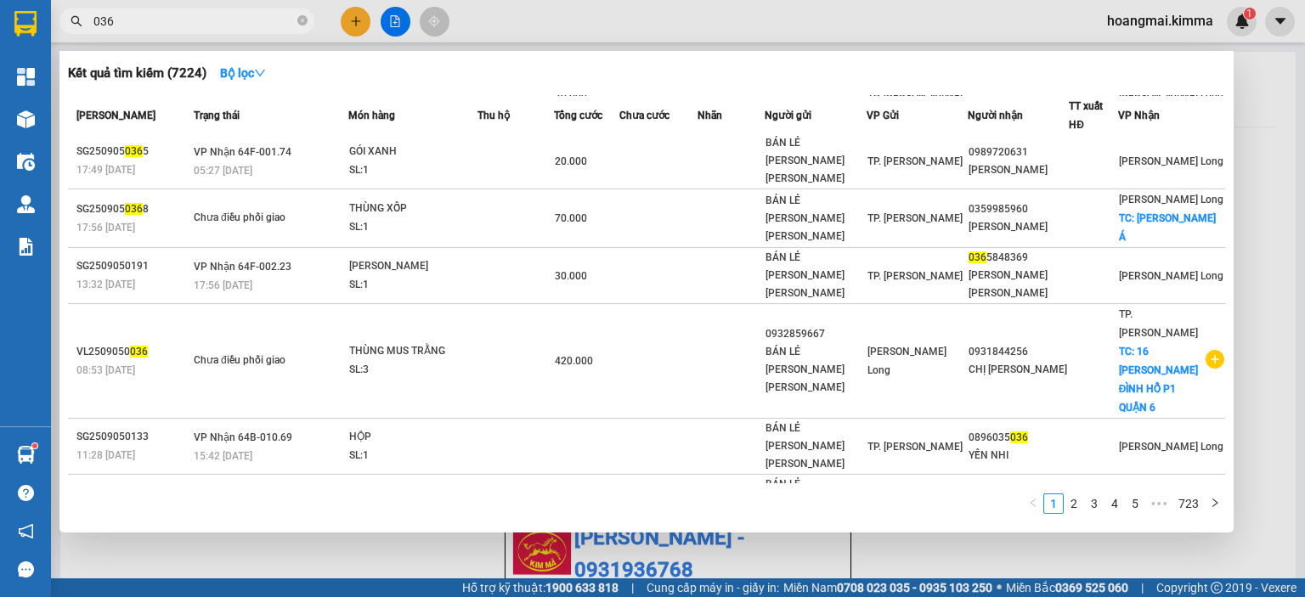
click at [237, 14] on input "036" at bounding box center [193, 21] width 201 height 19
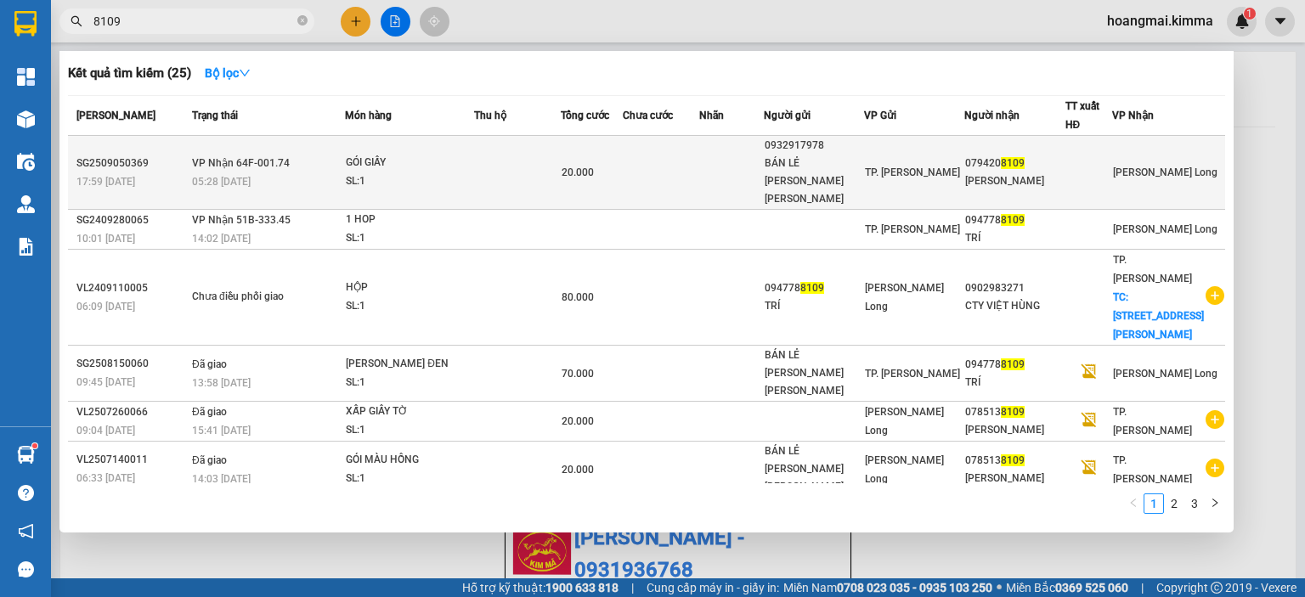
click at [447, 172] on div "SL: 1" at bounding box center [409, 181] width 127 height 19
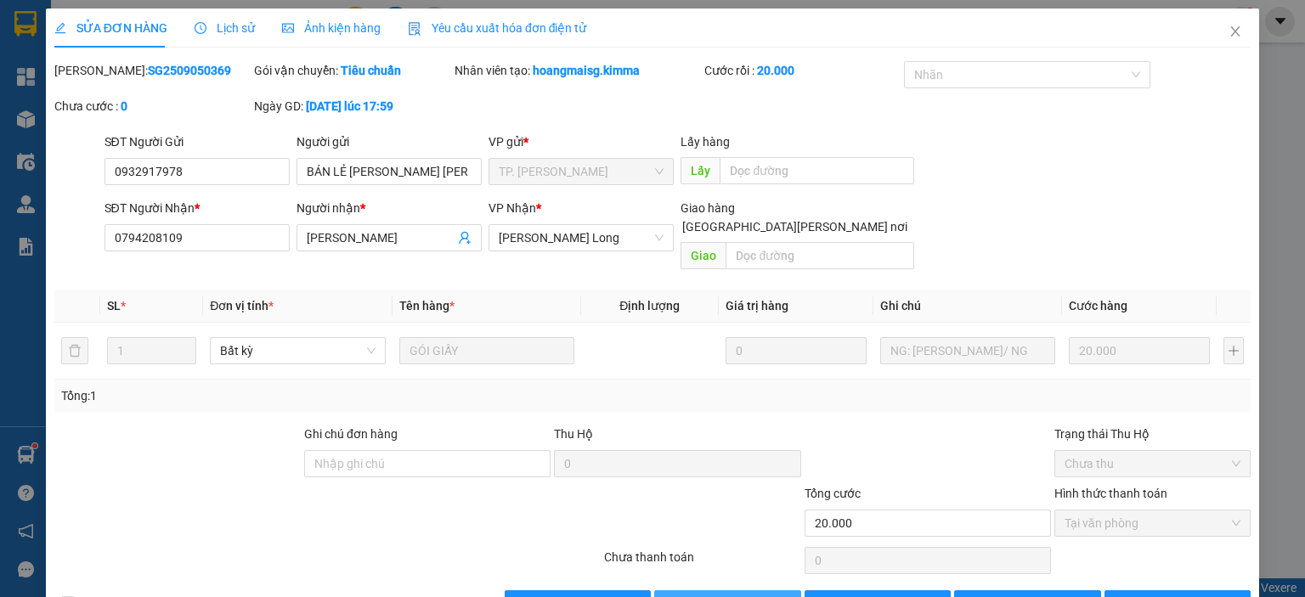
click at [711, 595] on span "[PERSON_NAME] và [PERSON_NAME] hàng" at bounding box center [800, 604] width 229 height 19
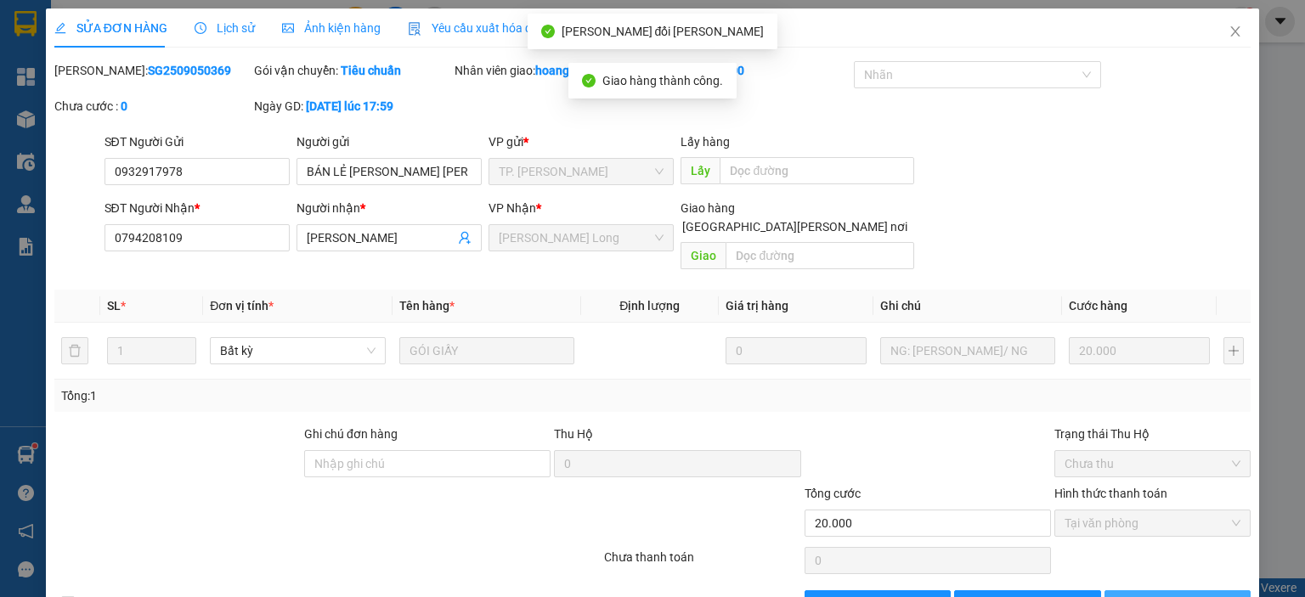
click at [1155, 595] on span "[PERSON_NAME] và In" at bounding box center [1196, 604] width 119 height 19
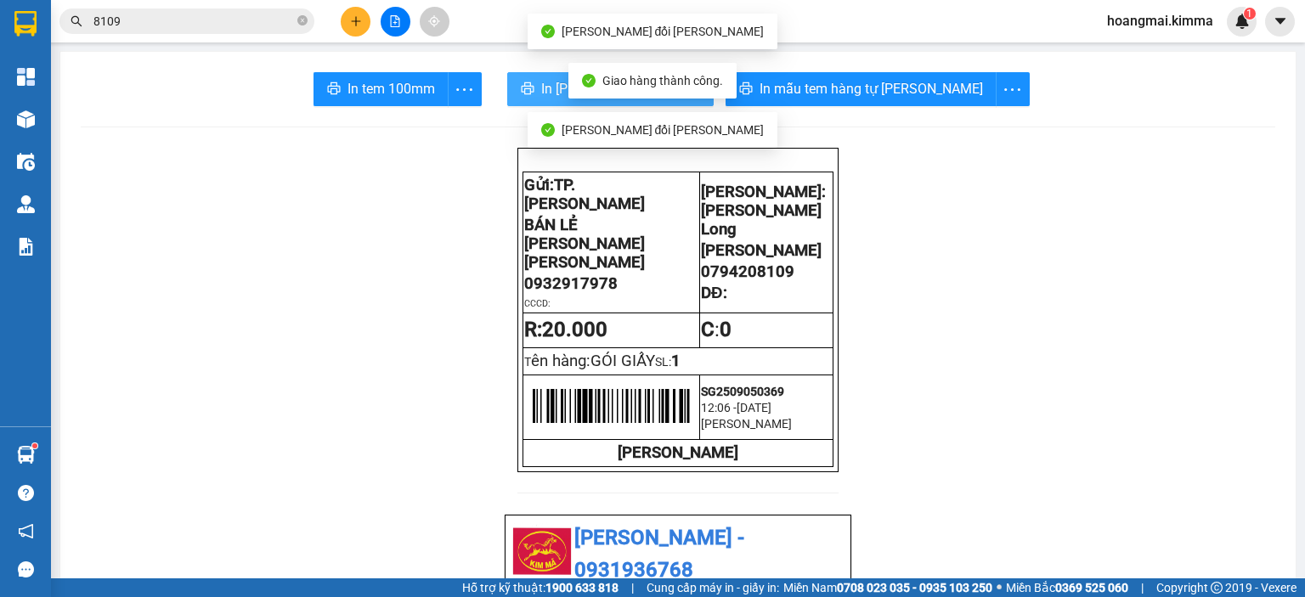
click at [534, 88] on icon "printer" at bounding box center [528, 89] width 14 height 14
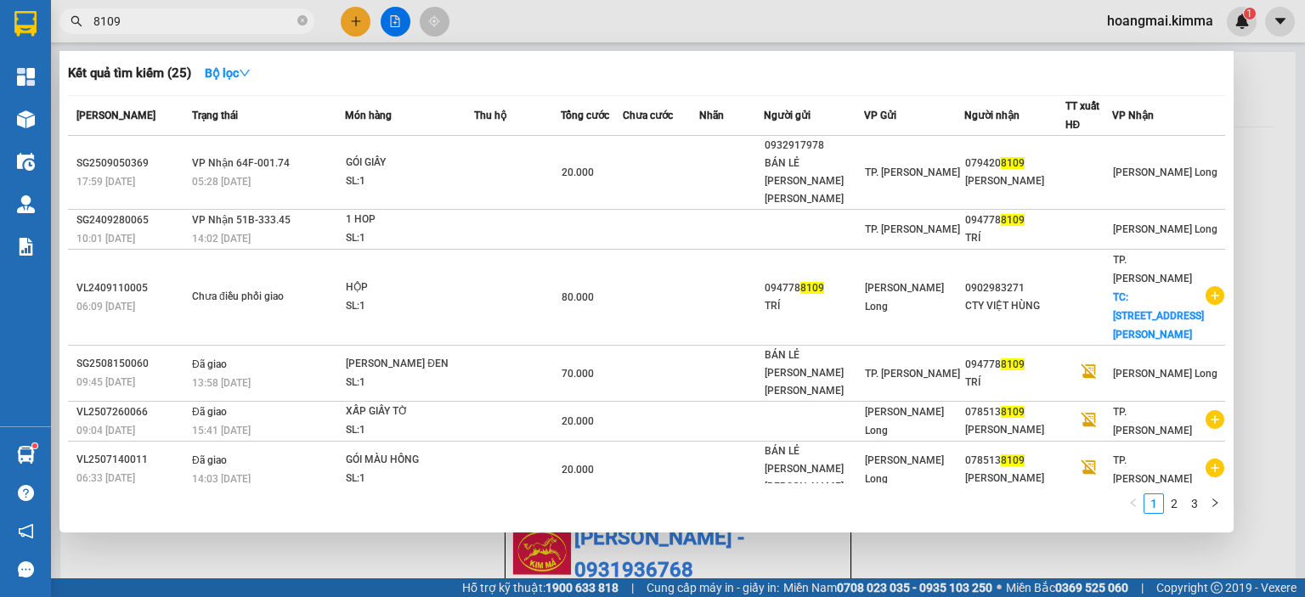
click at [245, 25] on input "8109" at bounding box center [193, 21] width 201 height 19
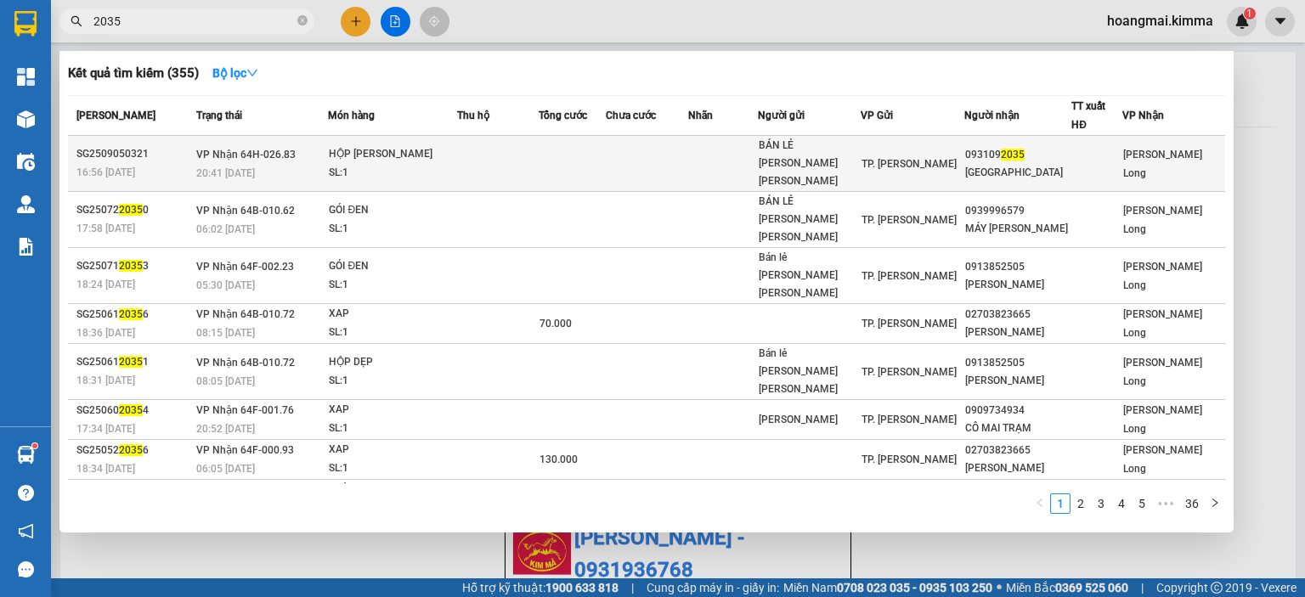
type input "2035"
click at [631, 138] on td at bounding box center [647, 164] width 82 height 56
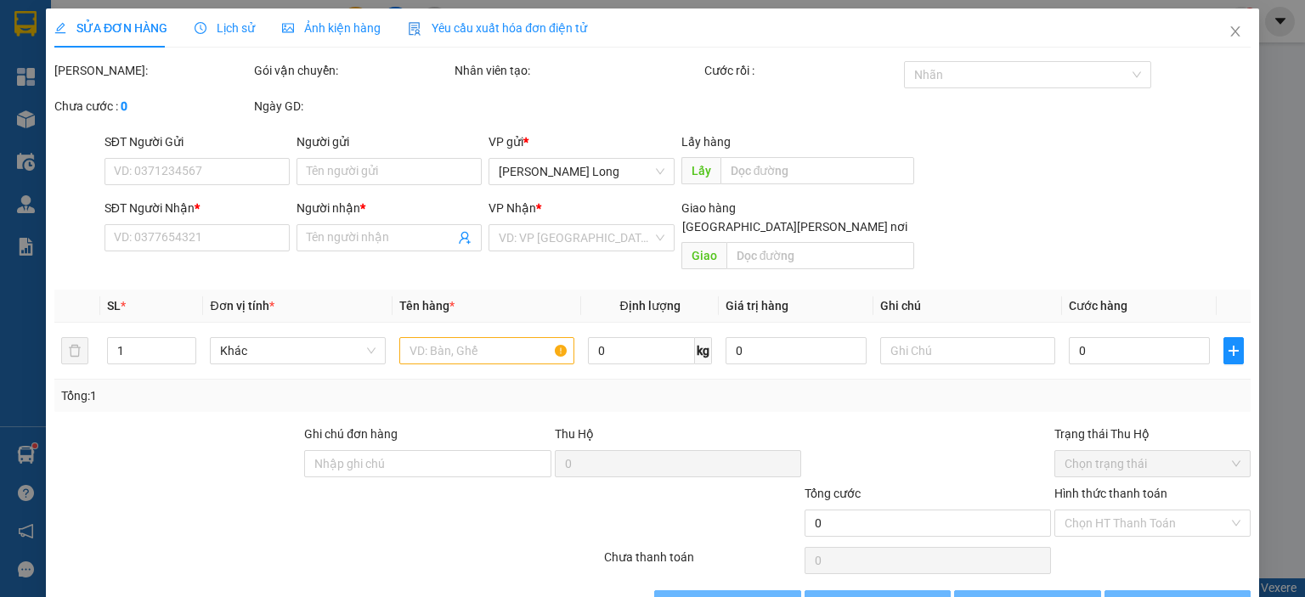
type input "BÁN LẺ [PERSON_NAME] [PERSON_NAME]"
type input "0931092035"
type input "[GEOGRAPHIC_DATA]"
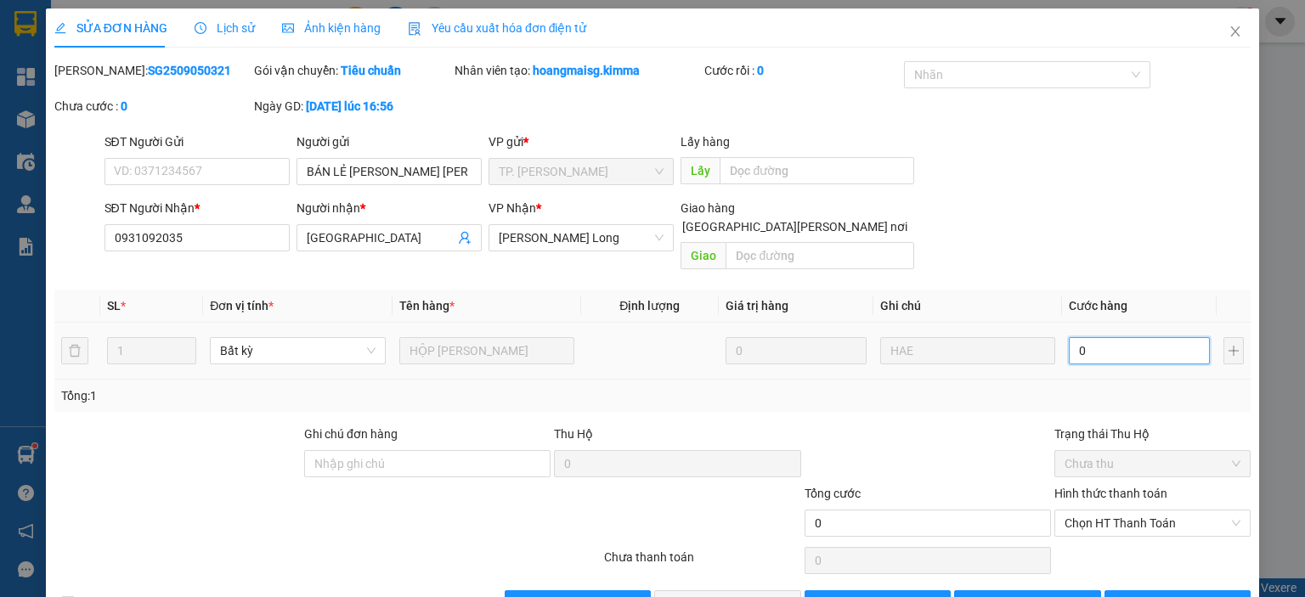
click at [1138, 337] on input "0" at bounding box center [1139, 350] width 141 height 27
type input "2"
type input "20"
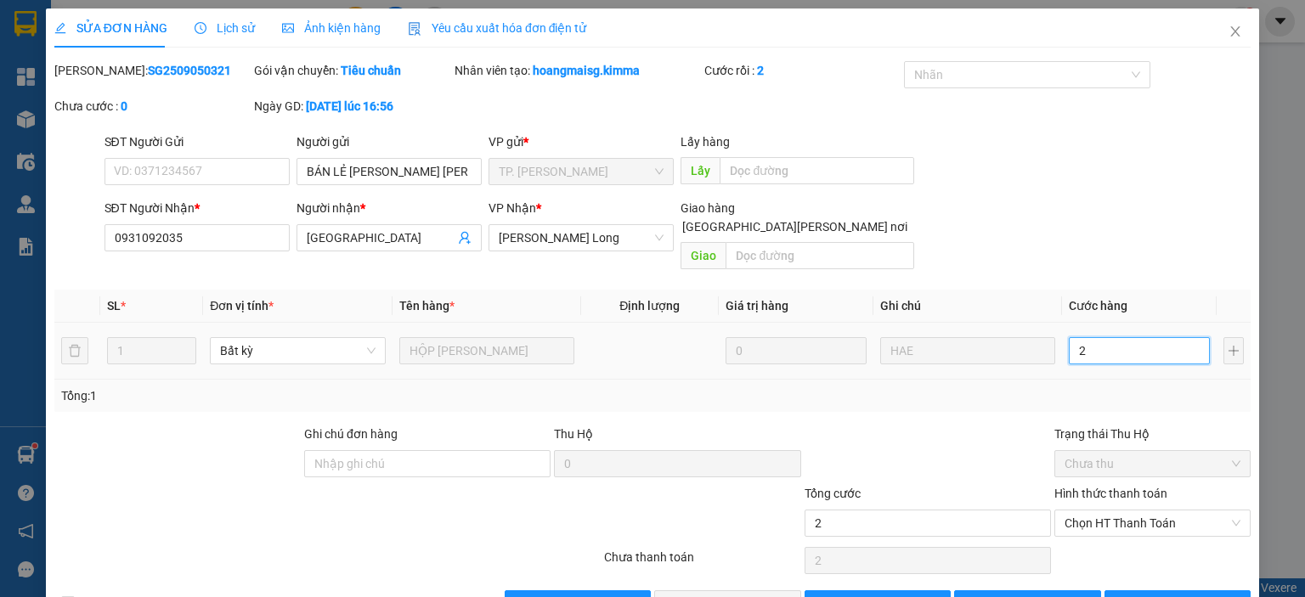
type input "20"
click at [1110, 511] on span "Chọn HT Thanh Toán" at bounding box center [1153, 523] width 176 height 25
type input "20"
type input "20.000"
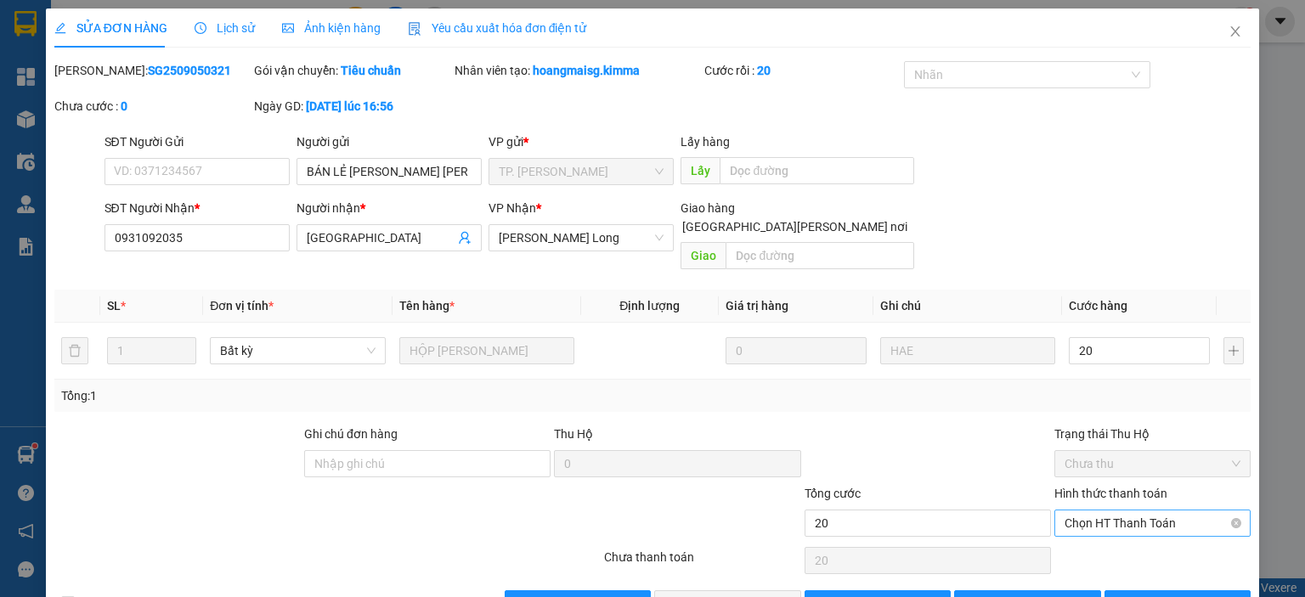
type input "20.000"
click at [1105, 530] on div "Tại văn phòng" at bounding box center [1141, 537] width 174 height 19
type input "0"
drag, startPoint x: 703, startPoint y: 586, endPoint x: 911, endPoint y: 523, distance: 216.6
click at [703, 595] on span "[PERSON_NAME] và [PERSON_NAME] hàng" at bounding box center [800, 604] width 229 height 19
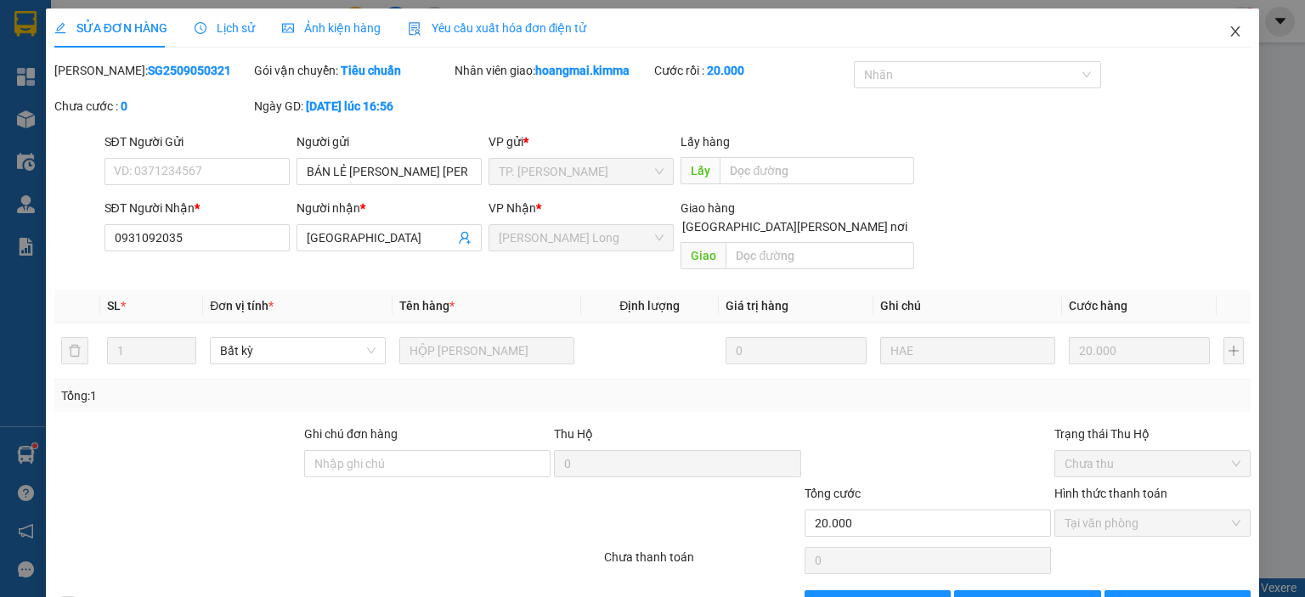
click at [1231, 30] on icon "close" at bounding box center [1235, 31] width 9 height 10
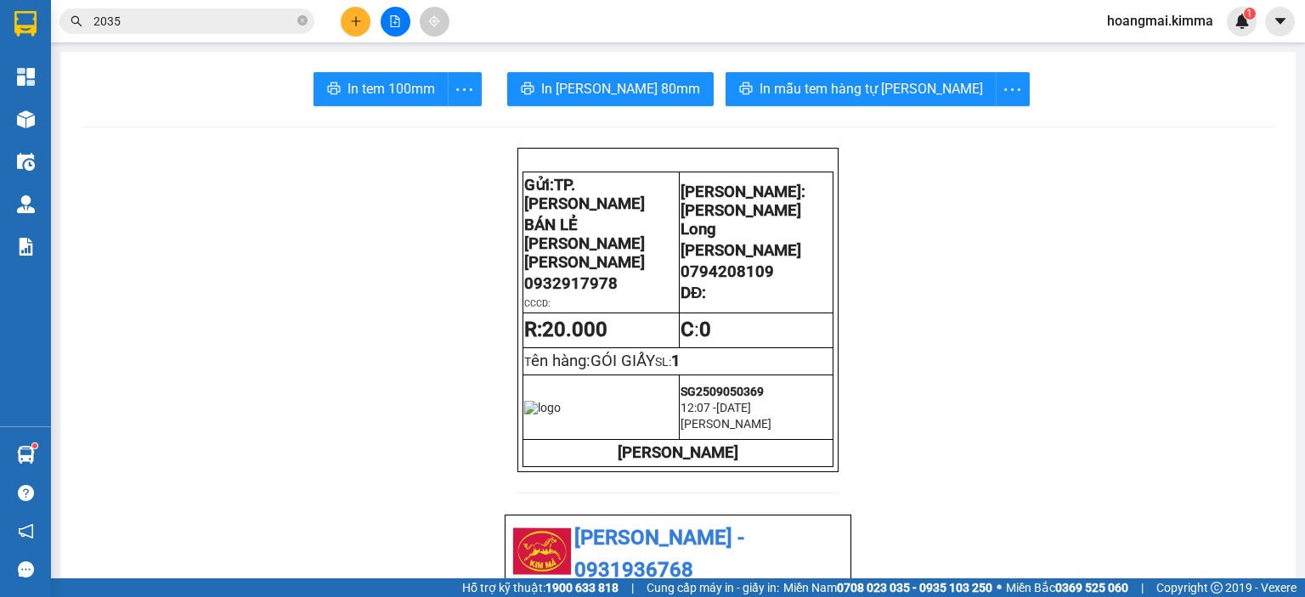
click at [223, 23] on input "2035" at bounding box center [193, 21] width 201 height 19
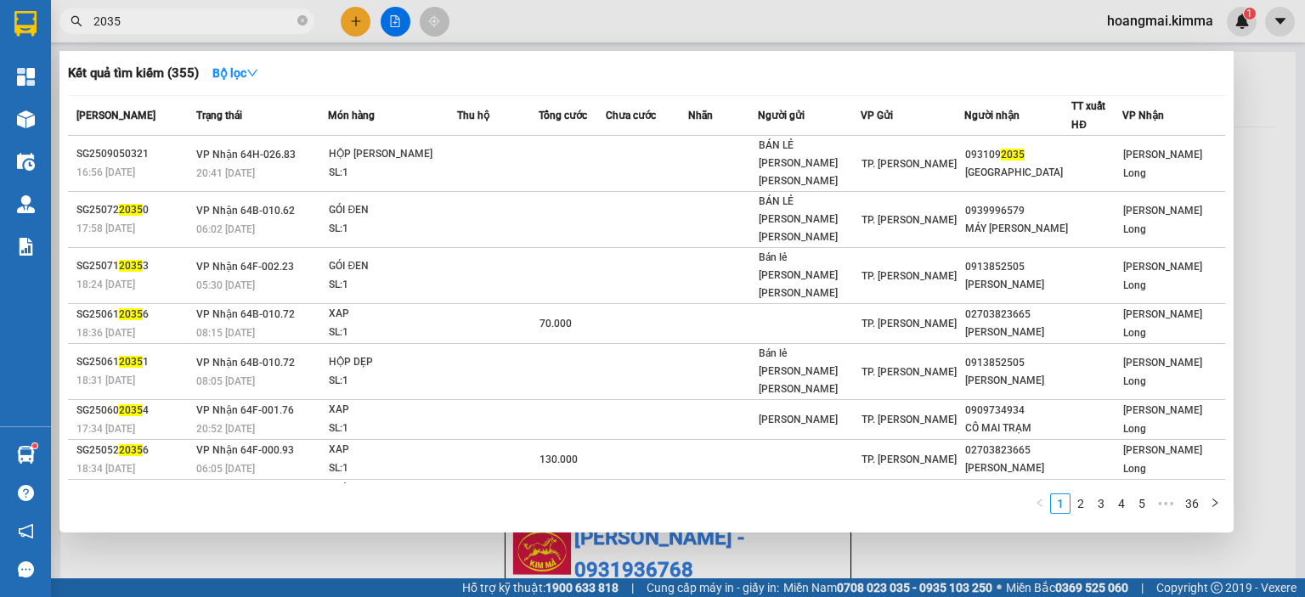
click at [223, 23] on input "2035" at bounding box center [193, 21] width 201 height 19
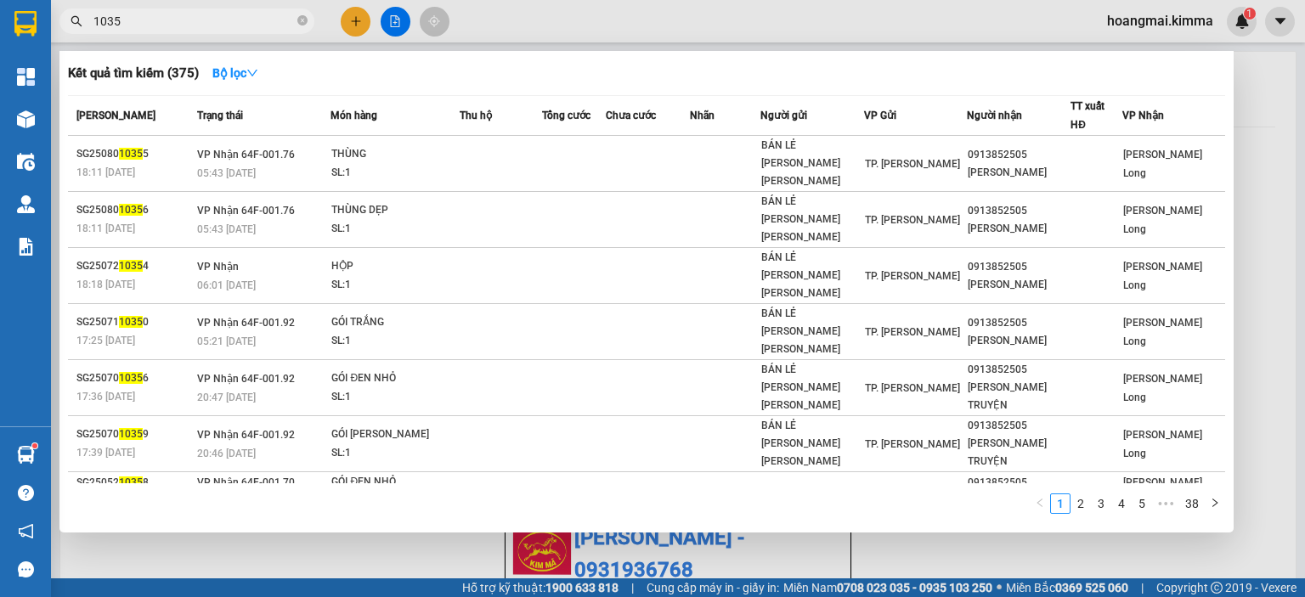
click at [229, 22] on input "1035" at bounding box center [193, 21] width 201 height 19
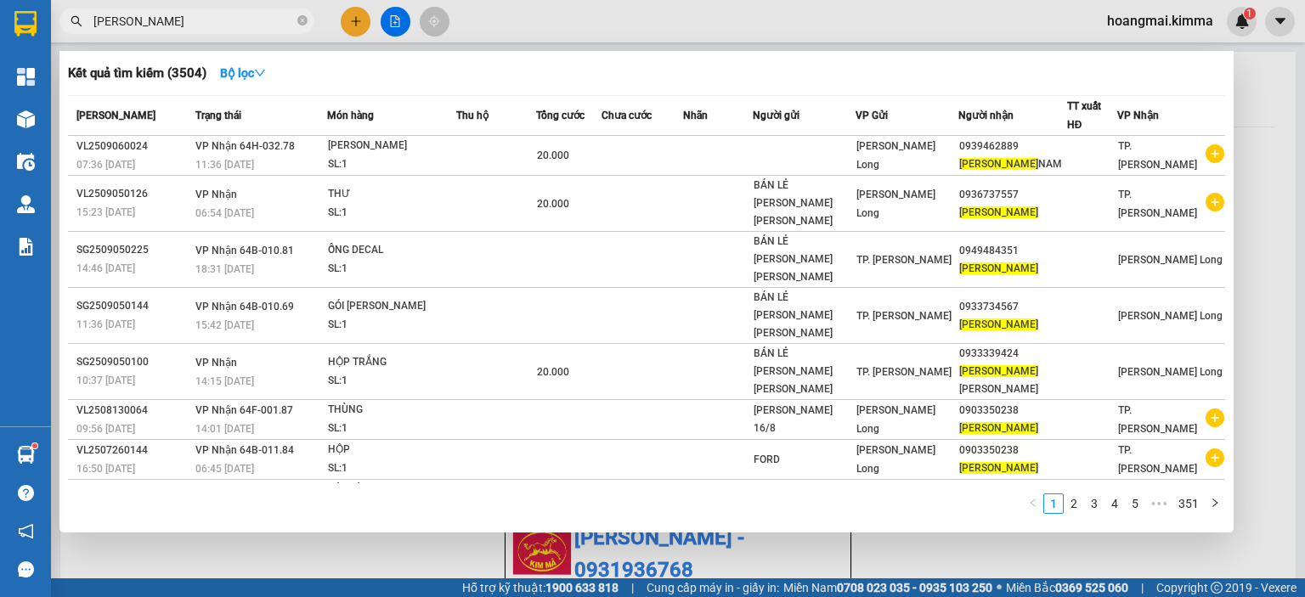
click at [211, 14] on input "[PERSON_NAME]" at bounding box center [193, 21] width 201 height 19
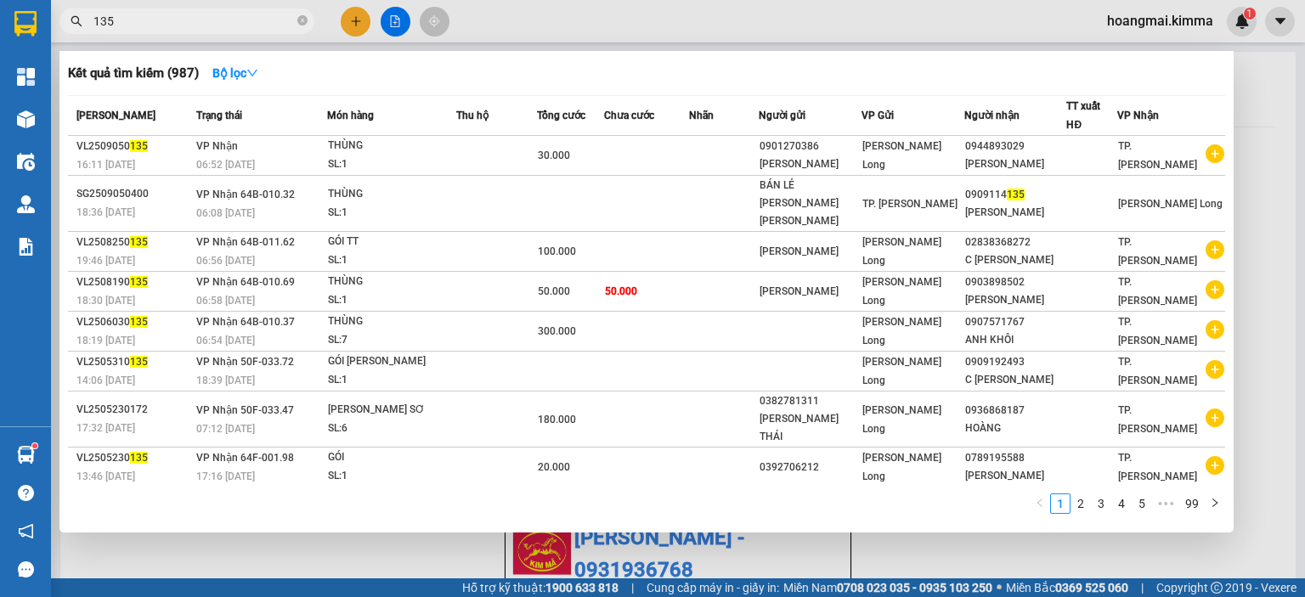
click at [192, 23] on input "135" at bounding box center [193, 21] width 201 height 19
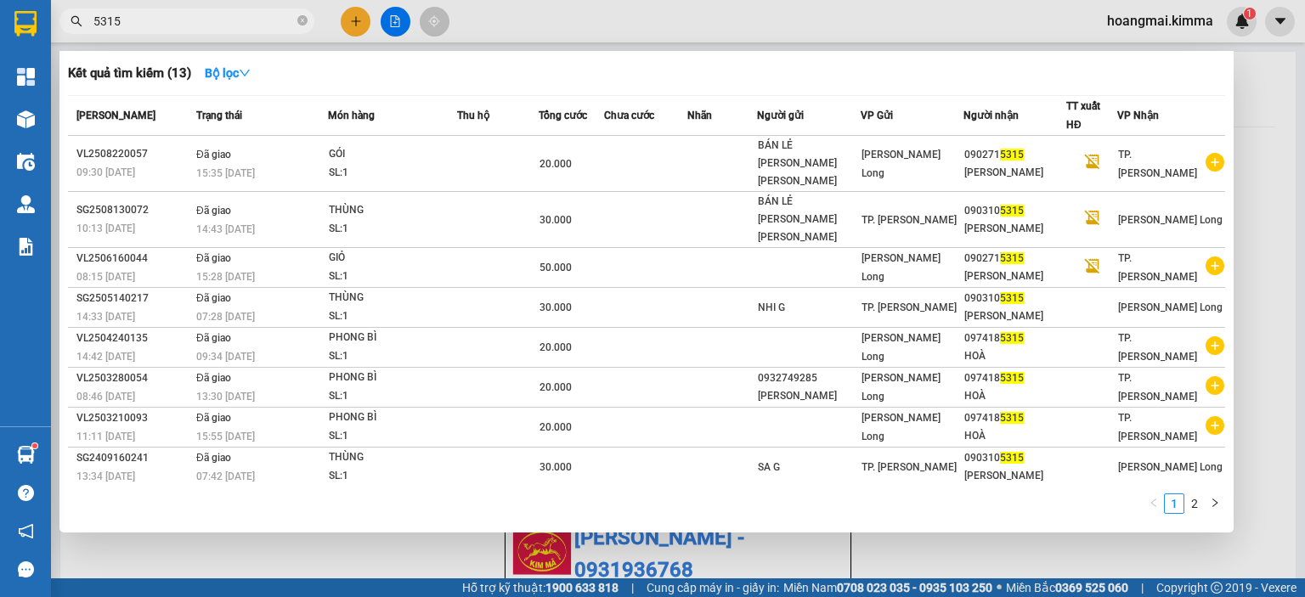
click at [199, 24] on input "5315" at bounding box center [193, 21] width 201 height 19
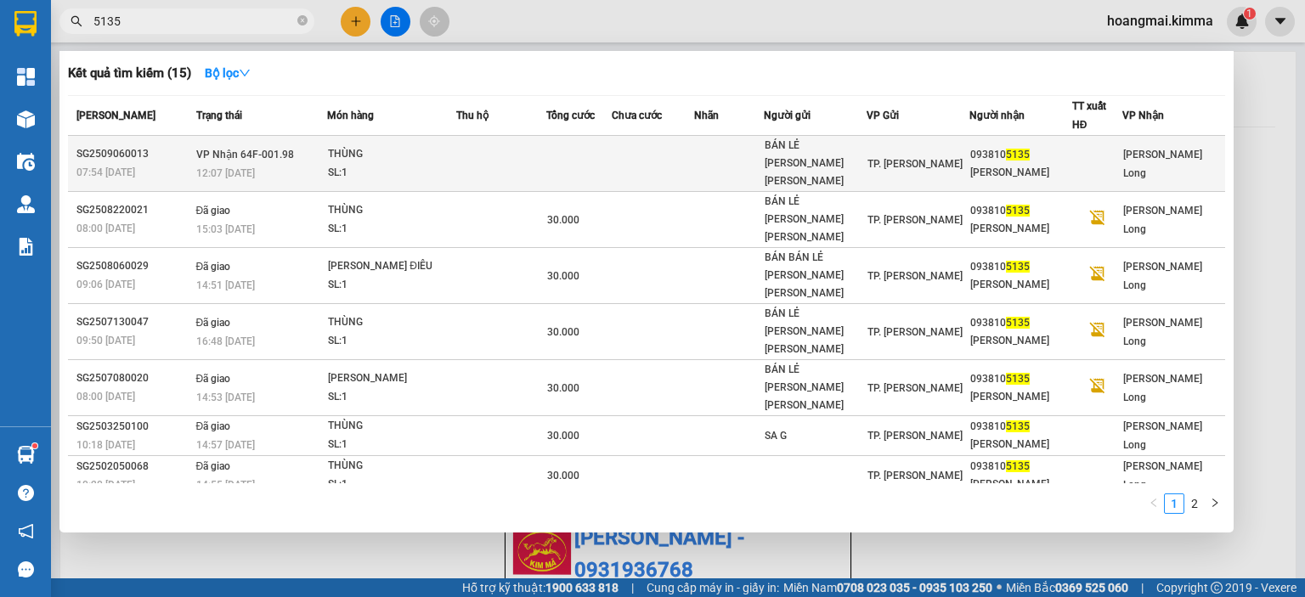
type input "5135"
click at [404, 150] on div "THÙNG" at bounding box center [391, 154] width 127 height 19
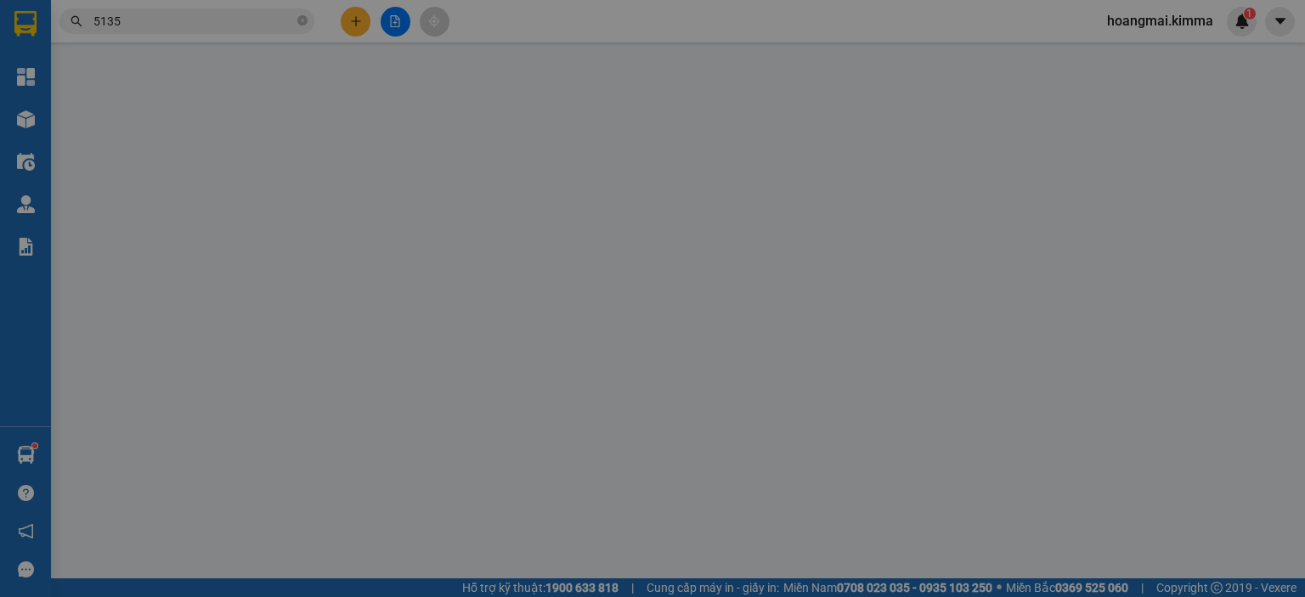
type input "BÁN LẺ [PERSON_NAME] [PERSON_NAME]"
type input "0938105135"
type input "[PERSON_NAME]"
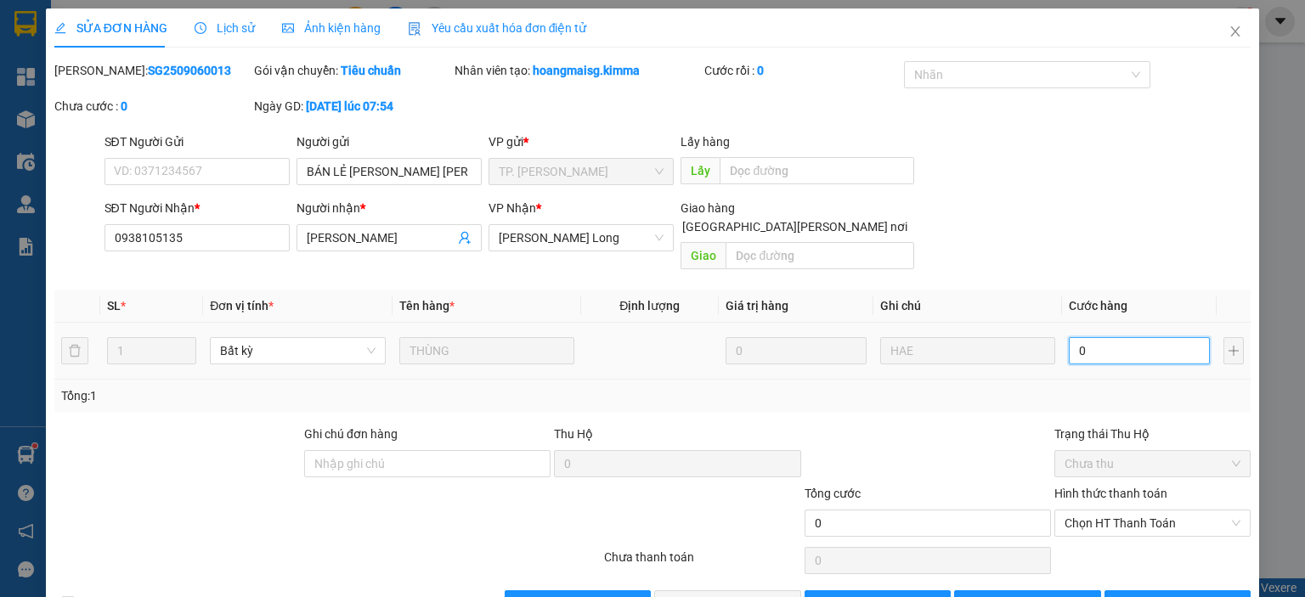
click at [1112, 337] on input "0" at bounding box center [1139, 350] width 141 height 27
type input "3"
type input "30"
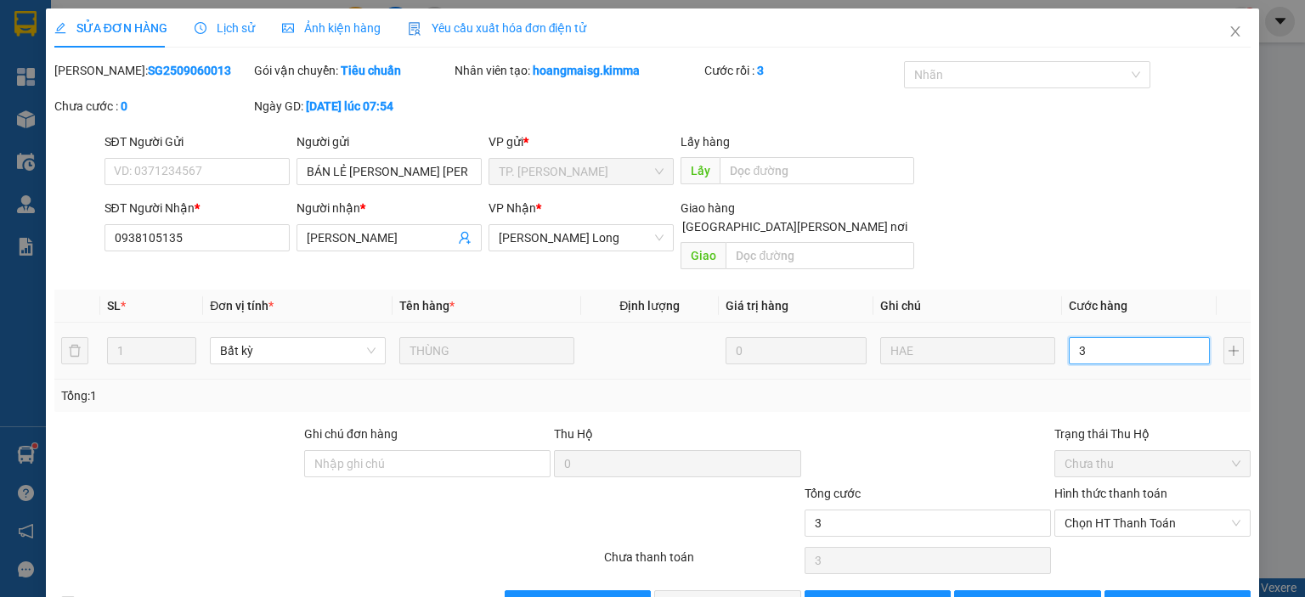
type input "30"
click at [1105, 511] on span "Chọn HT Thanh Toán" at bounding box center [1153, 523] width 176 height 25
type input "30"
type input "30.000"
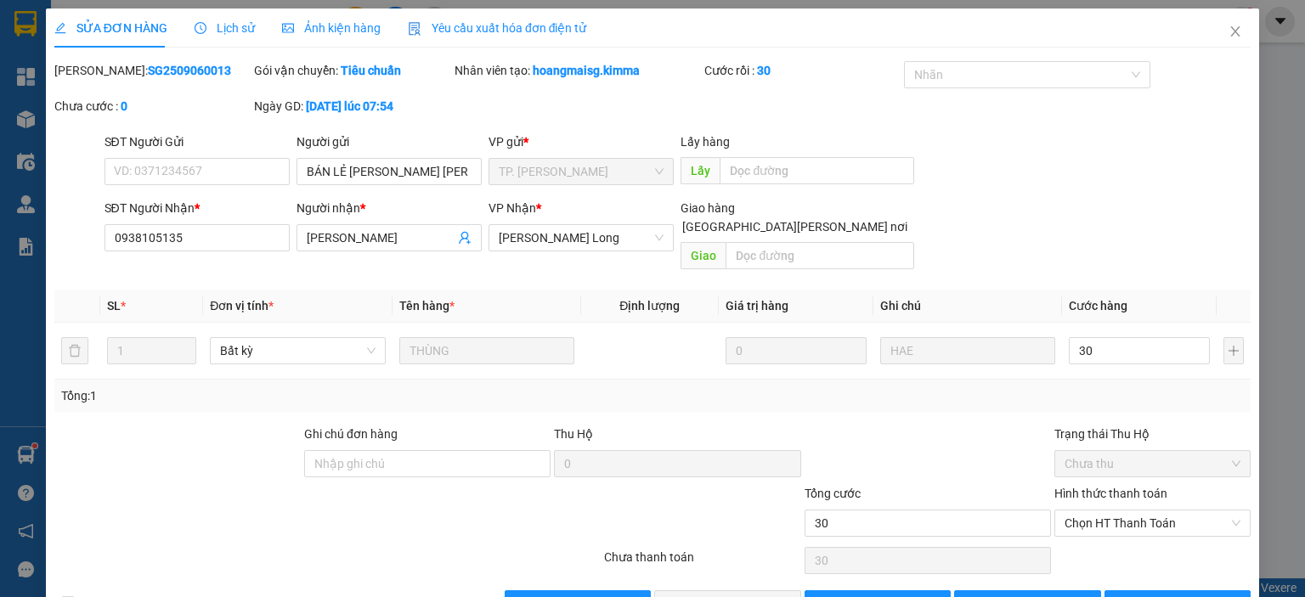
type input "30.000"
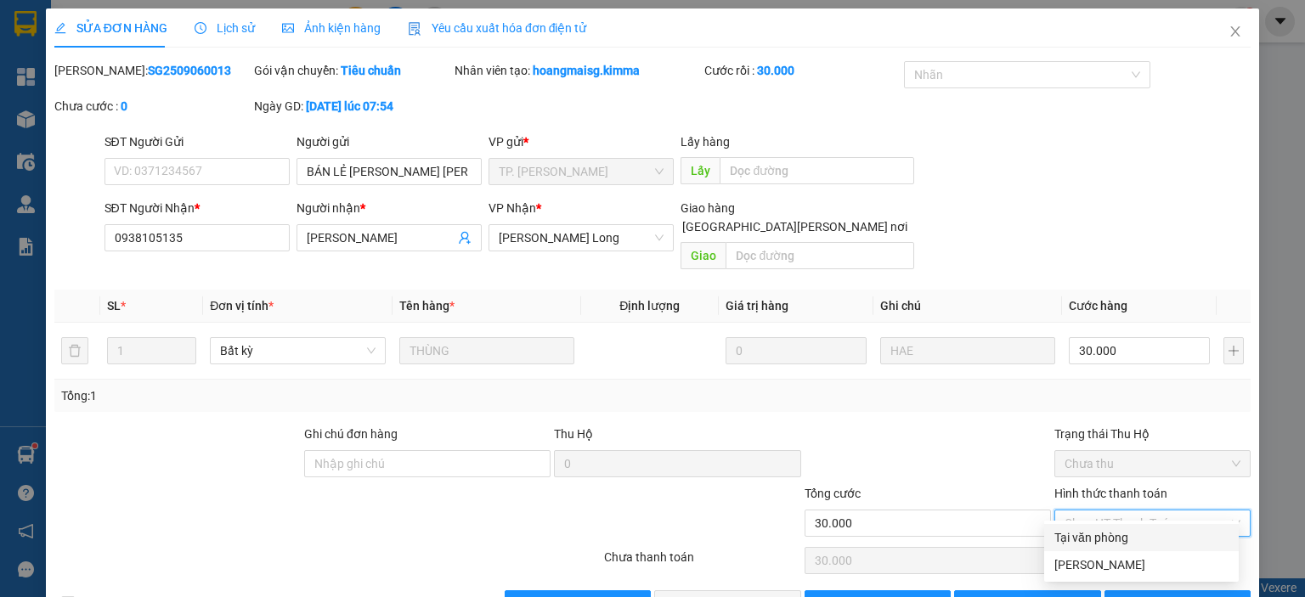
click at [1101, 528] on div "Tại văn phòng" at bounding box center [1141, 537] width 174 height 19
type input "0"
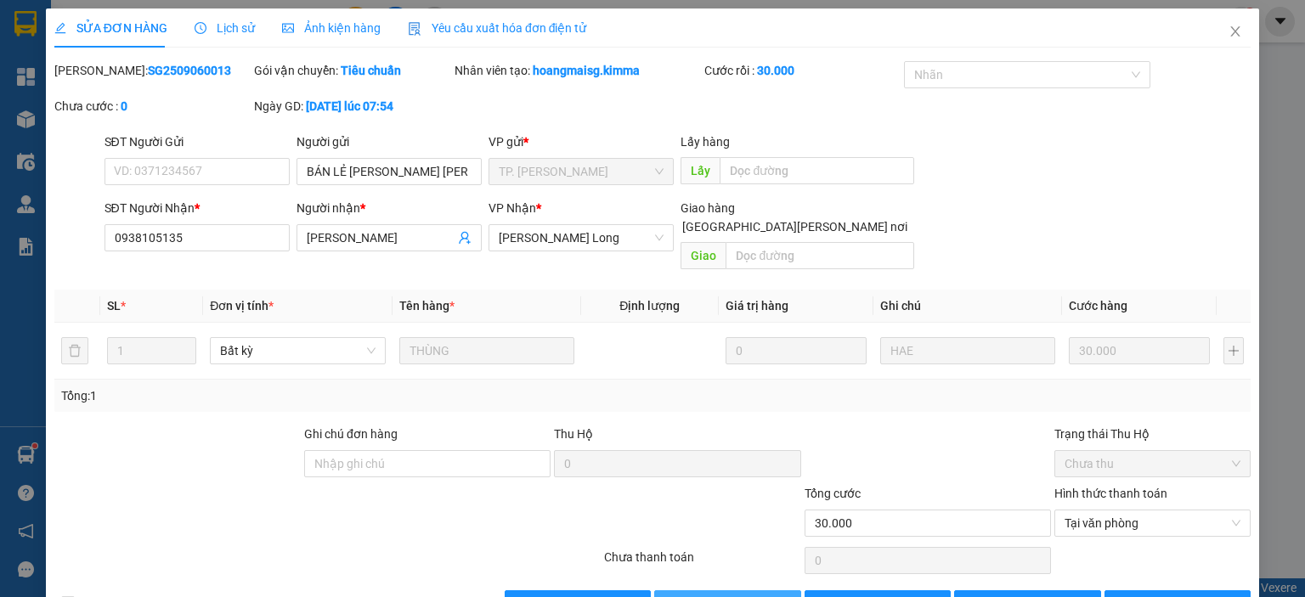
click at [748, 595] on span "[PERSON_NAME] và [PERSON_NAME] hàng" at bounding box center [800, 604] width 229 height 19
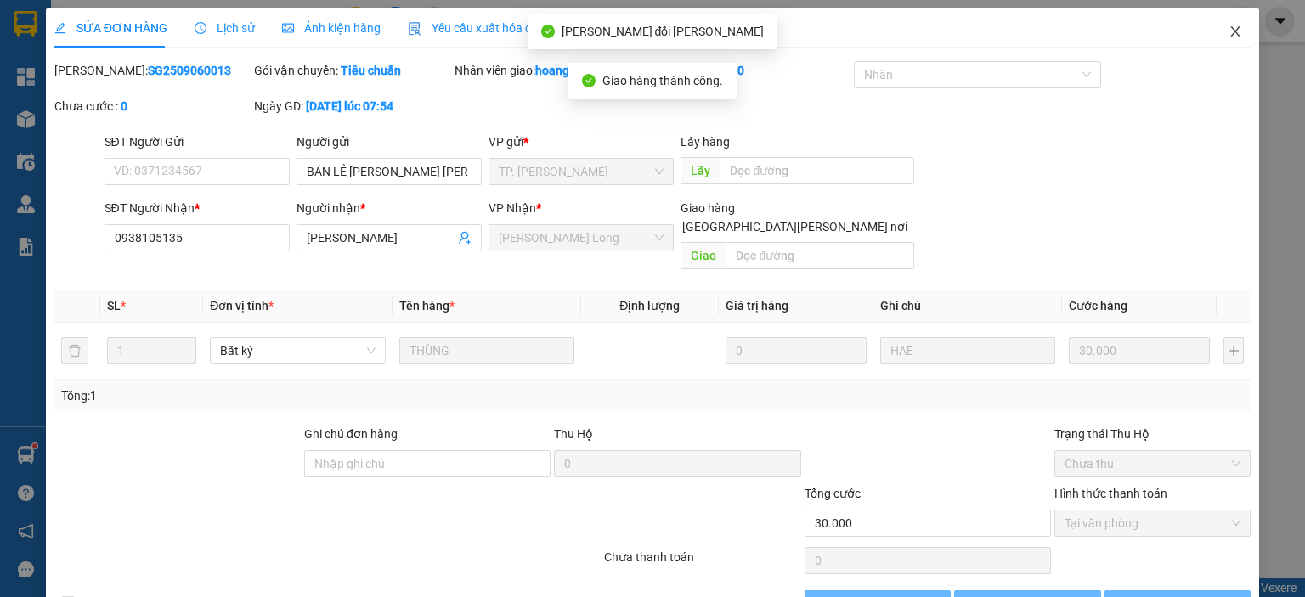
click at [1231, 33] on icon "close" at bounding box center [1235, 31] width 9 height 10
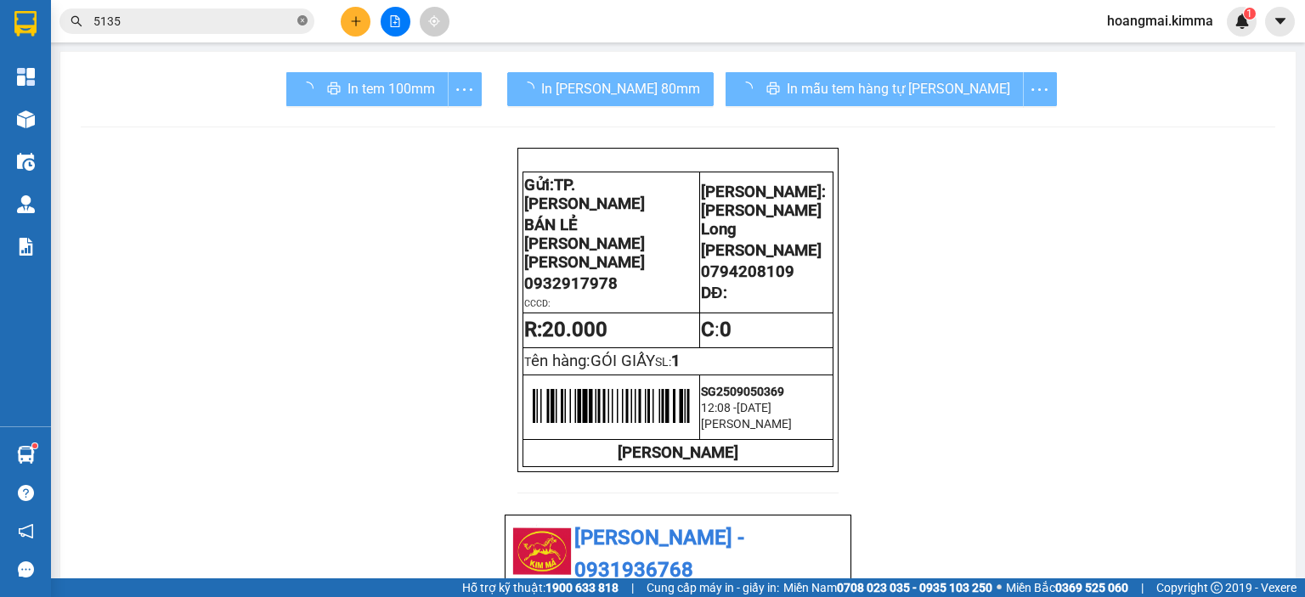
drag, startPoint x: 303, startPoint y: 20, endPoint x: 440, endPoint y: 72, distance: 146.6
click at [305, 20] on icon "close-circle" at bounding box center [302, 20] width 10 height 10
click at [401, 25] on button at bounding box center [396, 22] width 30 height 30
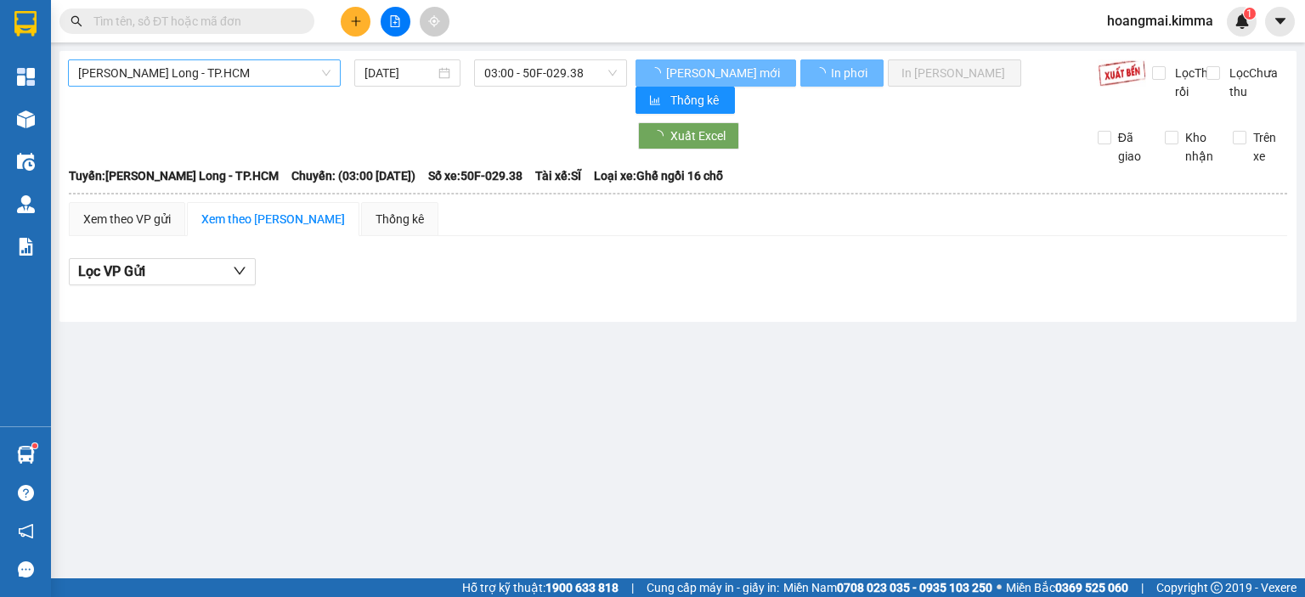
click at [219, 70] on span "[PERSON_NAME] Long - TP.HCM" at bounding box center [204, 72] width 252 height 25
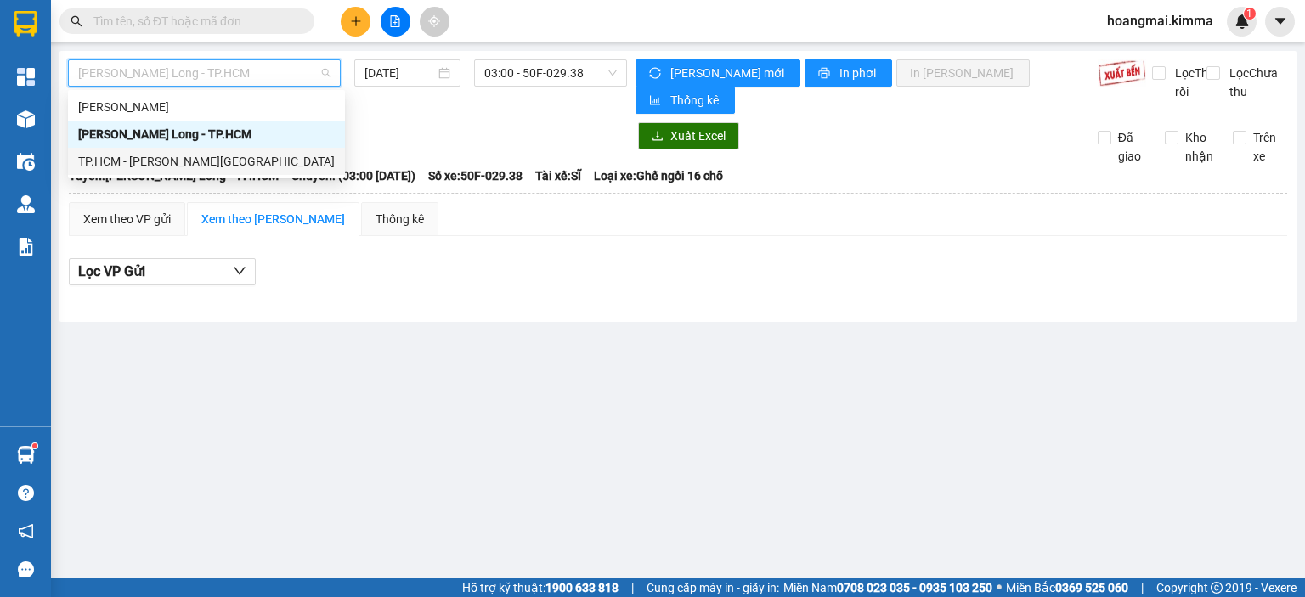
drag, startPoint x: 177, startPoint y: 159, endPoint x: 193, endPoint y: 153, distance: 17.2
click at [179, 161] on div "TP.HCM - [PERSON_NAME][GEOGRAPHIC_DATA]" at bounding box center [206, 161] width 257 height 19
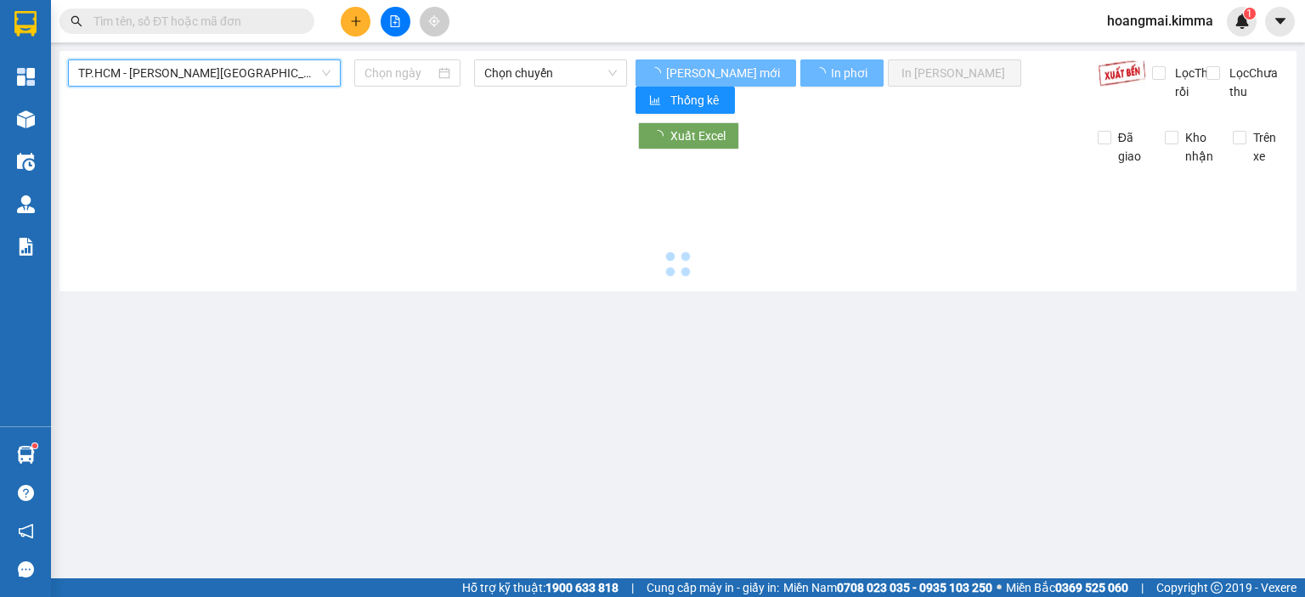
type input "[DATE]"
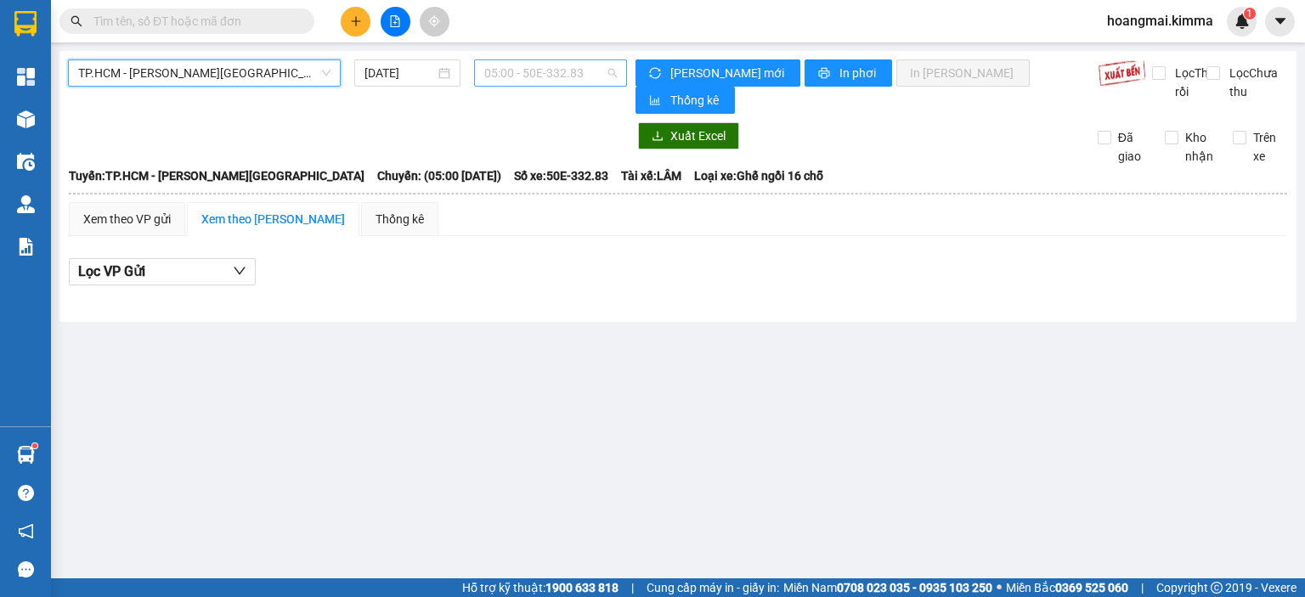
click at [526, 75] on span "05:00 - 50E-332.83" at bounding box center [550, 72] width 133 height 25
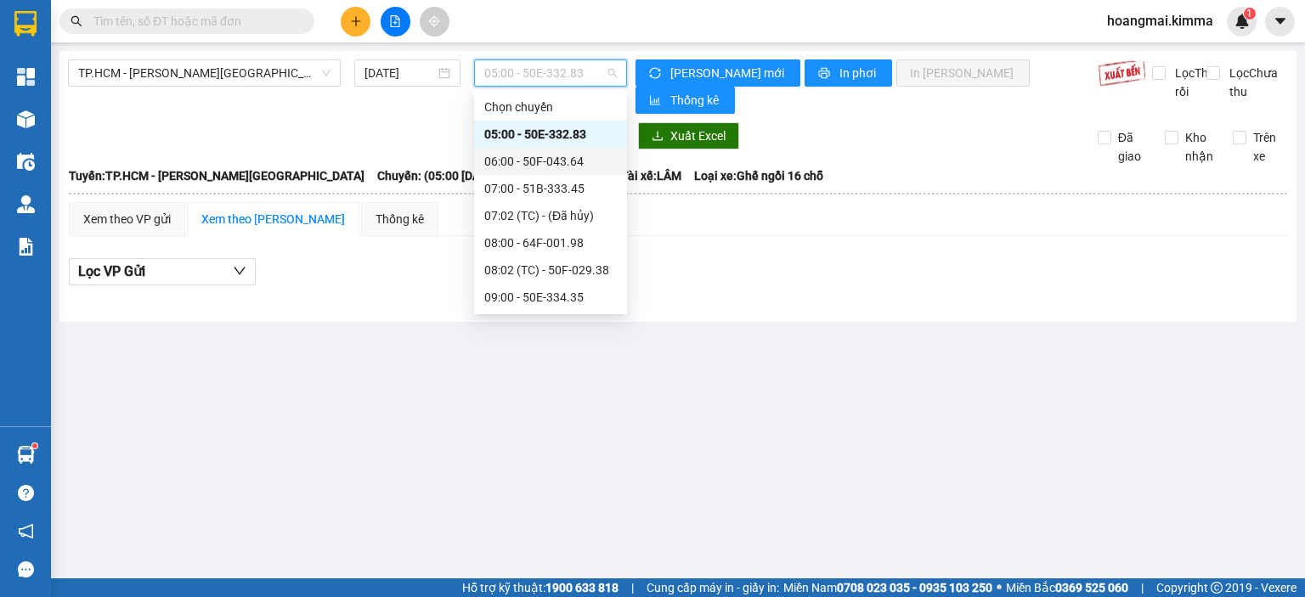
click at [560, 163] on div "06:00 - 50F-043.64" at bounding box center [550, 161] width 133 height 19
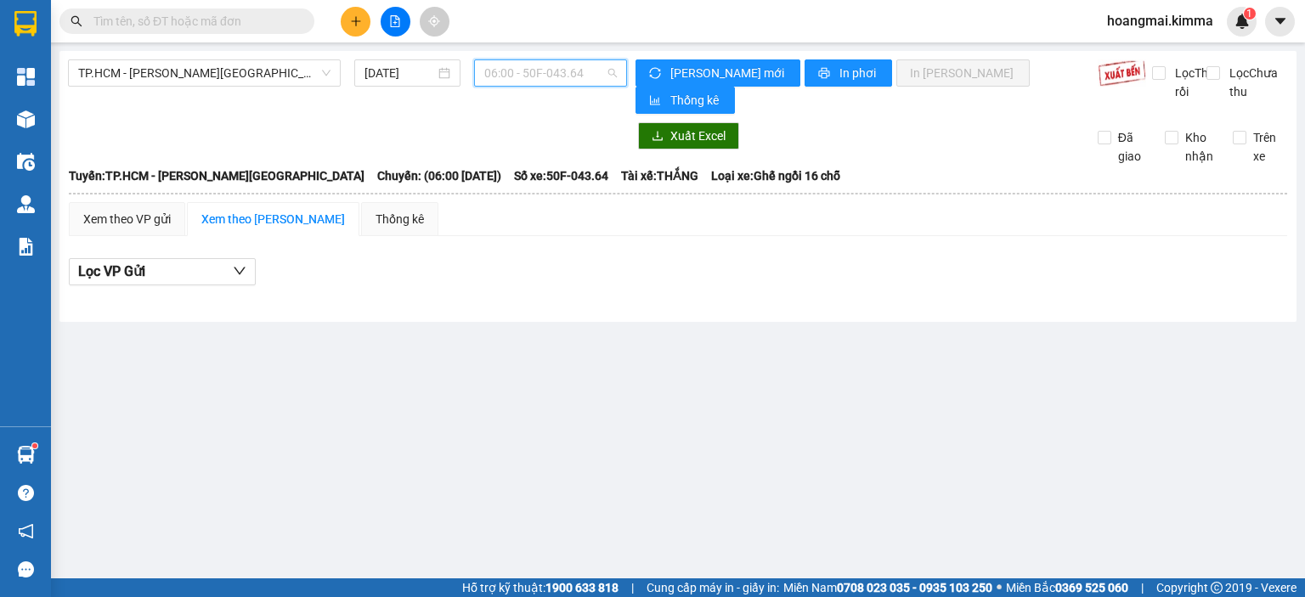
drag, startPoint x: 555, startPoint y: 73, endPoint x: 535, endPoint y: 139, distance: 69.1
click at [556, 77] on span "06:00 - 50F-043.64" at bounding box center [550, 72] width 133 height 25
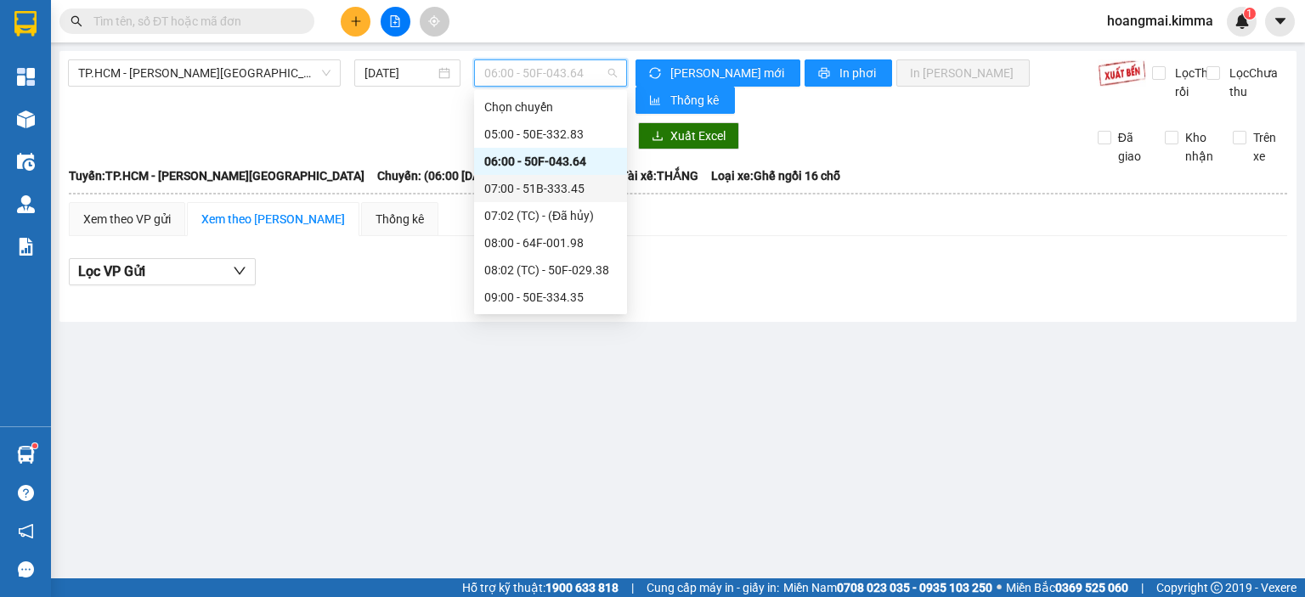
click at [544, 193] on div "07:00 - 51B-333.45" at bounding box center [550, 188] width 133 height 19
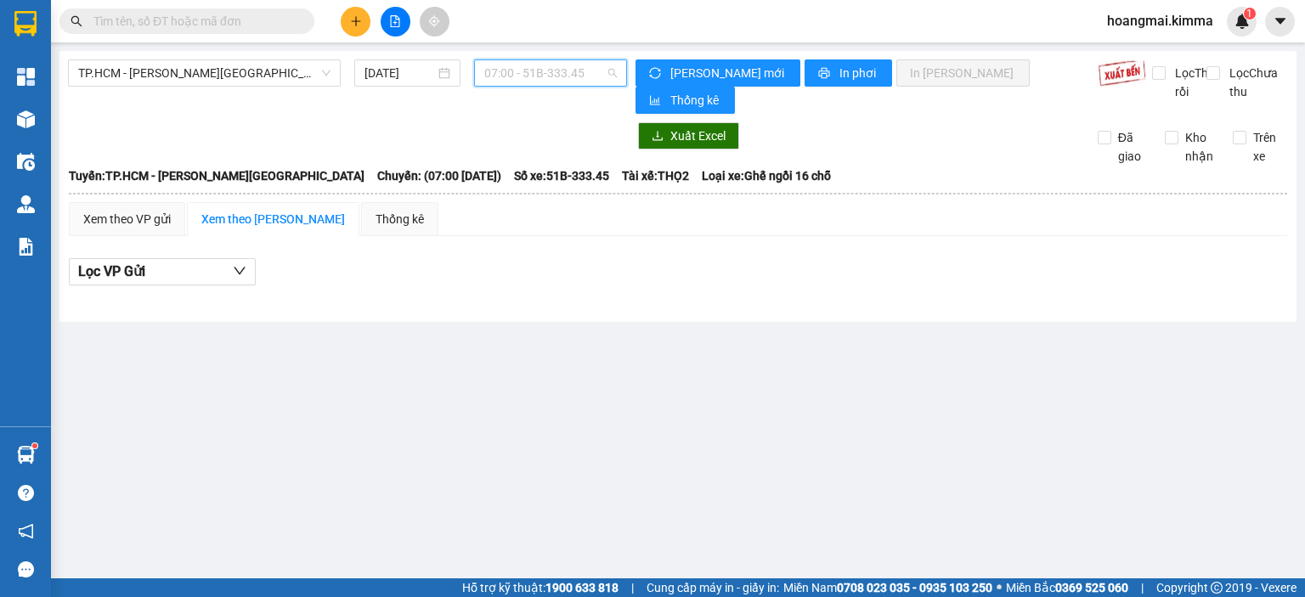
click at [568, 81] on span "07:00 - 51B-333.45" at bounding box center [550, 72] width 133 height 25
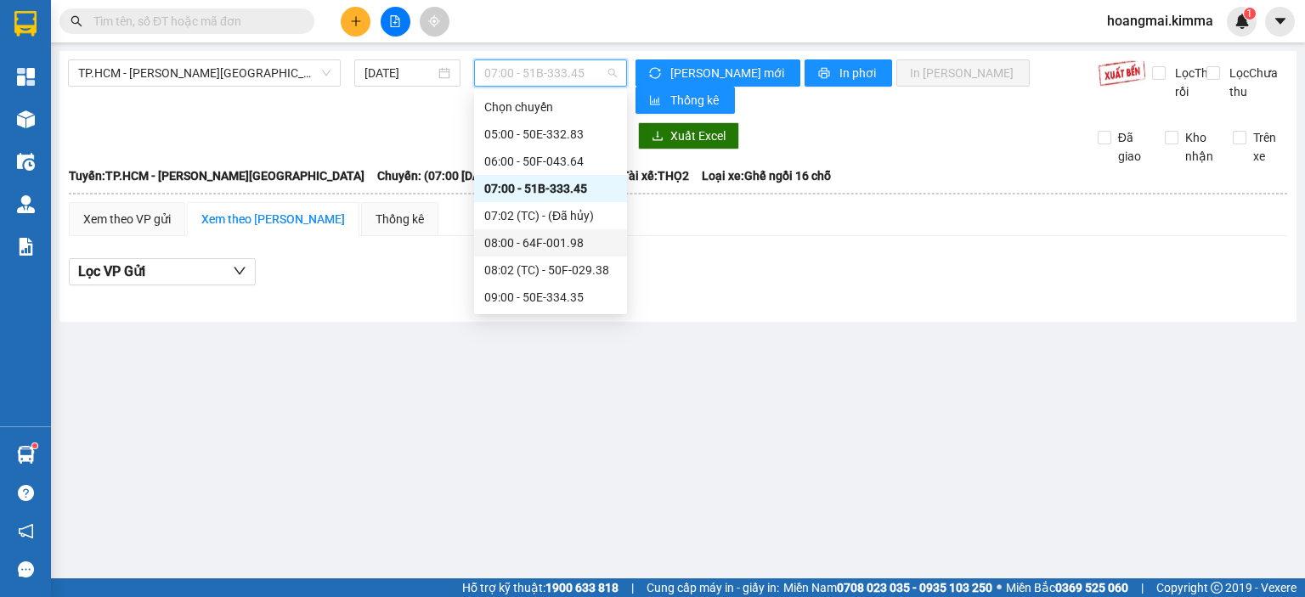
click at [559, 244] on div "08:00 - 64F-001.98" at bounding box center [550, 243] width 133 height 19
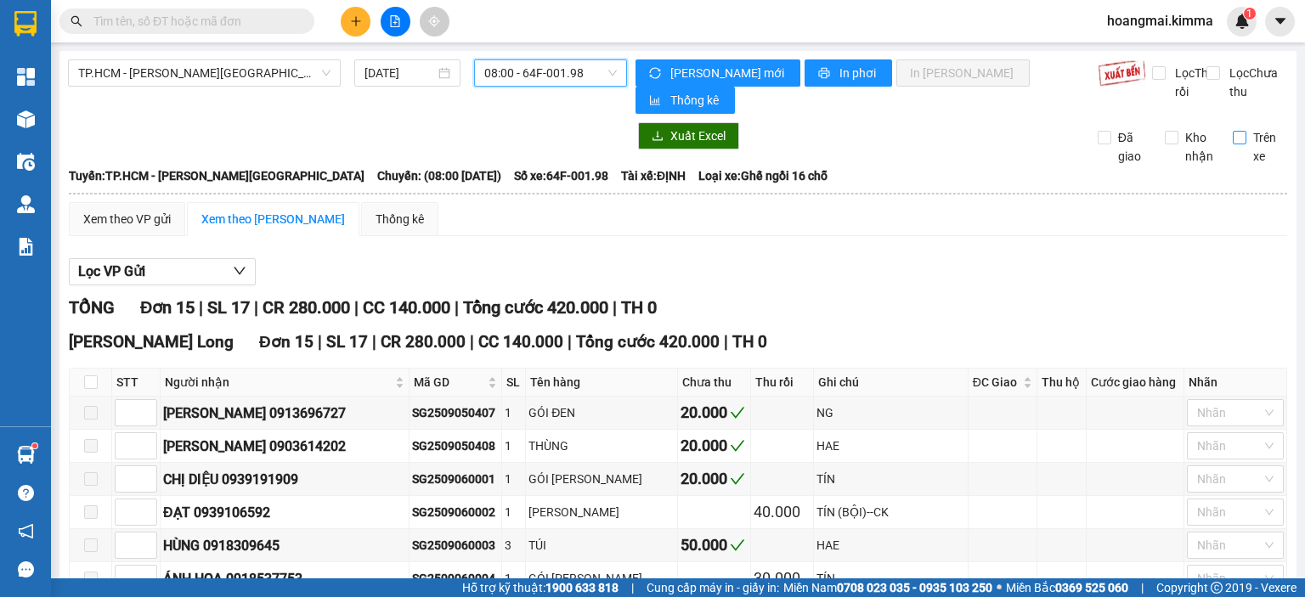
click at [1233, 143] on input "Trên xe" at bounding box center [1240, 138] width 14 height 14
checkbox input "true"
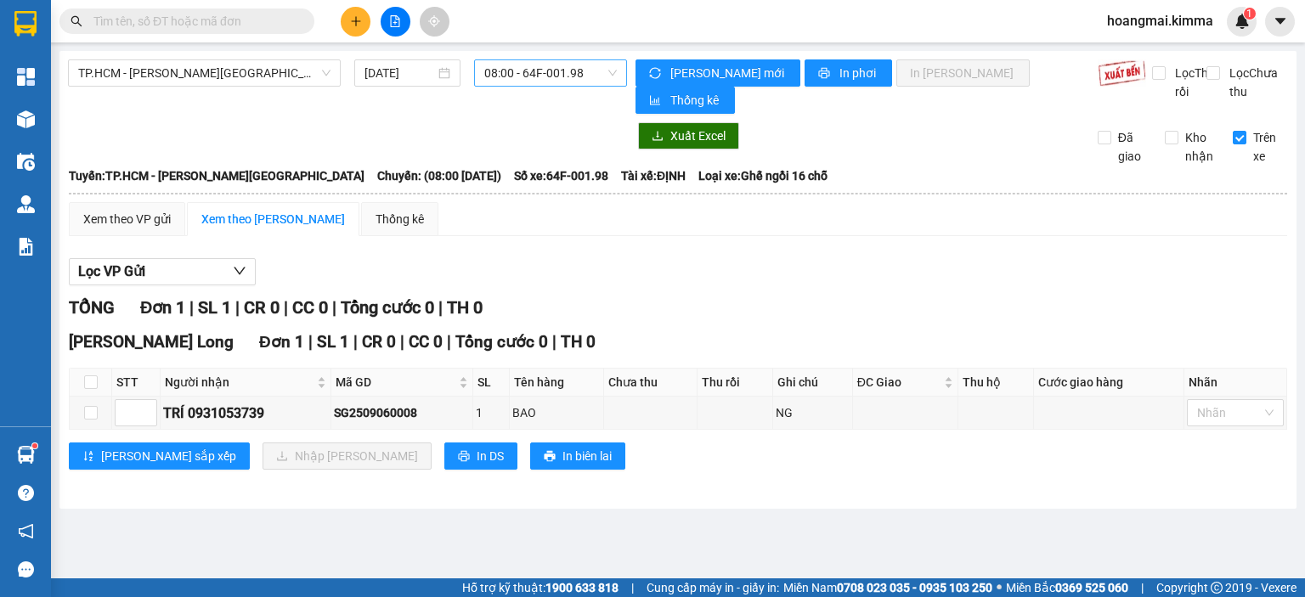
click at [577, 84] on span "08:00 - 64F-001.98" at bounding box center [550, 72] width 133 height 25
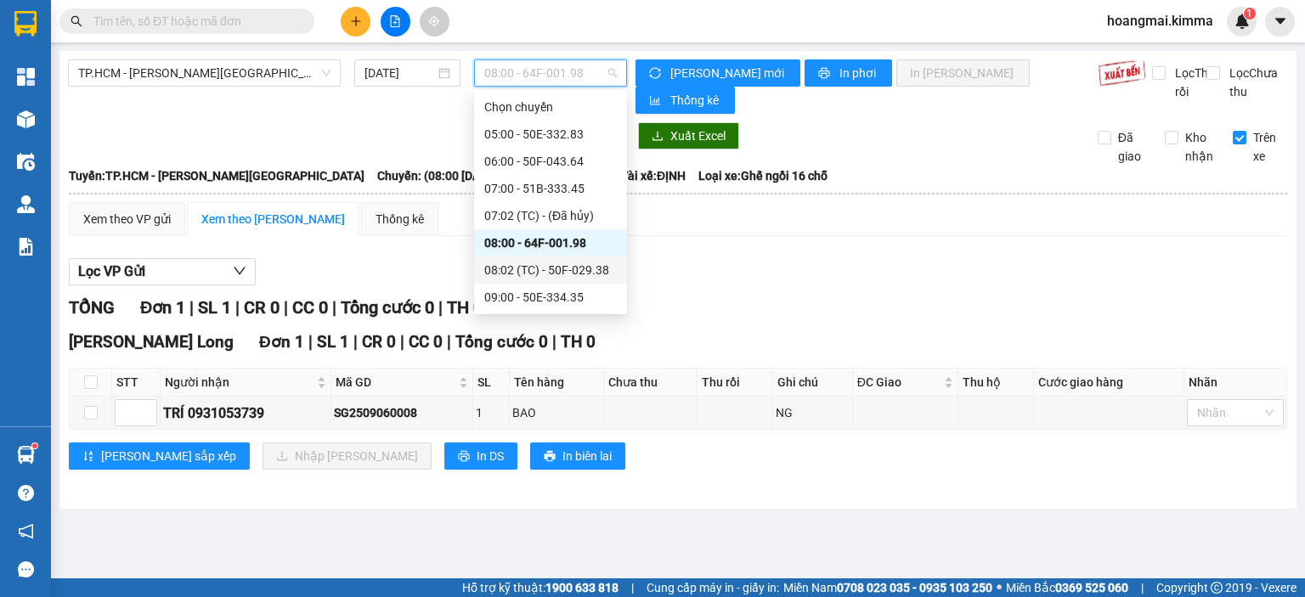
click at [569, 263] on div "08:02 (TC) - 50F-029.38" at bounding box center [550, 270] width 133 height 19
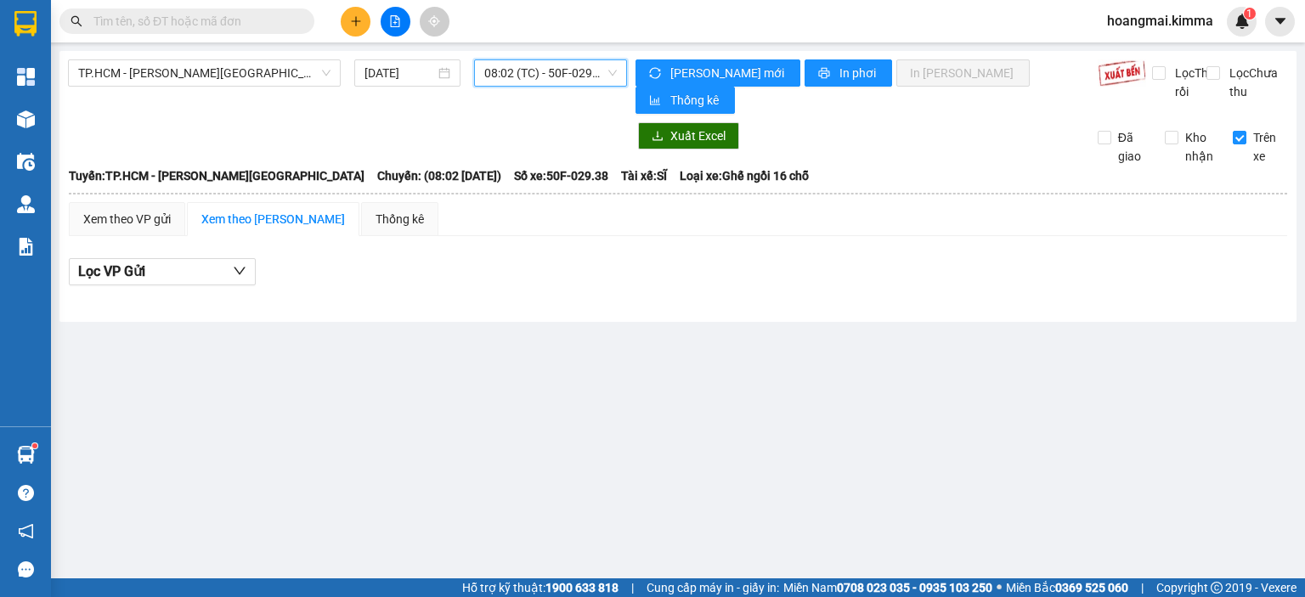
click at [565, 76] on span "08:02 (TC) - 50F-029.38" at bounding box center [550, 72] width 133 height 25
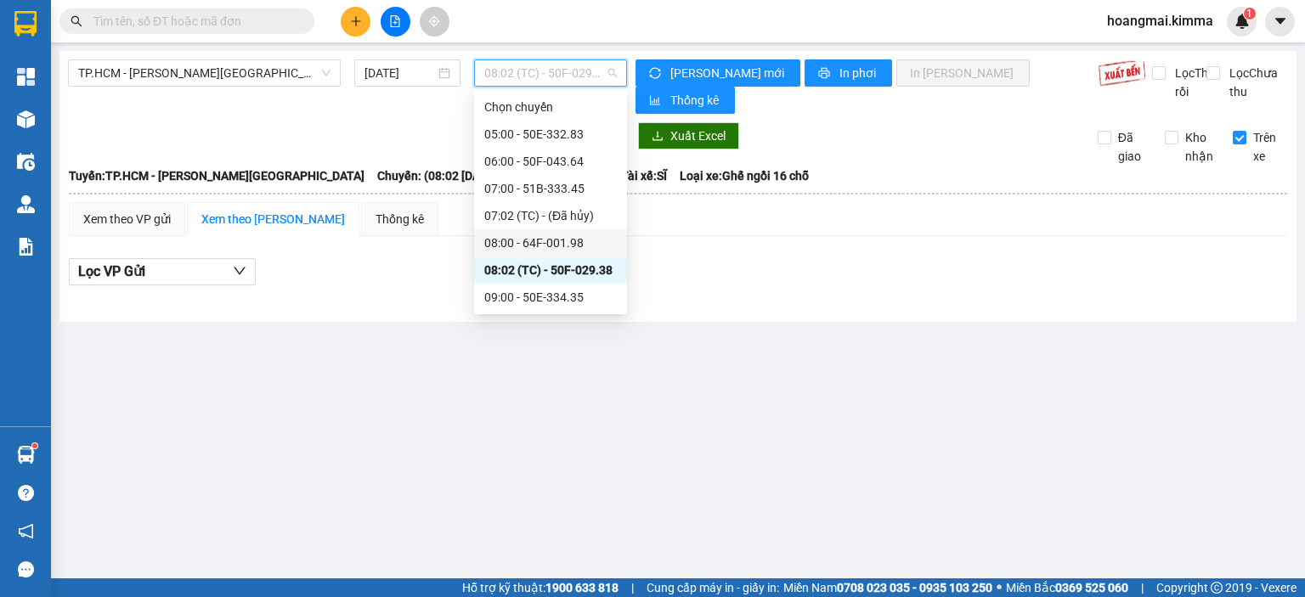
scroll to position [85, 0]
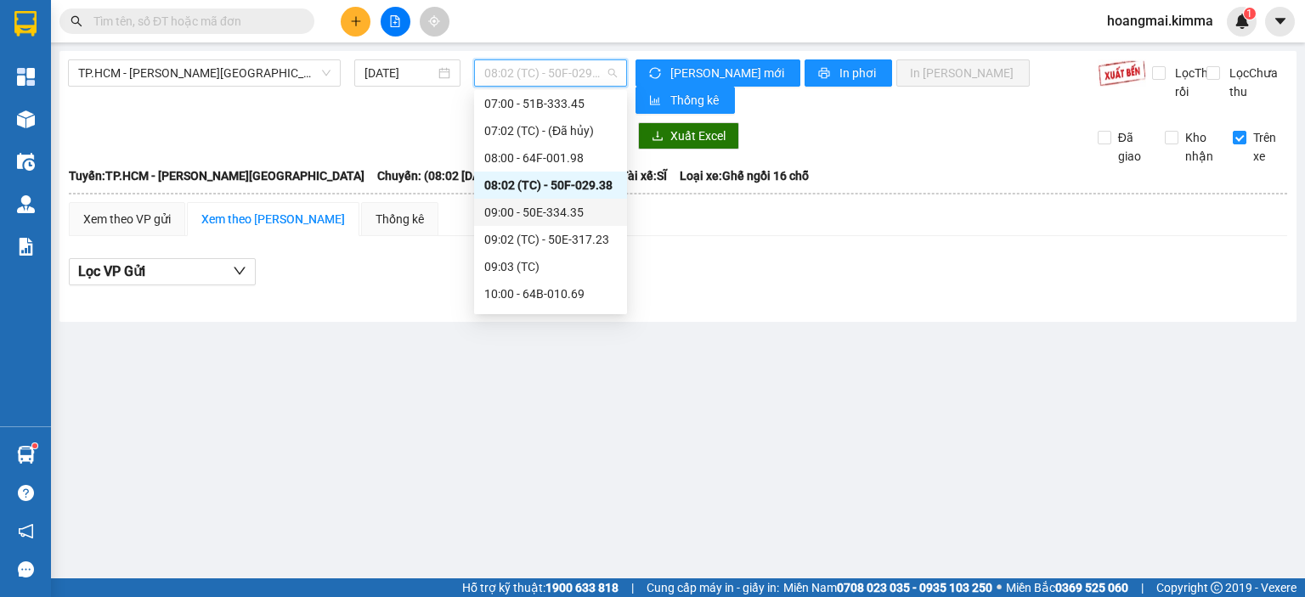
click at [563, 217] on div "09:00 - 50E-334.35" at bounding box center [550, 212] width 133 height 19
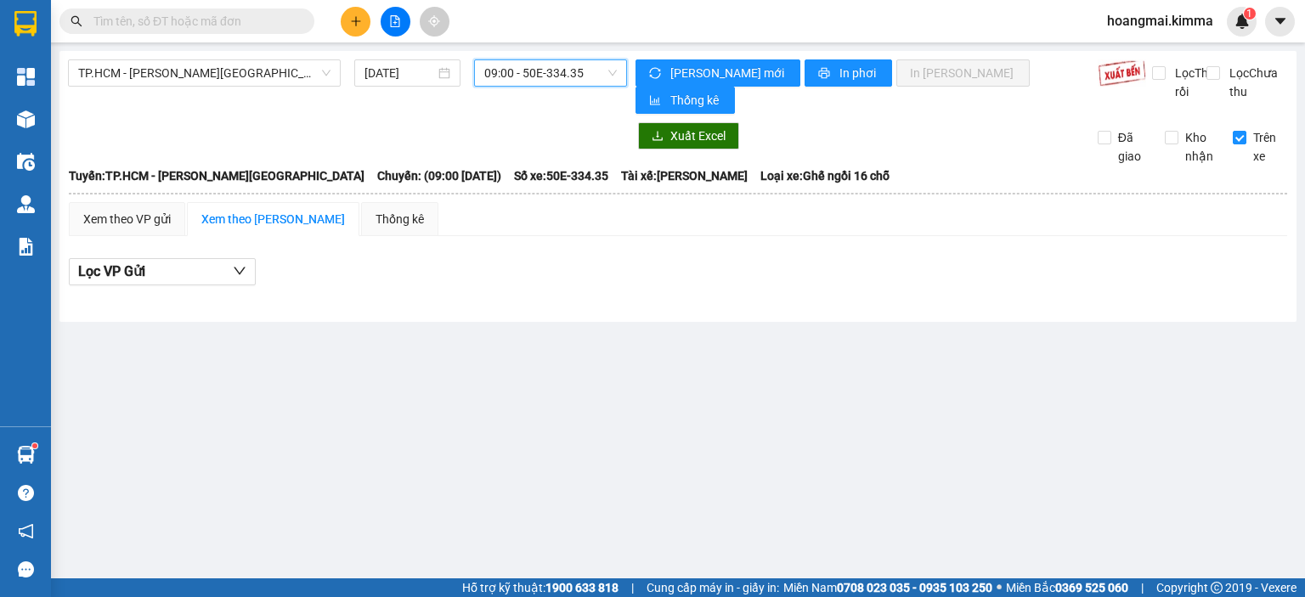
click at [549, 73] on span "09:00 - 50E-334.35" at bounding box center [550, 72] width 133 height 25
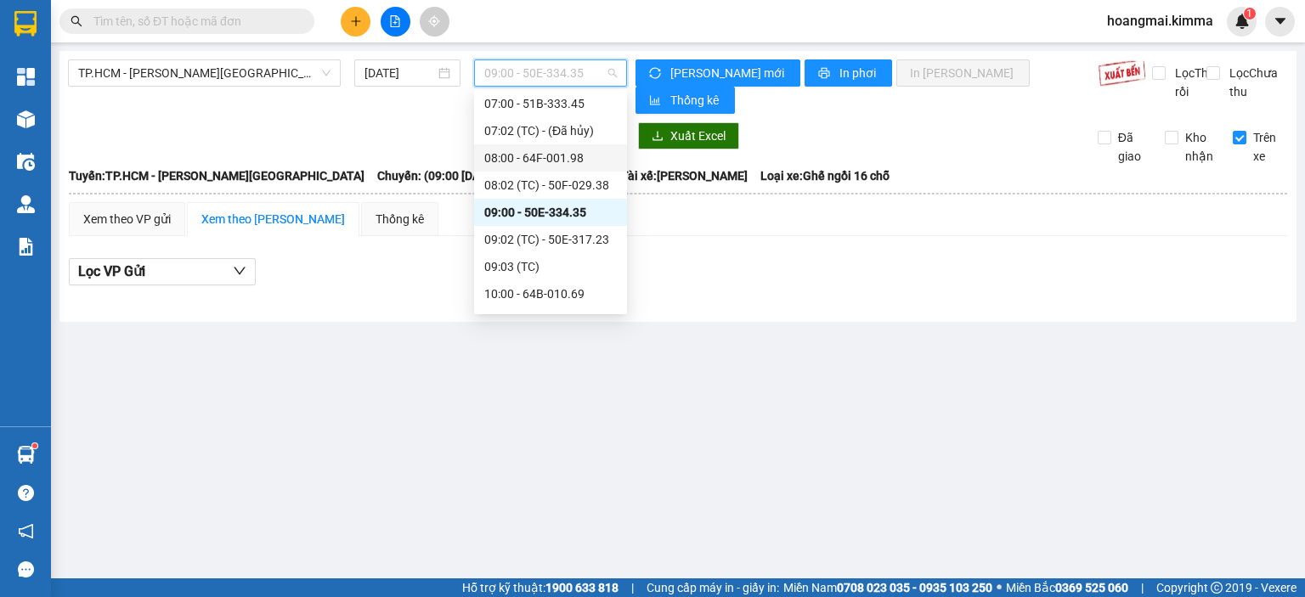
drag, startPoint x: 560, startPoint y: 152, endPoint x: 595, endPoint y: 162, distance: 36.3
click at [560, 155] on div "08:00 - 64F-001.98" at bounding box center [550, 158] width 133 height 19
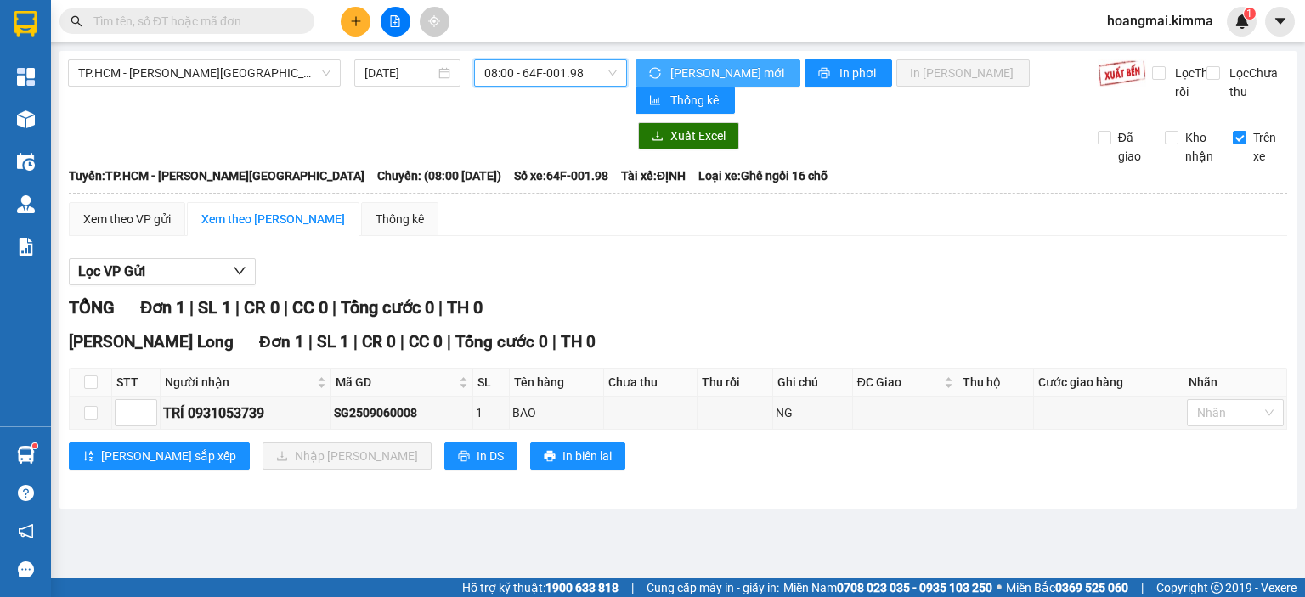
drag, startPoint x: 698, startPoint y: 71, endPoint x: 683, endPoint y: 84, distance: 19.8
click at [697, 74] on span "[PERSON_NAME] mới" at bounding box center [728, 73] width 116 height 19
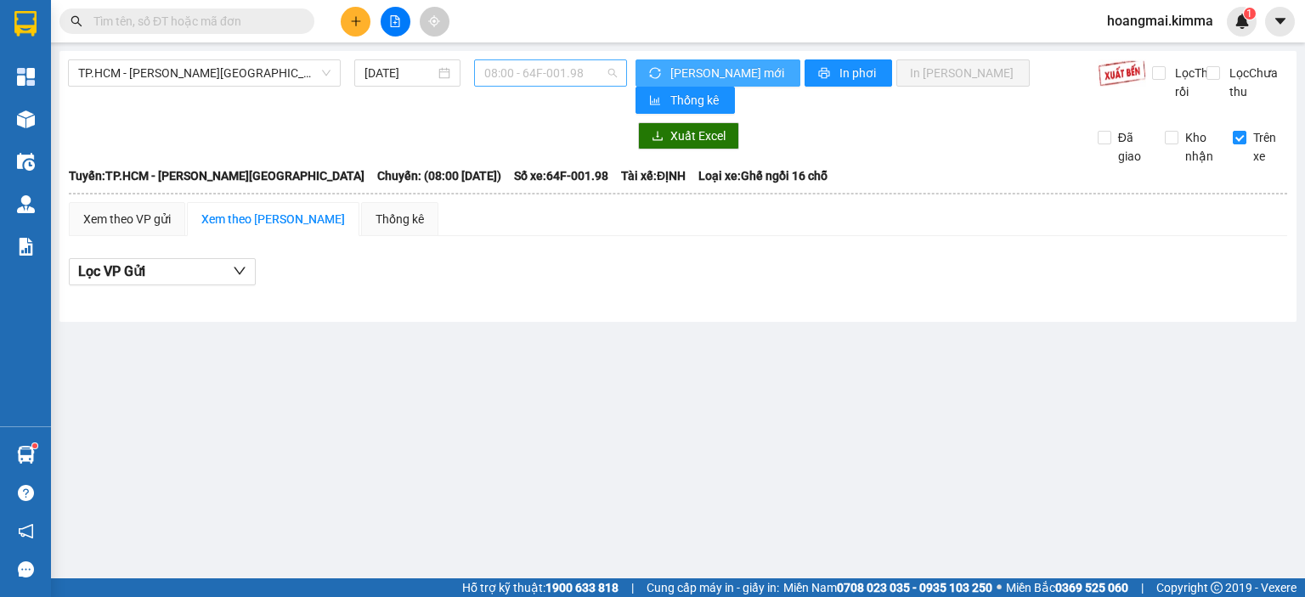
click at [568, 68] on span "08:00 - 64F-001.98" at bounding box center [550, 72] width 133 height 25
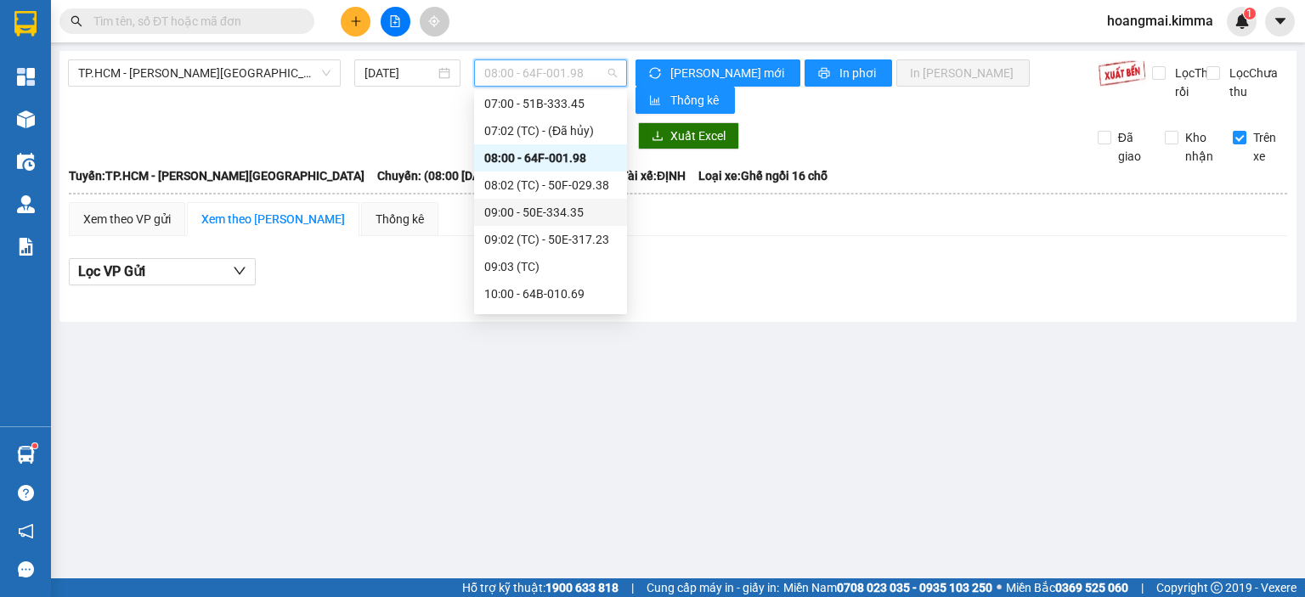
click at [565, 216] on div "09:00 - 50E-334.35" at bounding box center [550, 212] width 133 height 19
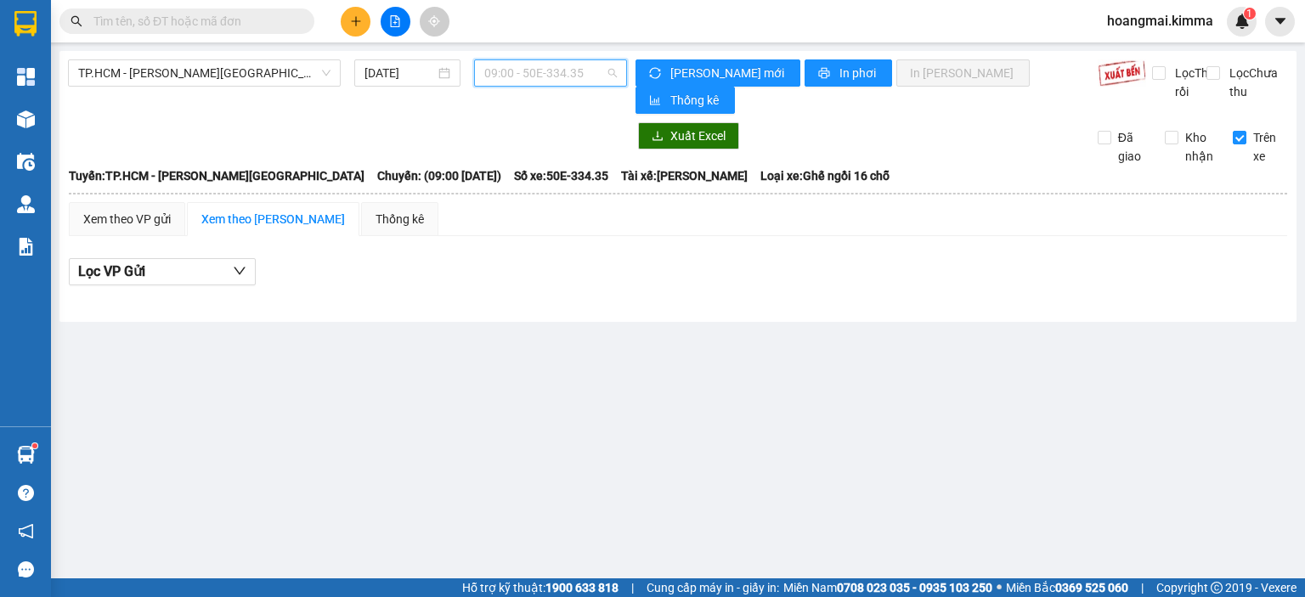
drag, startPoint x: 553, startPoint y: 75, endPoint x: 545, endPoint y: 162, distance: 87.9
click at [553, 77] on span "09:00 - 50E-334.35" at bounding box center [550, 72] width 133 height 25
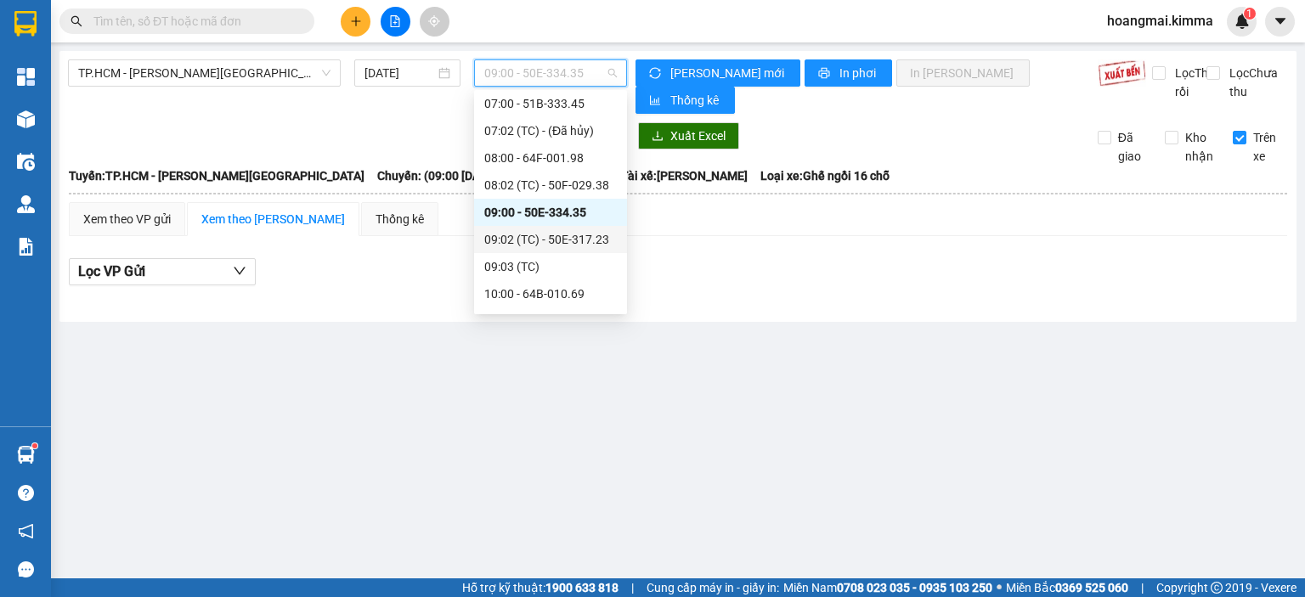
click at [568, 244] on div "09:02 (TC) - 50E-317.23" at bounding box center [550, 239] width 133 height 19
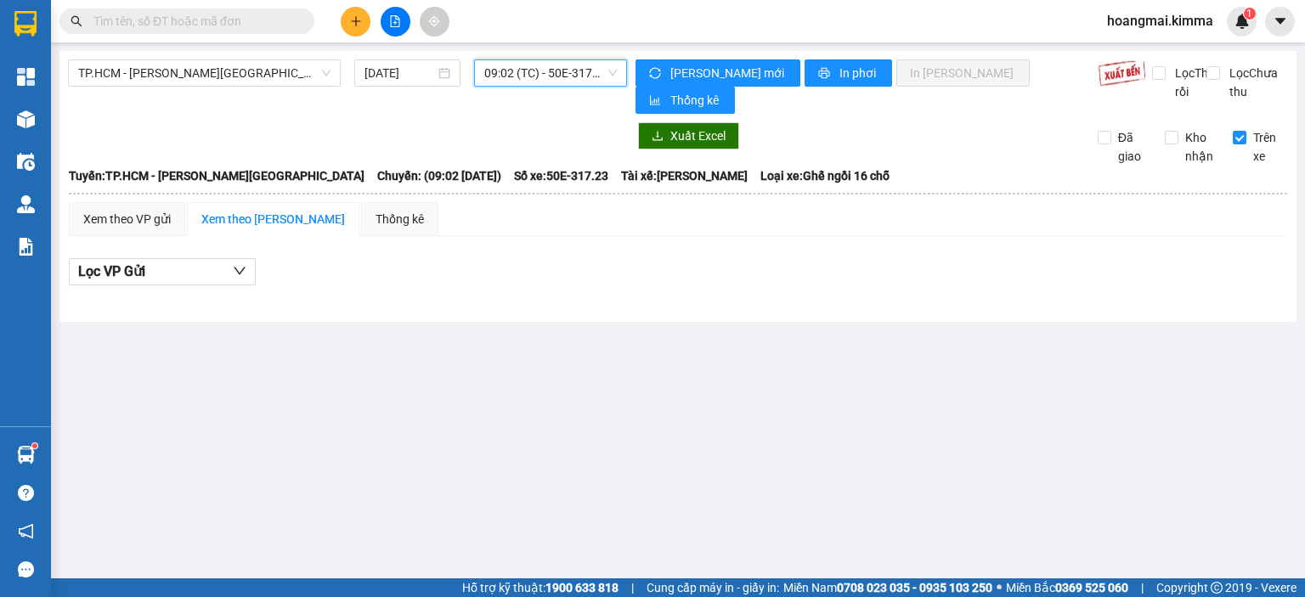
drag, startPoint x: 553, startPoint y: 65, endPoint x: 547, endPoint y: 73, distance: 9.7
click at [551, 71] on span "09:02 (TC) - 50E-317.23" at bounding box center [550, 72] width 133 height 25
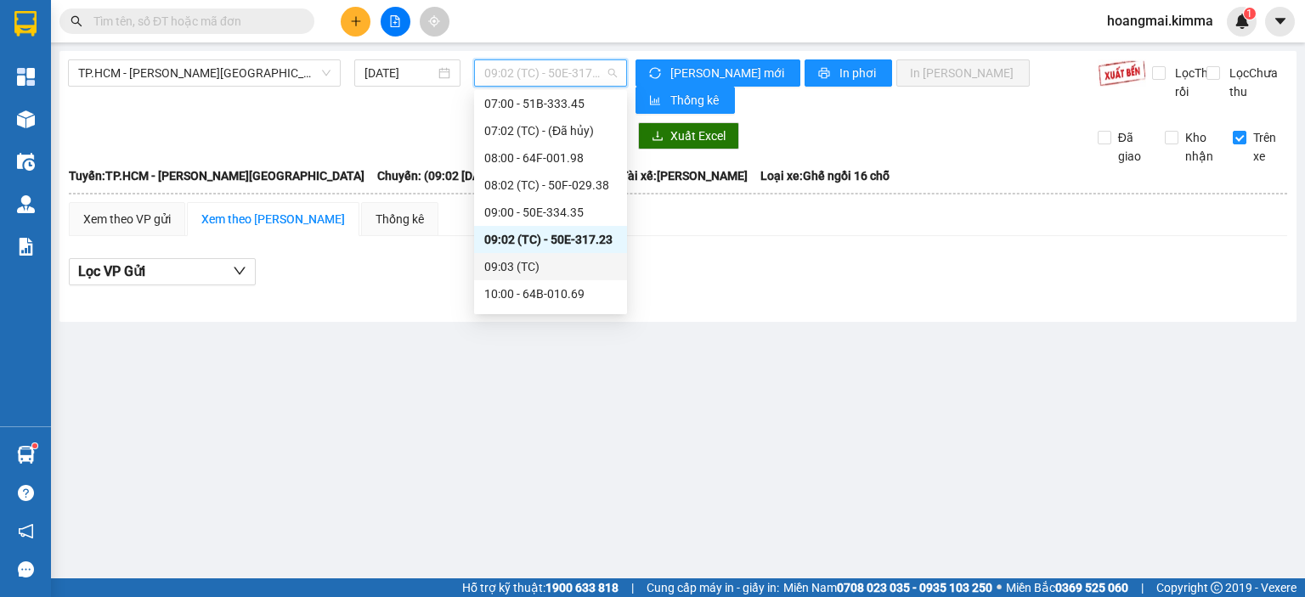
click at [541, 268] on div "09:03 (TC)" at bounding box center [550, 266] width 133 height 19
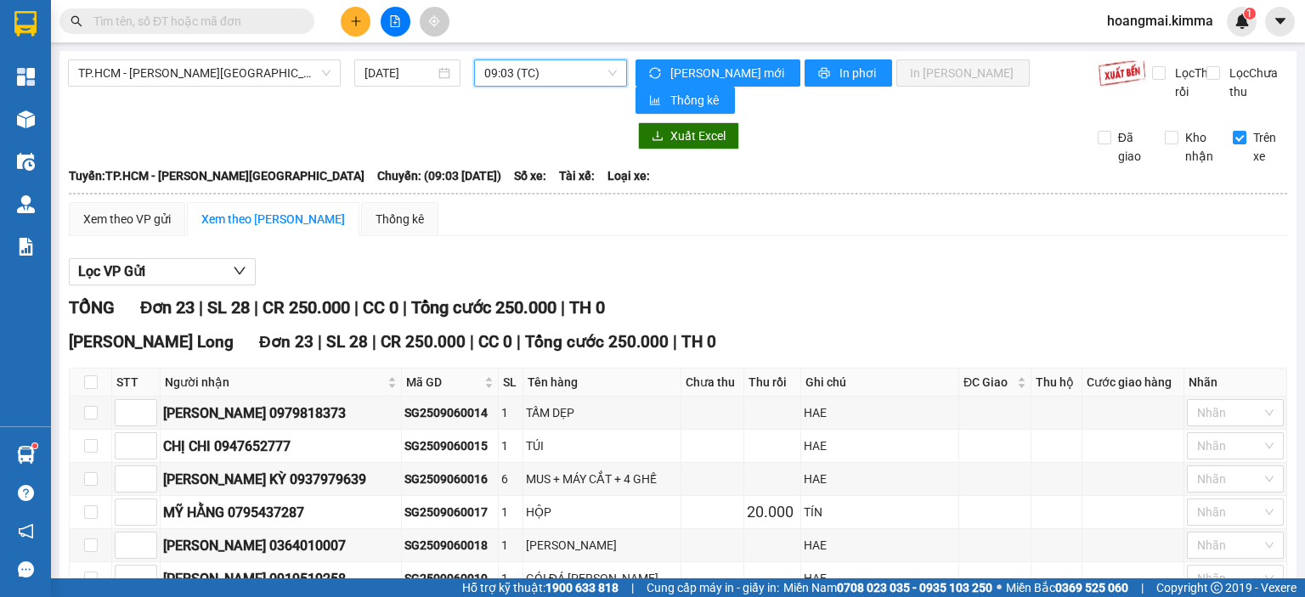
drag, startPoint x: 552, startPoint y: 81, endPoint x: 544, endPoint y: 83, distance: 8.9
click at [551, 80] on span "09:03 (TC)" at bounding box center [550, 72] width 133 height 25
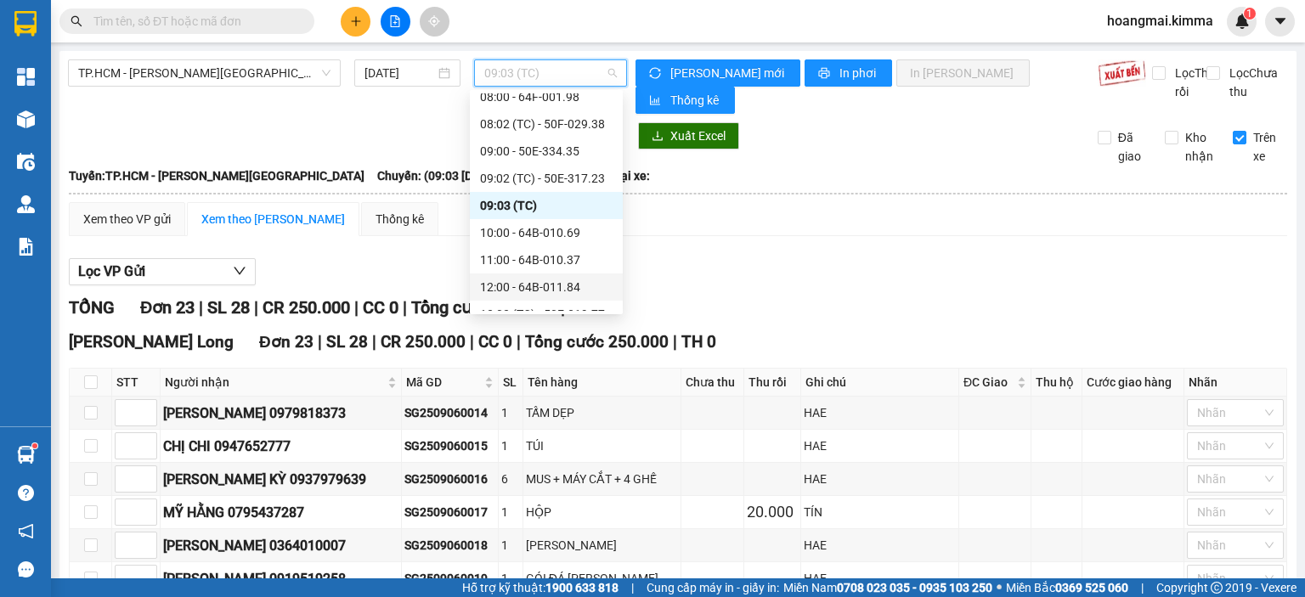
scroll to position [170, 0]
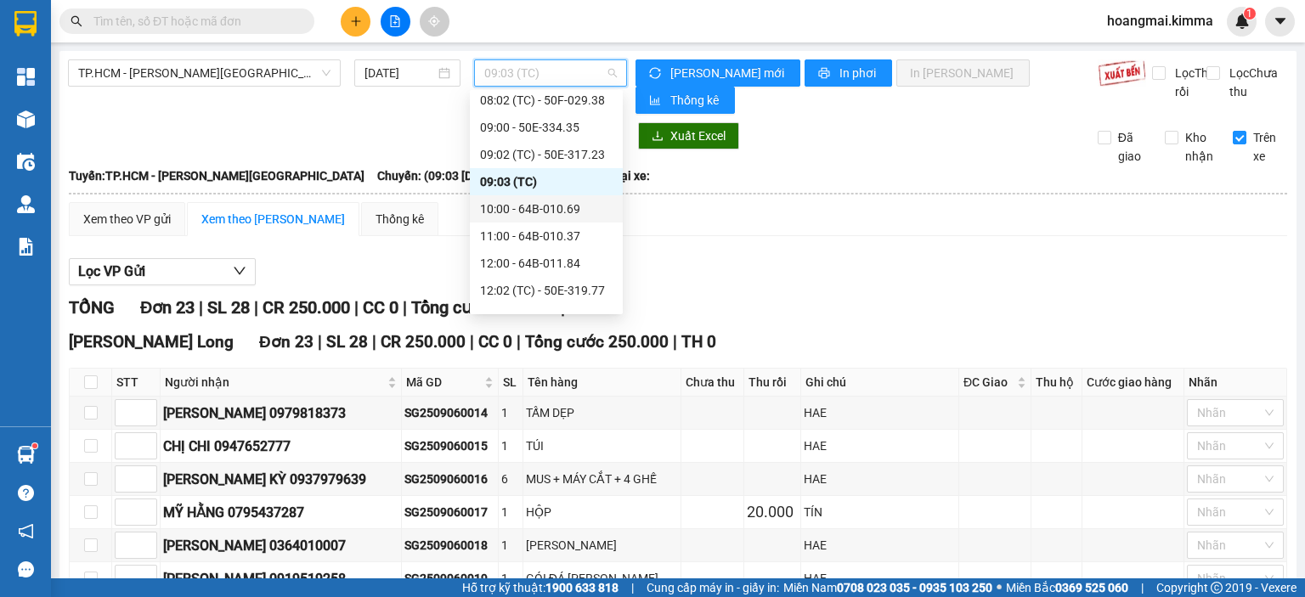
click at [556, 207] on div "10:00 - 64B-010.69" at bounding box center [546, 209] width 133 height 19
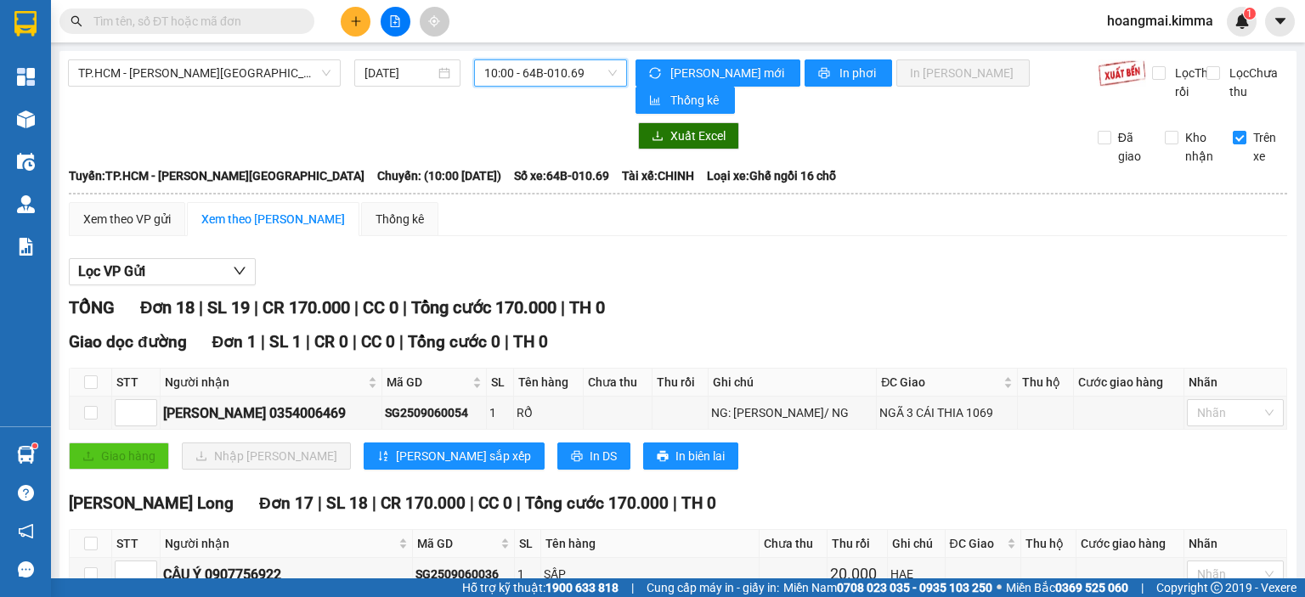
click at [554, 81] on span "10:00 - 64B-010.69" at bounding box center [550, 72] width 133 height 25
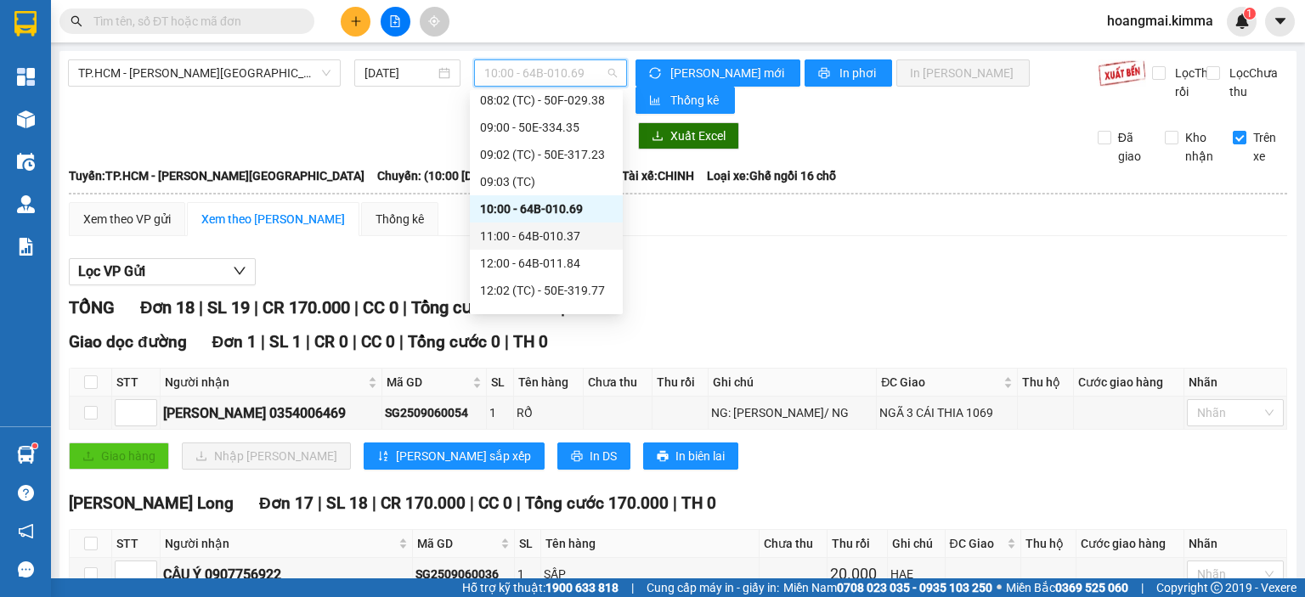
click at [558, 234] on div "11:00 - 64B-010.37" at bounding box center [546, 236] width 133 height 19
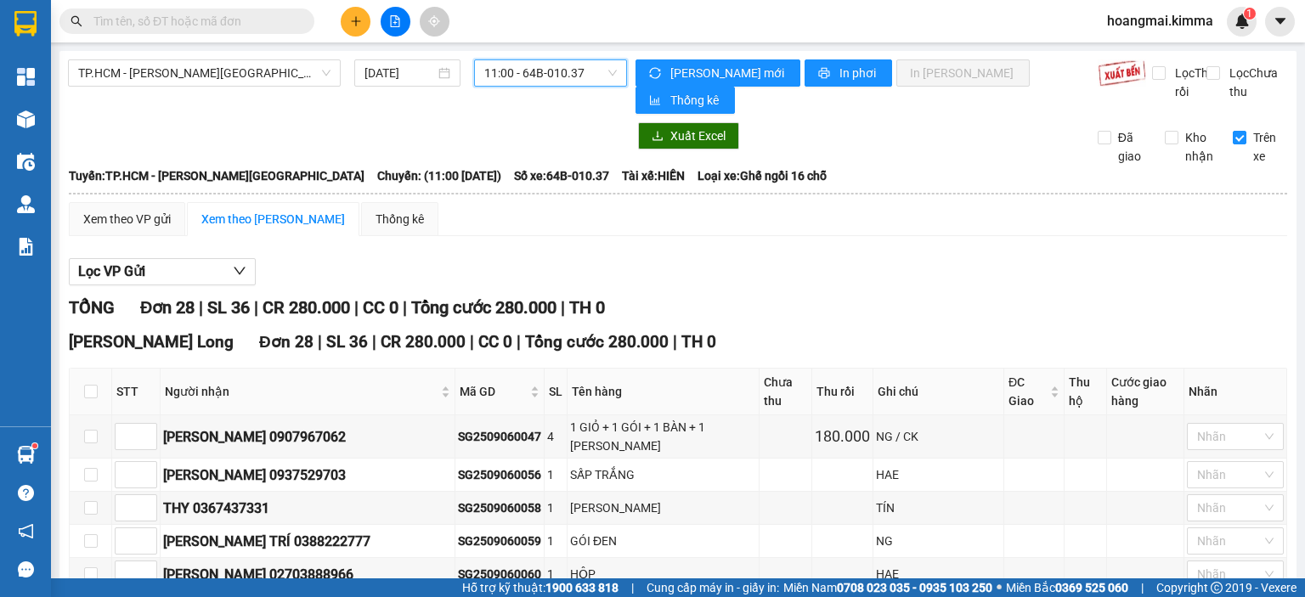
click at [547, 72] on span "11:00 - 64B-010.37" at bounding box center [550, 72] width 133 height 25
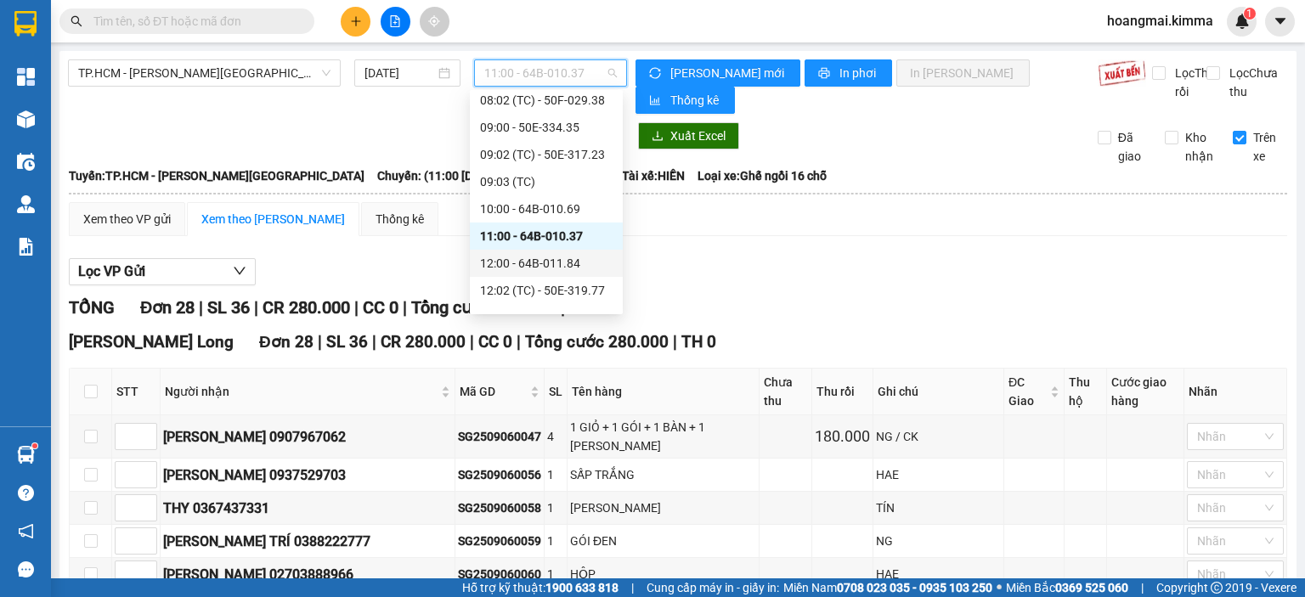
click at [540, 261] on div "12:00 - 64B-011.84" at bounding box center [546, 263] width 133 height 19
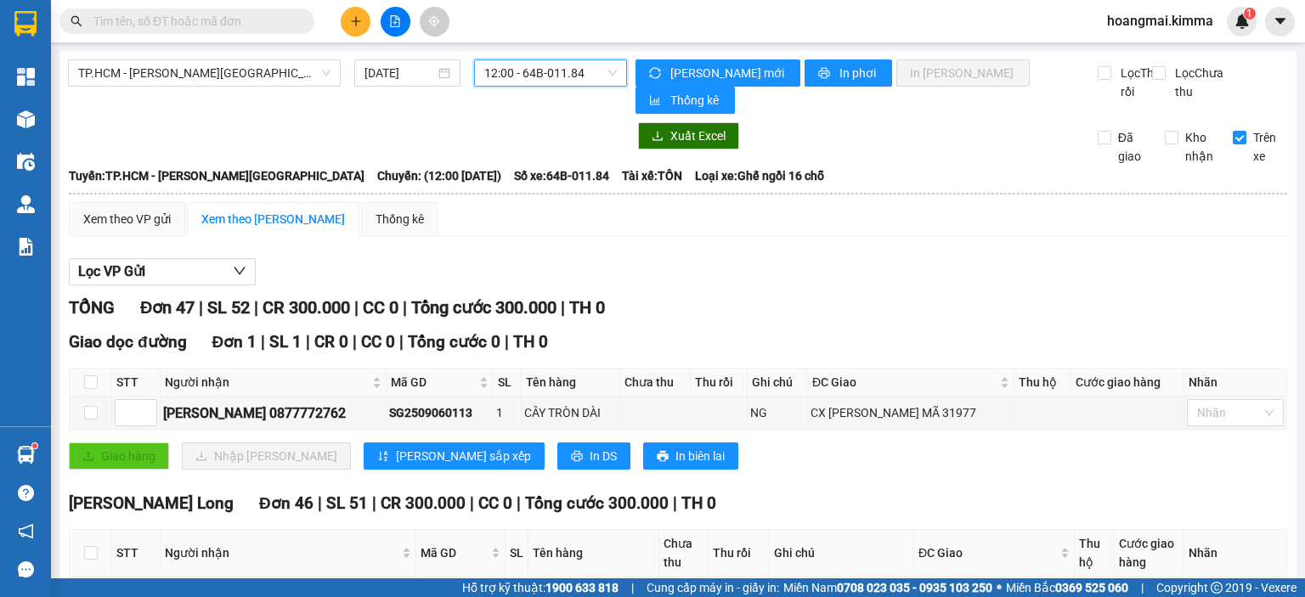
drag, startPoint x: 579, startPoint y: 49, endPoint x: 557, endPoint y: 67, distance: 27.7
click at [578, 52] on main "TP.HCM - [PERSON_NAME][GEOGRAPHIC_DATA] [DATE] 12:00 12:00 - 64B-011.84 [PERSON…" at bounding box center [652, 289] width 1305 height 579
click at [557, 67] on span "12:00 - 64B-011.84" at bounding box center [550, 72] width 133 height 25
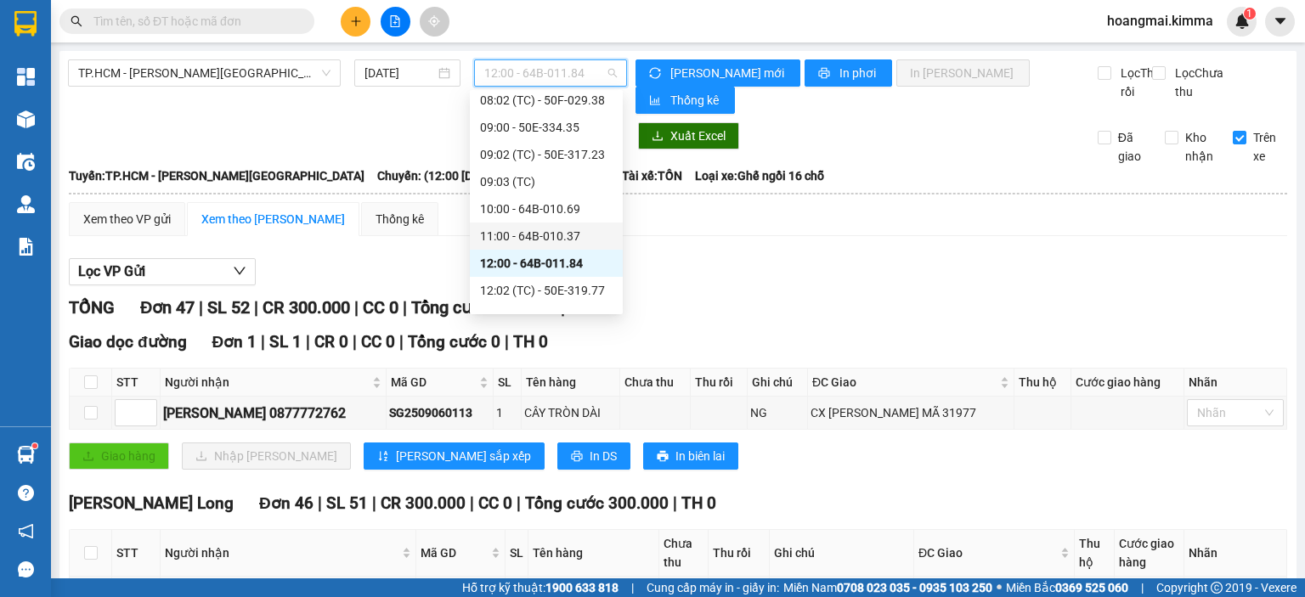
click at [574, 238] on div "11:00 - 64B-010.37" at bounding box center [546, 236] width 133 height 19
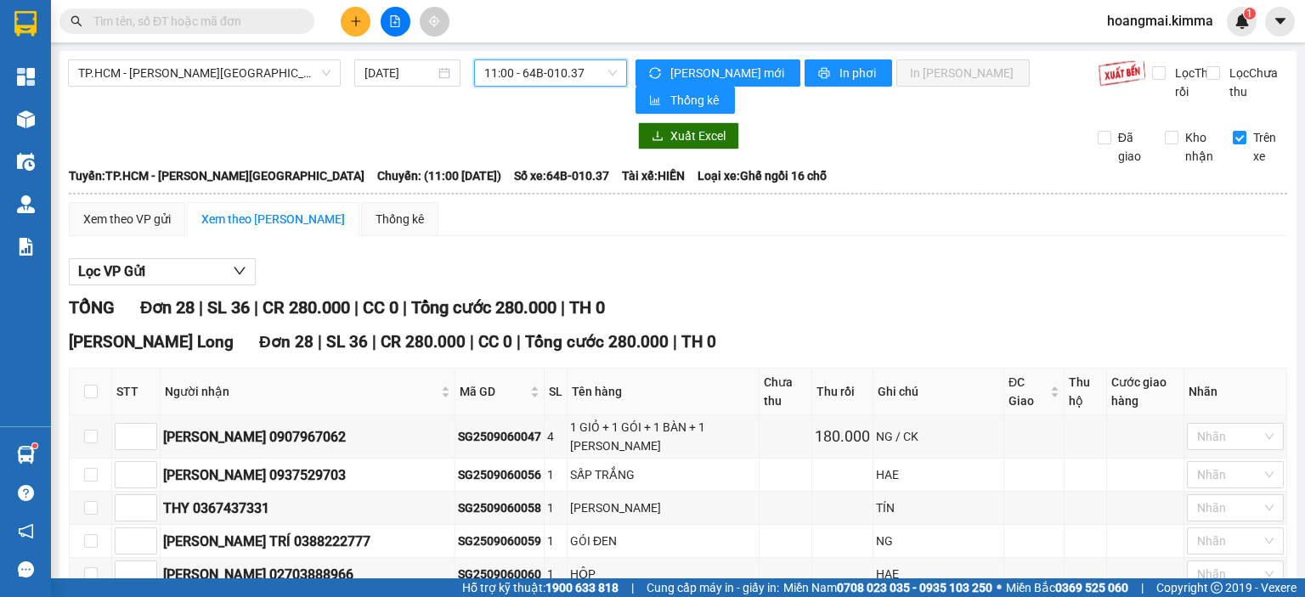
click at [553, 76] on span "11:00 - 64B-010.37" at bounding box center [550, 72] width 133 height 25
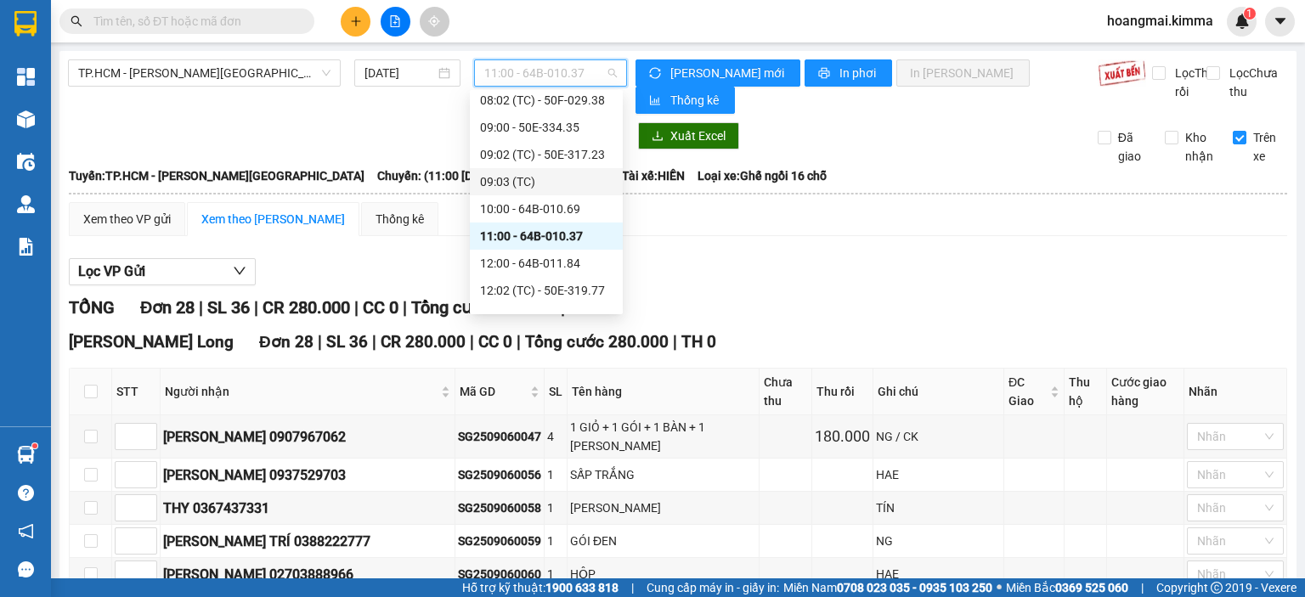
click at [560, 186] on div "09:03 (TC)" at bounding box center [546, 181] width 133 height 19
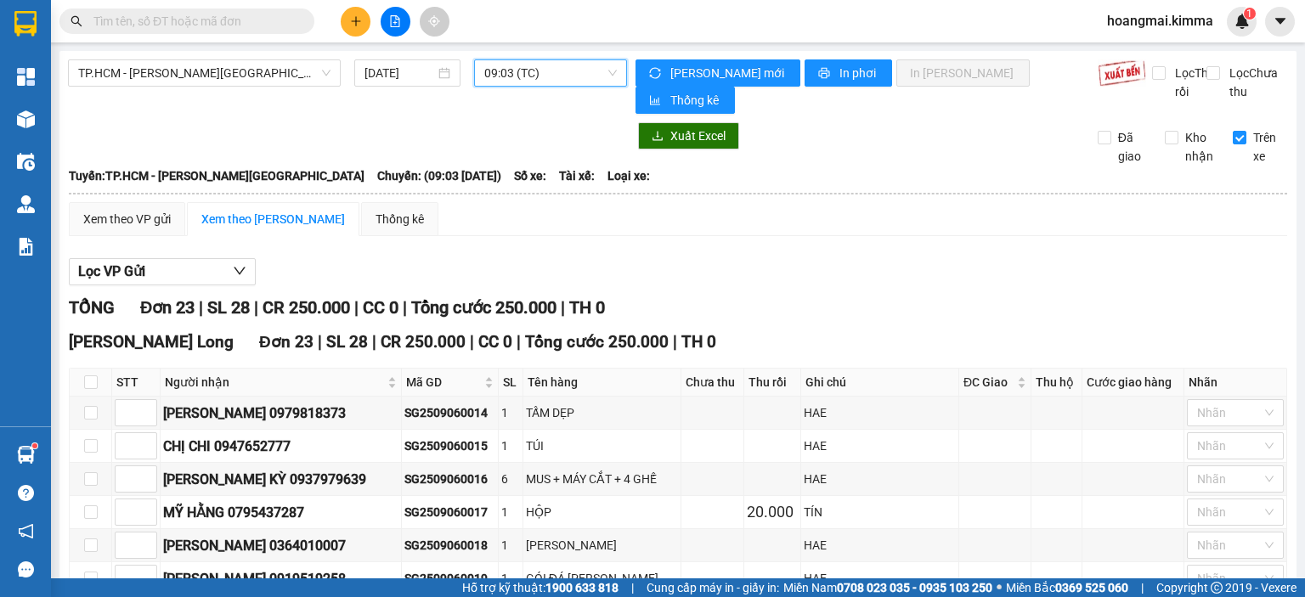
click at [540, 74] on span "09:03 (TC)" at bounding box center [550, 72] width 133 height 25
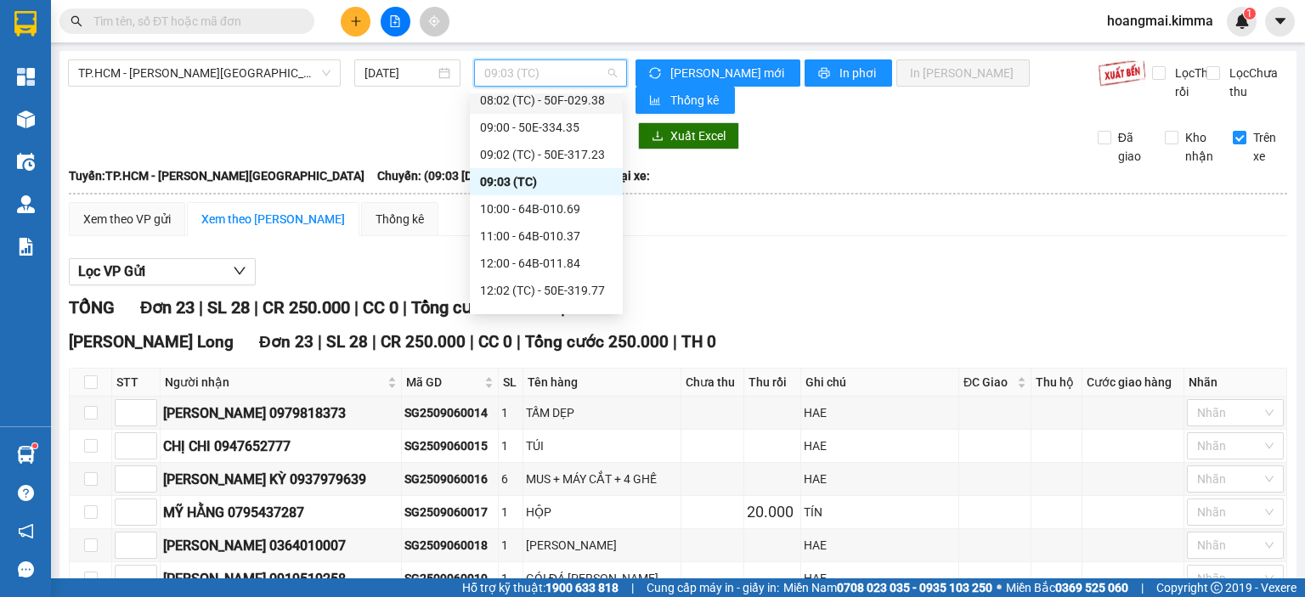
click at [268, 16] on input "text" at bounding box center [193, 21] width 201 height 19
